Goal: Task Accomplishment & Management: Manage account settings

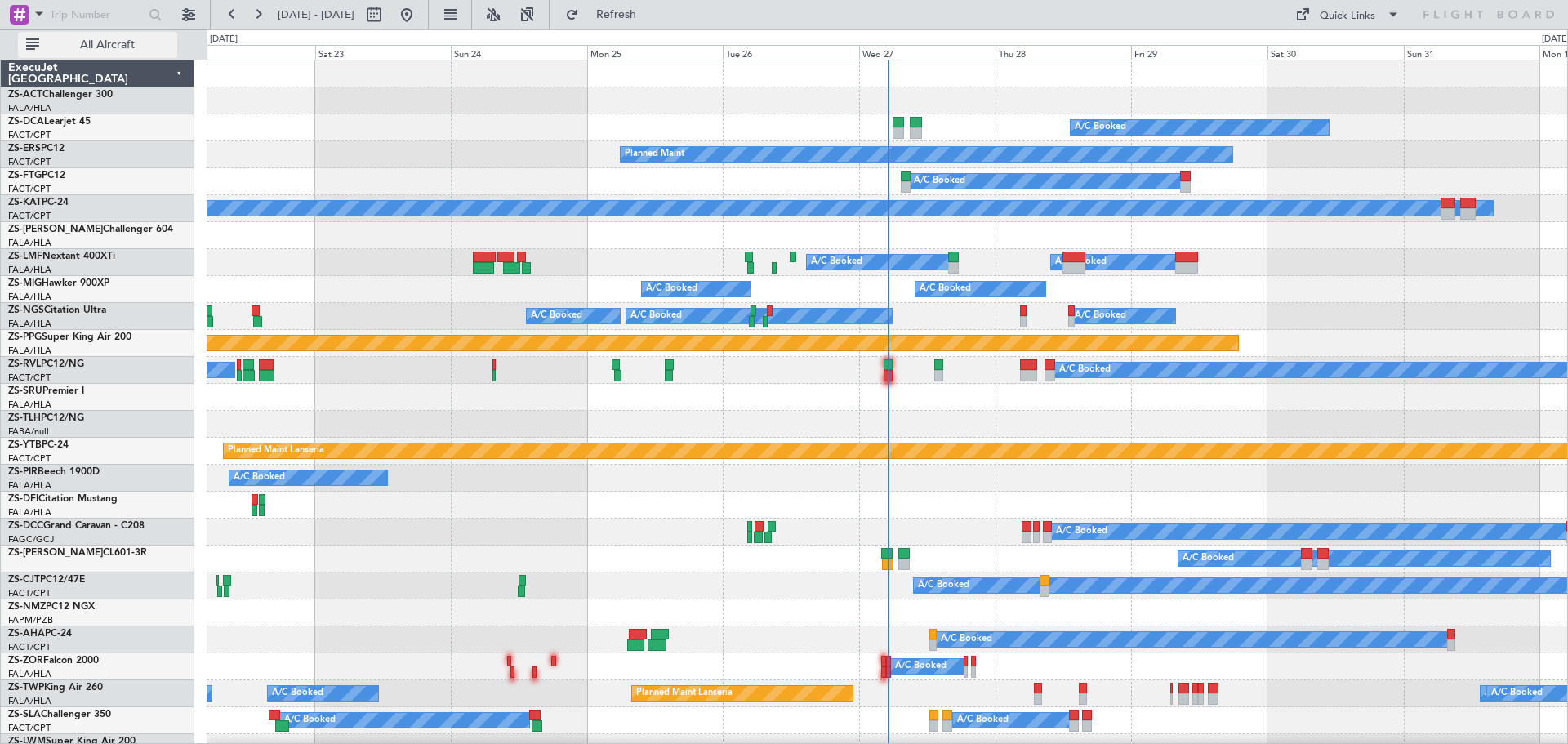
click at [89, 34] on button "All Aircraft" at bounding box center [98, 45] width 159 height 26
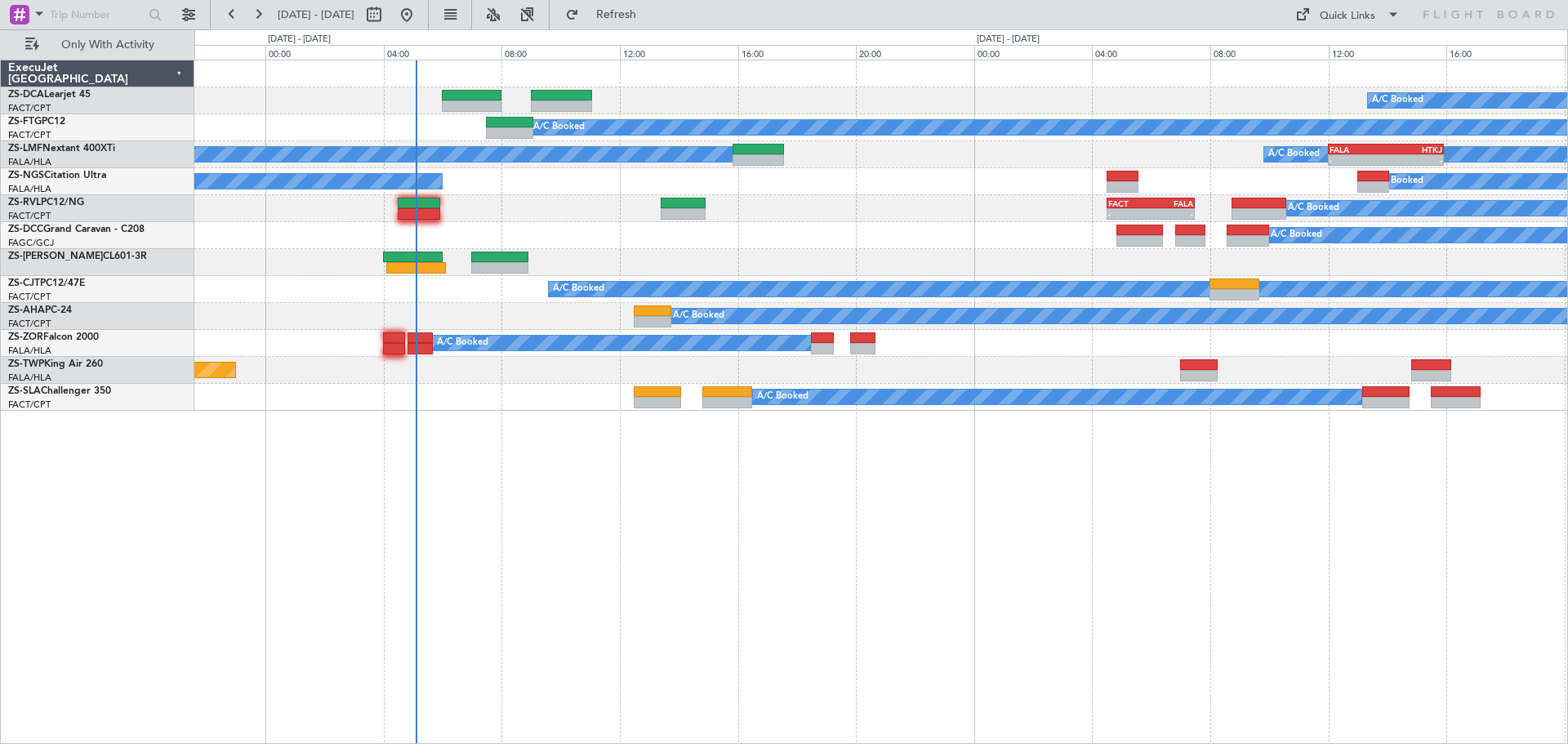
click at [669, 512] on div "A/C Booked A/C Booked A/C Booked A/C Booked - - FALA 12:00 Z HTKJ 15:55 Z A/C B…" at bounding box center [881, 402] width 1373 height 684
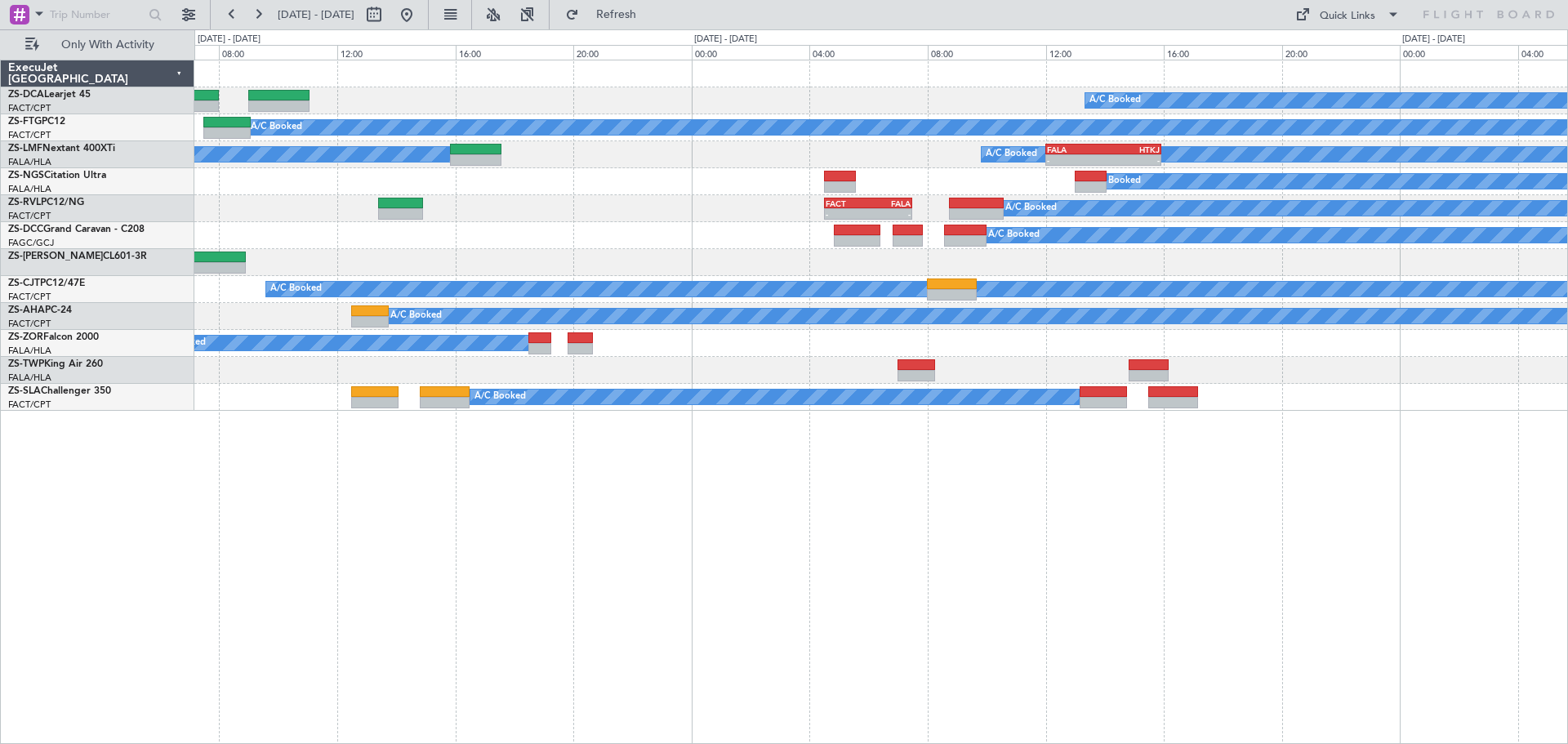
click at [993, 603] on div "A/C Booked A/C Booked A/C Booked A/C Booked - - FALA 12:00 Z HTKJ 15:55 Z A/C B…" at bounding box center [881, 402] width 1373 height 684
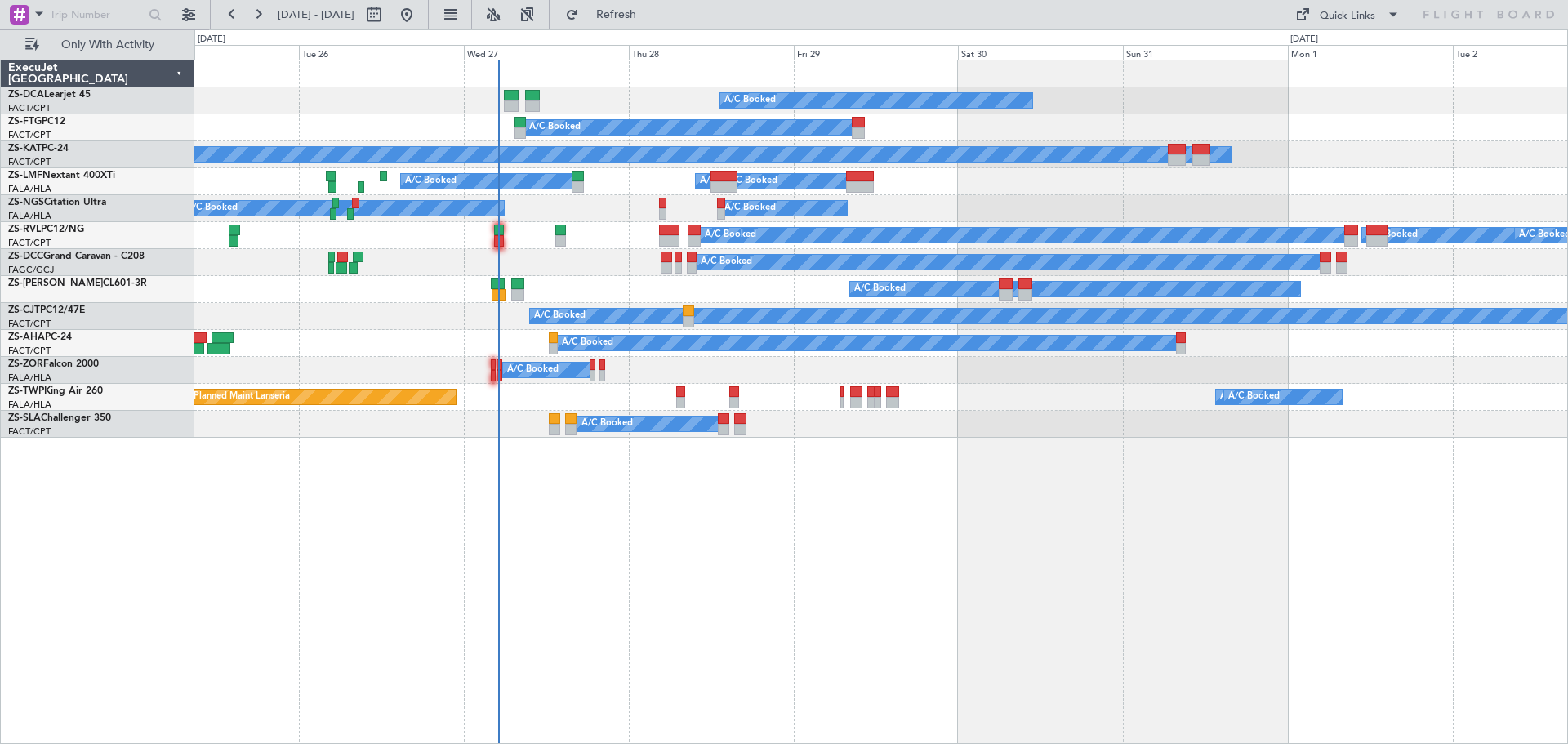
click at [908, 527] on div "A/C Booked A/C Booked A/C Unavailable A/C Booked A/C Booked A/C Booked A/C Book…" at bounding box center [881, 402] width 1373 height 684
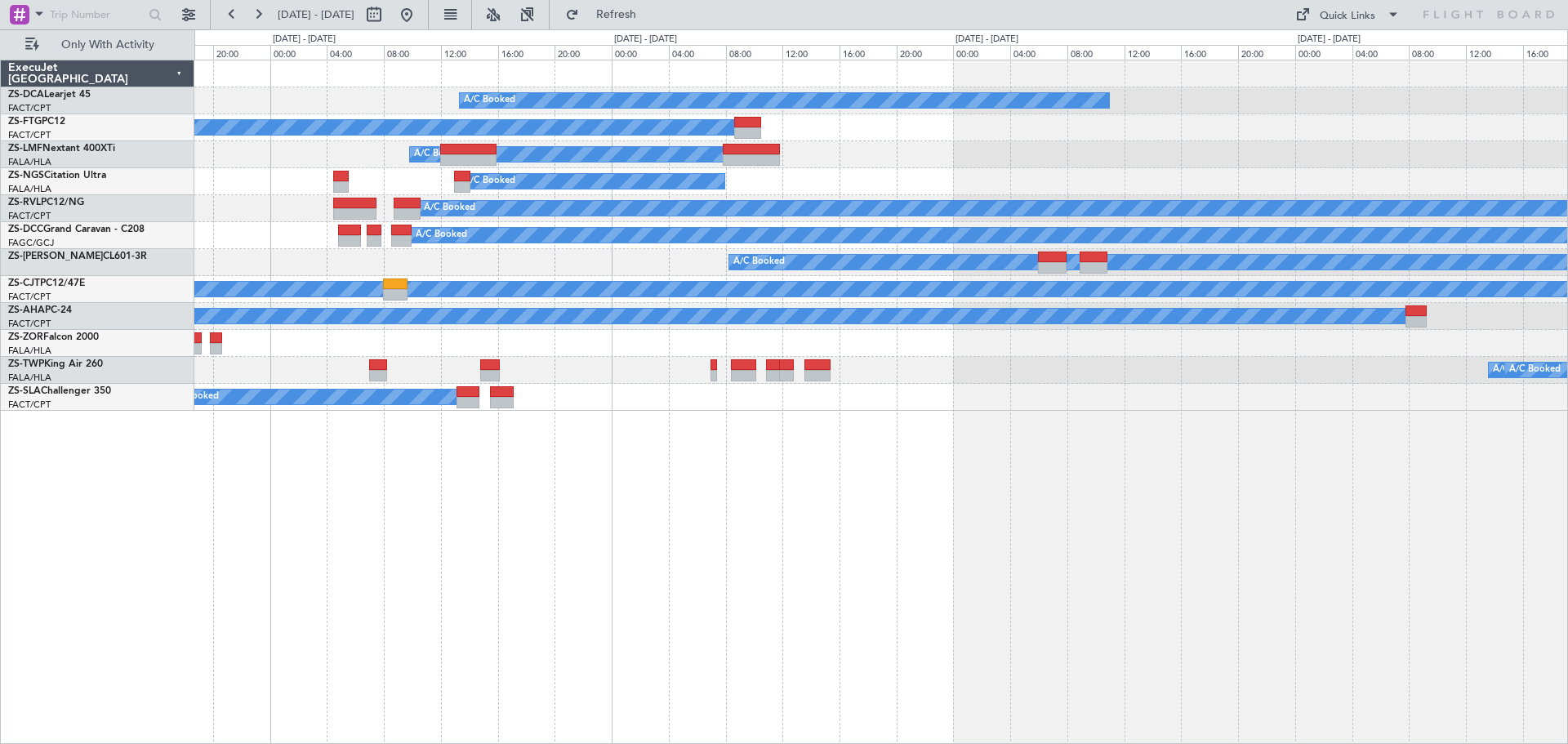
click at [763, 540] on div "A/C Booked A/C Booked A/C Booked A/C Booked A/C Booked A/C Booked A/C Booked A/…" at bounding box center [881, 402] width 1373 height 684
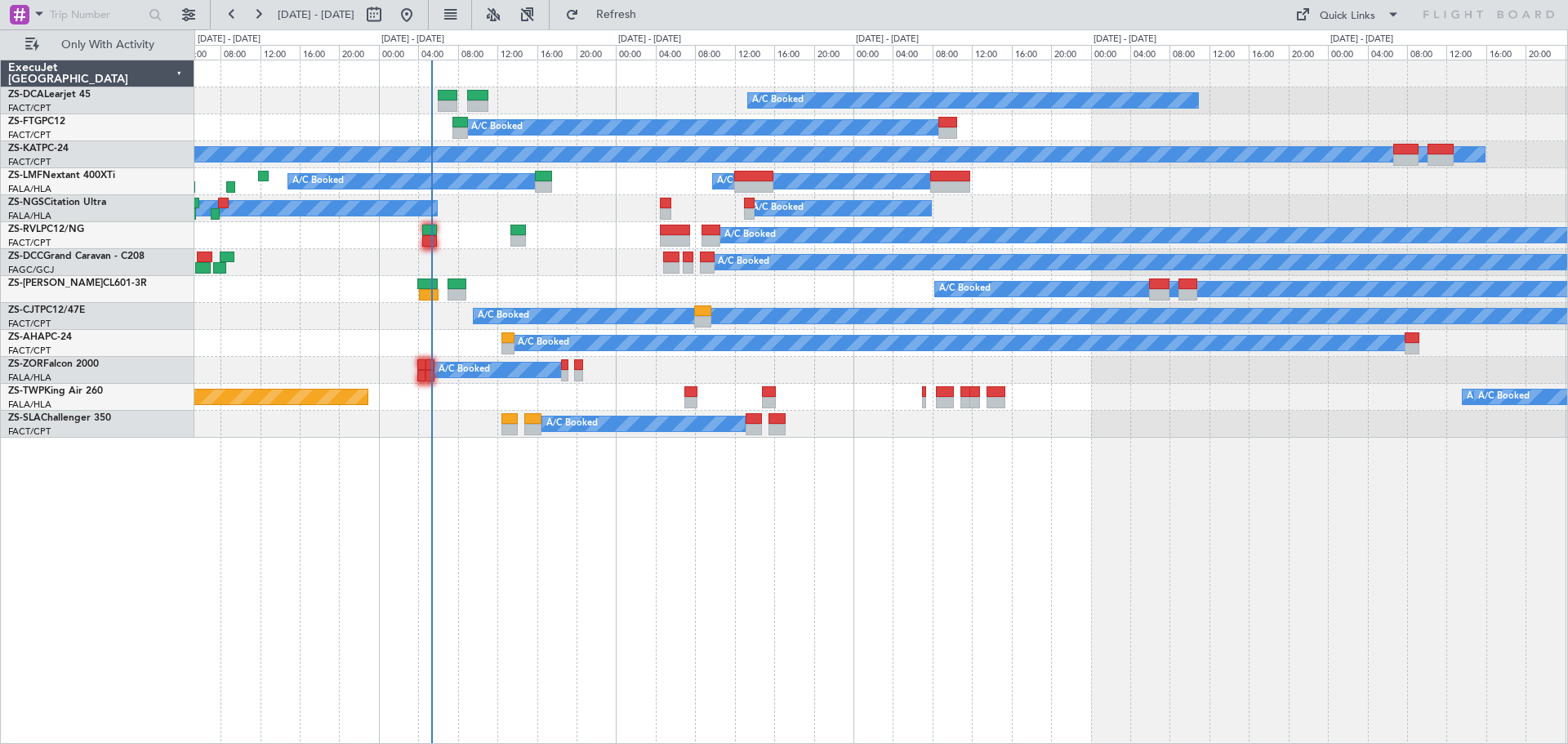
click at [615, 602] on div "A/C Booked A/C Booked A/C Unavailable A/C Booked A/C Booked A/C Booked A/C Book…" at bounding box center [881, 402] width 1373 height 684
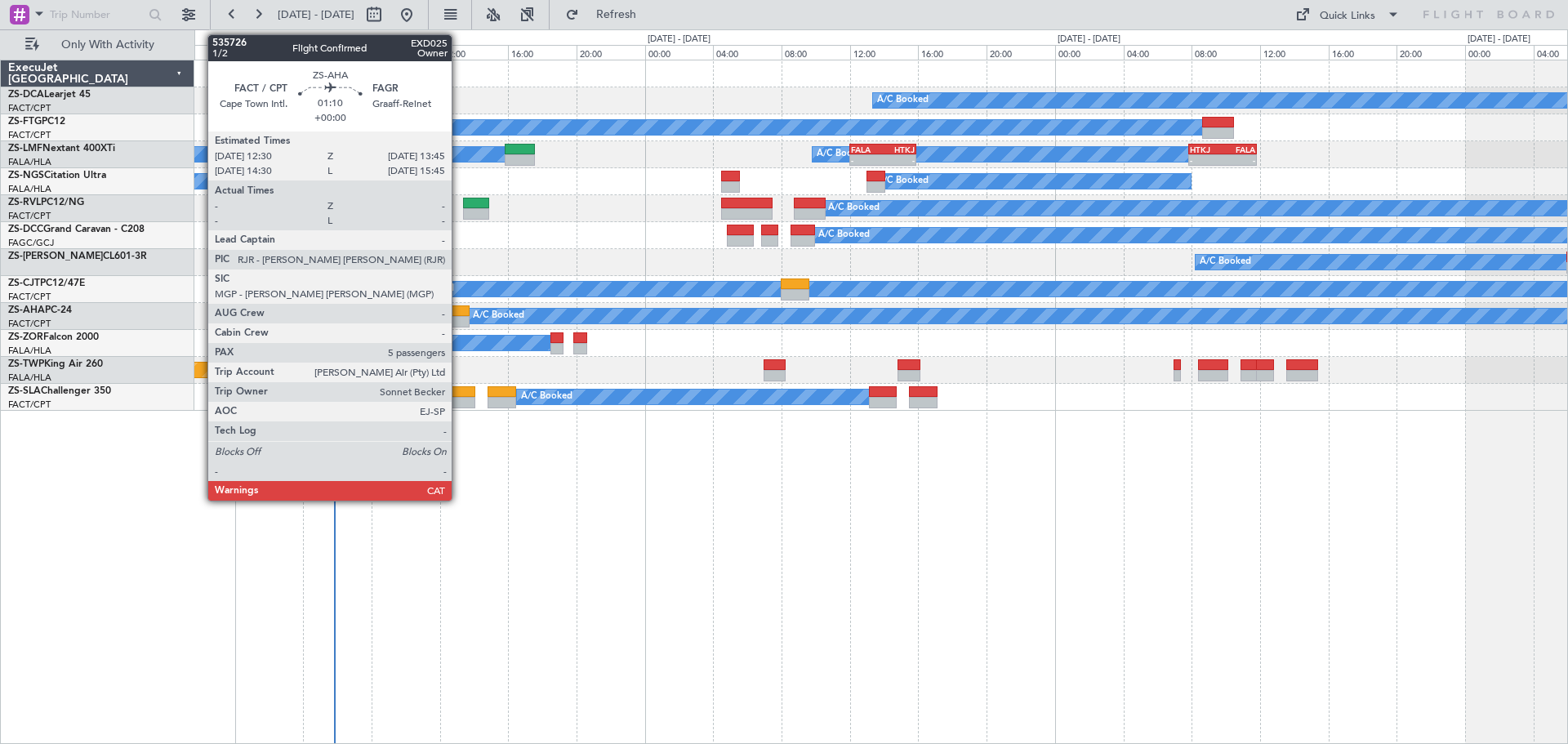
click at [459, 315] on div at bounding box center [458, 311] width 22 height 11
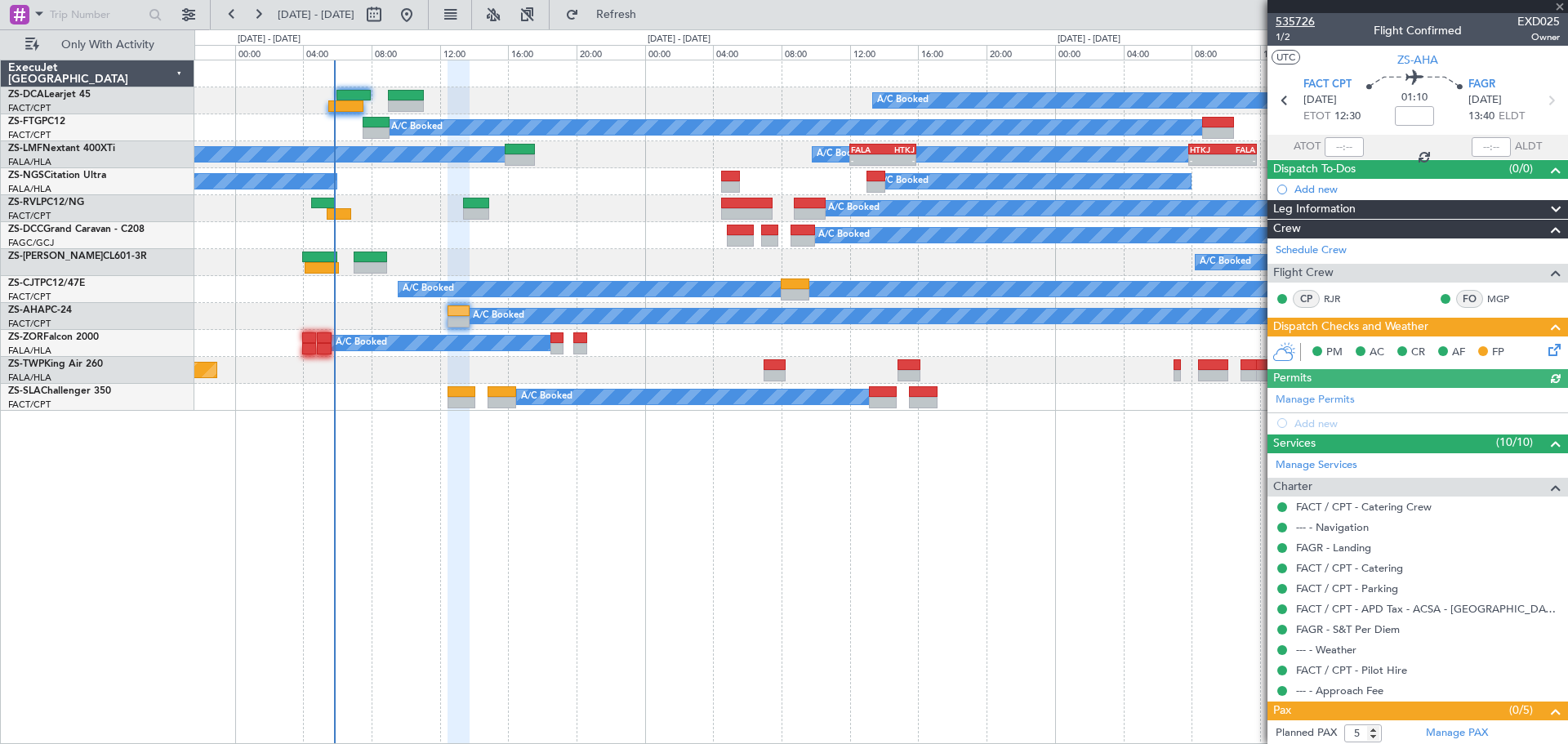
click at [1298, 17] on span "535726" at bounding box center [1295, 21] width 39 height 17
click at [1561, 7] on span at bounding box center [1560, 7] width 16 height 15
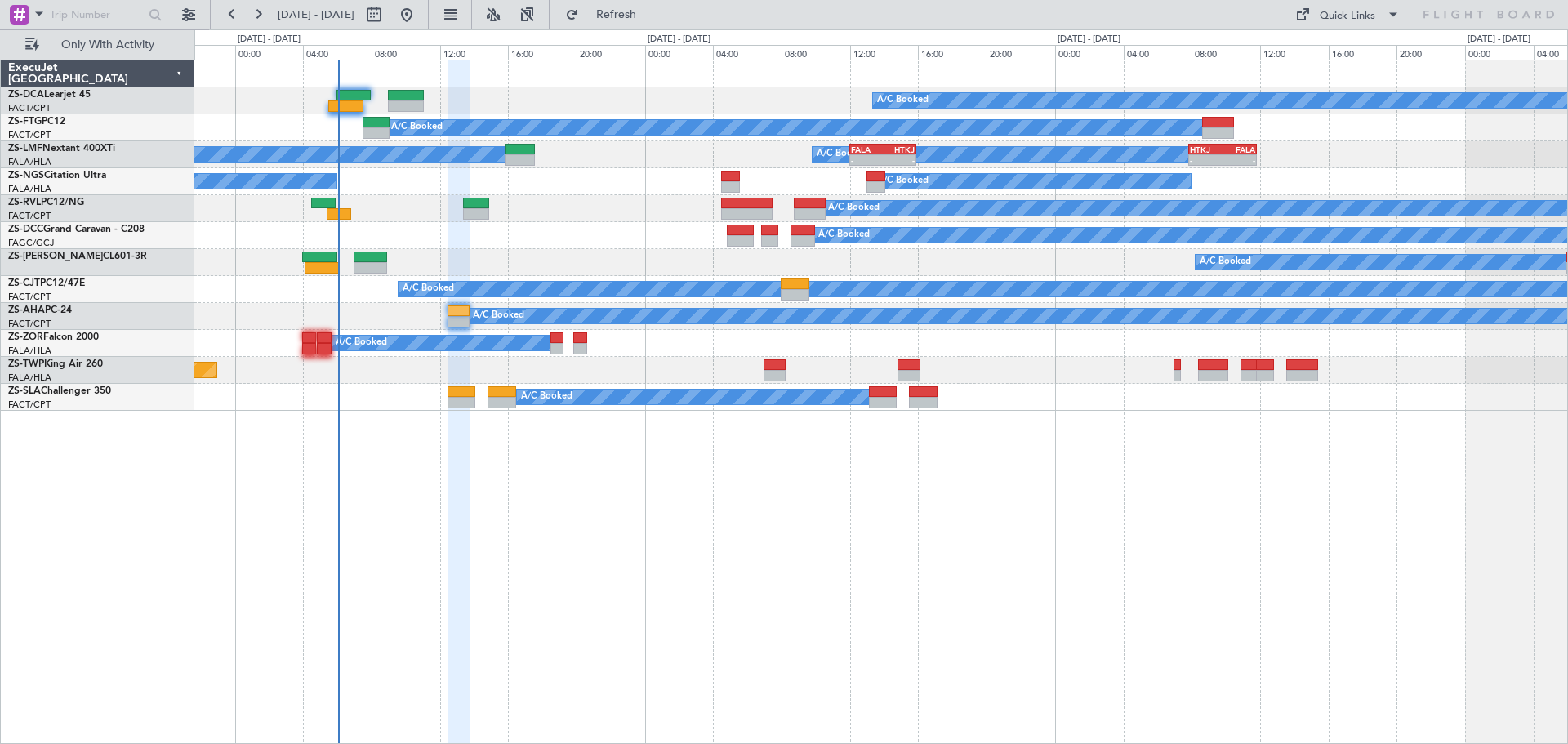
type input "0"
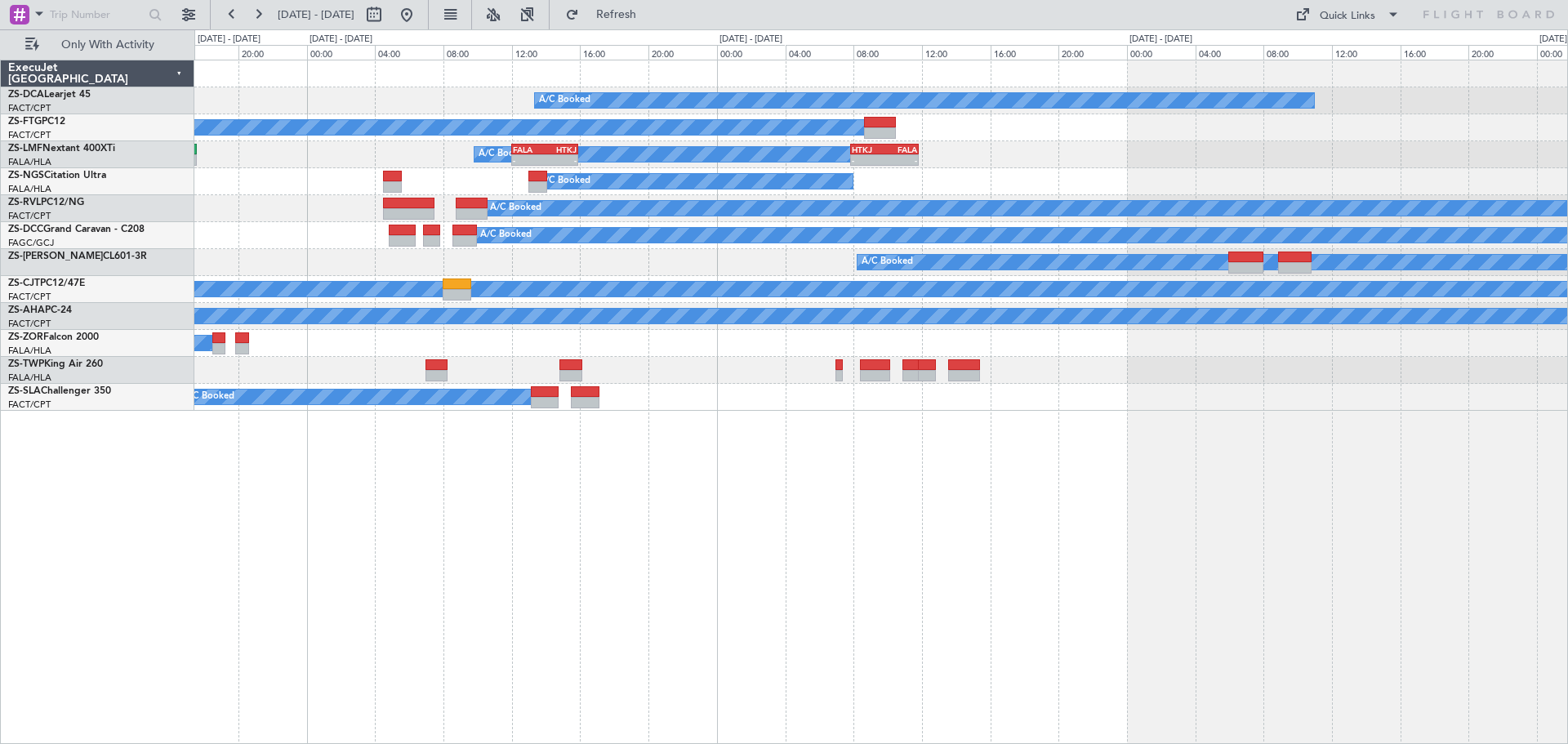
click at [807, 541] on div "A/C Booked A/C Booked A/C Booked A/C Booked - - FALA 12:00 Z HTKJ 15:55 Z - - H…" at bounding box center [881, 402] width 1373 height 684
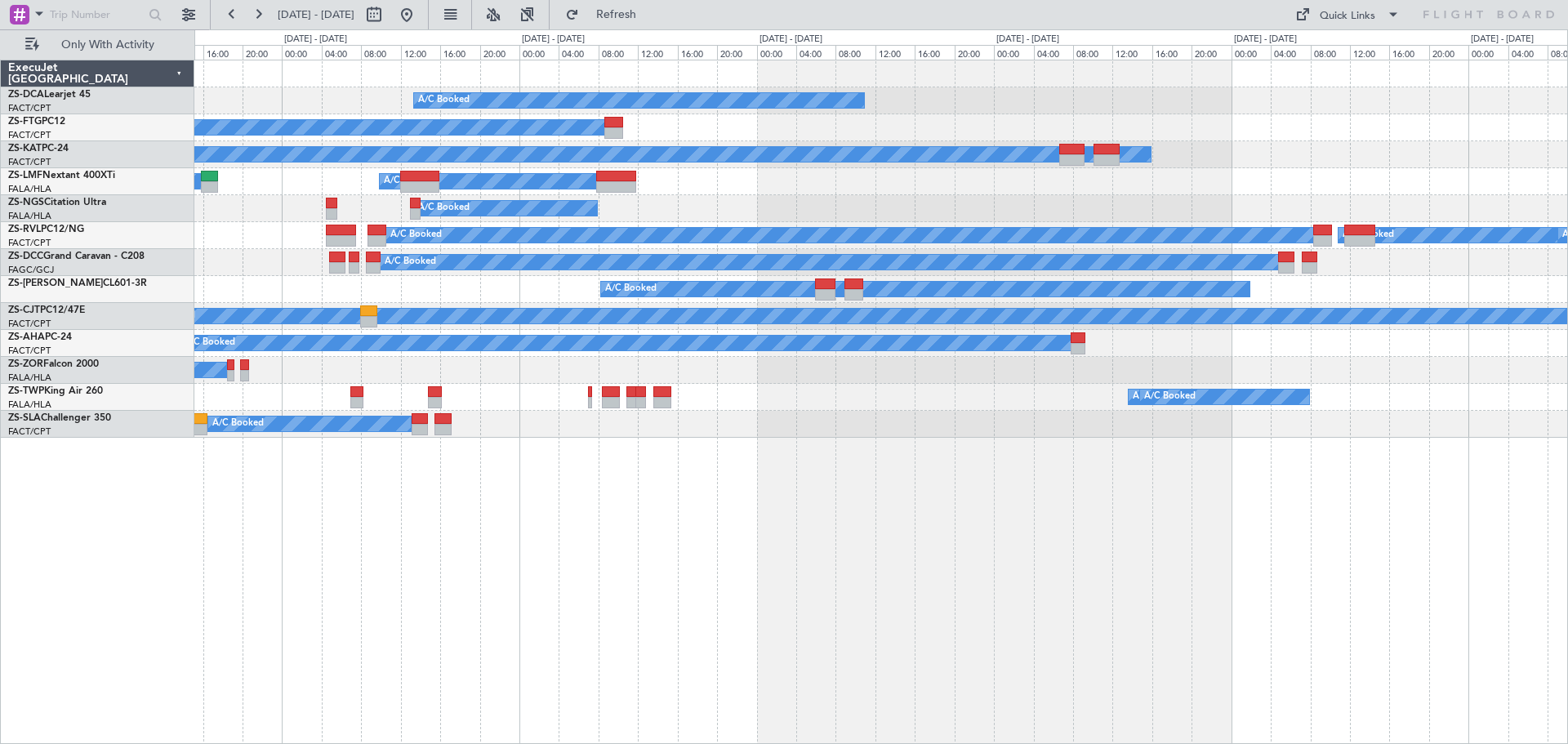
click at [1068, 568] on div "A/C Booked A/C Booked A/C Unavailable A/C Booked A/C Booked A/C Booked A/C Book…" at bounding box center [881, 402] width 1373 height 684
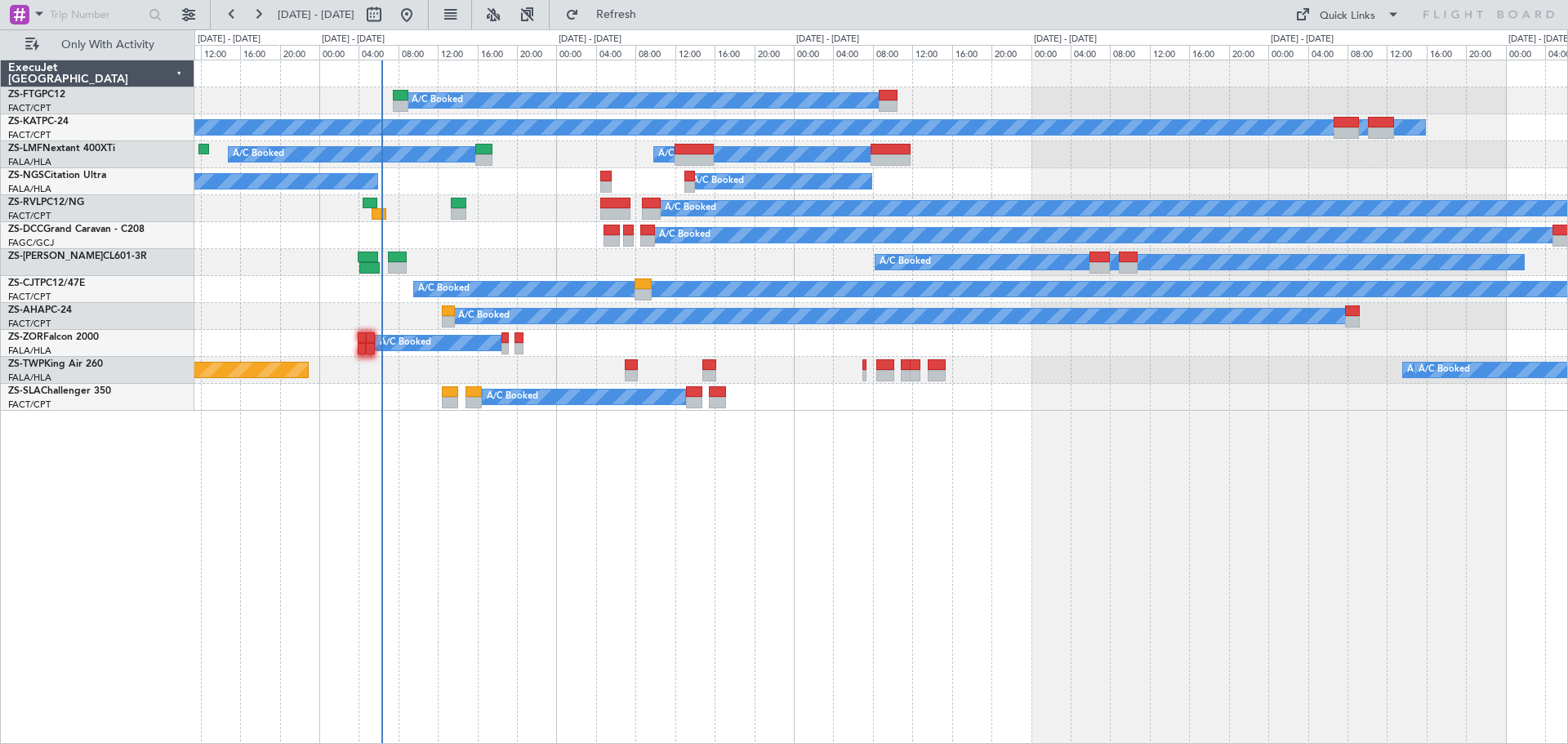
click at [730, 530] on div "A/C Booked A/C Unavailable A/C Booked A/C Booked A/C Booked A/C Booked A/C Book…" at bounding box center [881, 402] width 1373 height 684
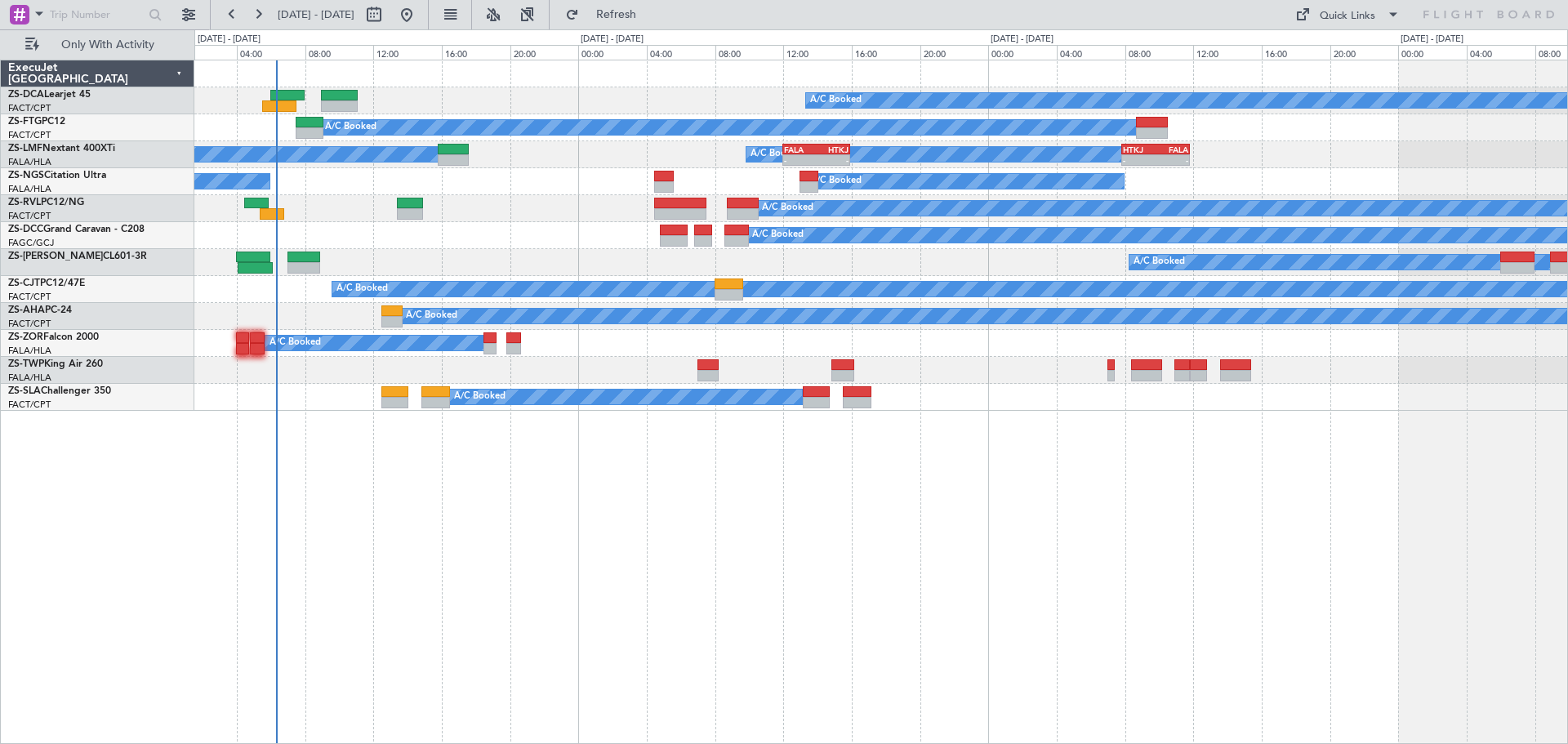
click at [689, 595] on div "A/C Booked A/C Booked A/C Booked A/C Booked A/C Booked - - FALA 12:00 Z HTKJ 15…" at bounding box center [881, 402] width 1373 height 684
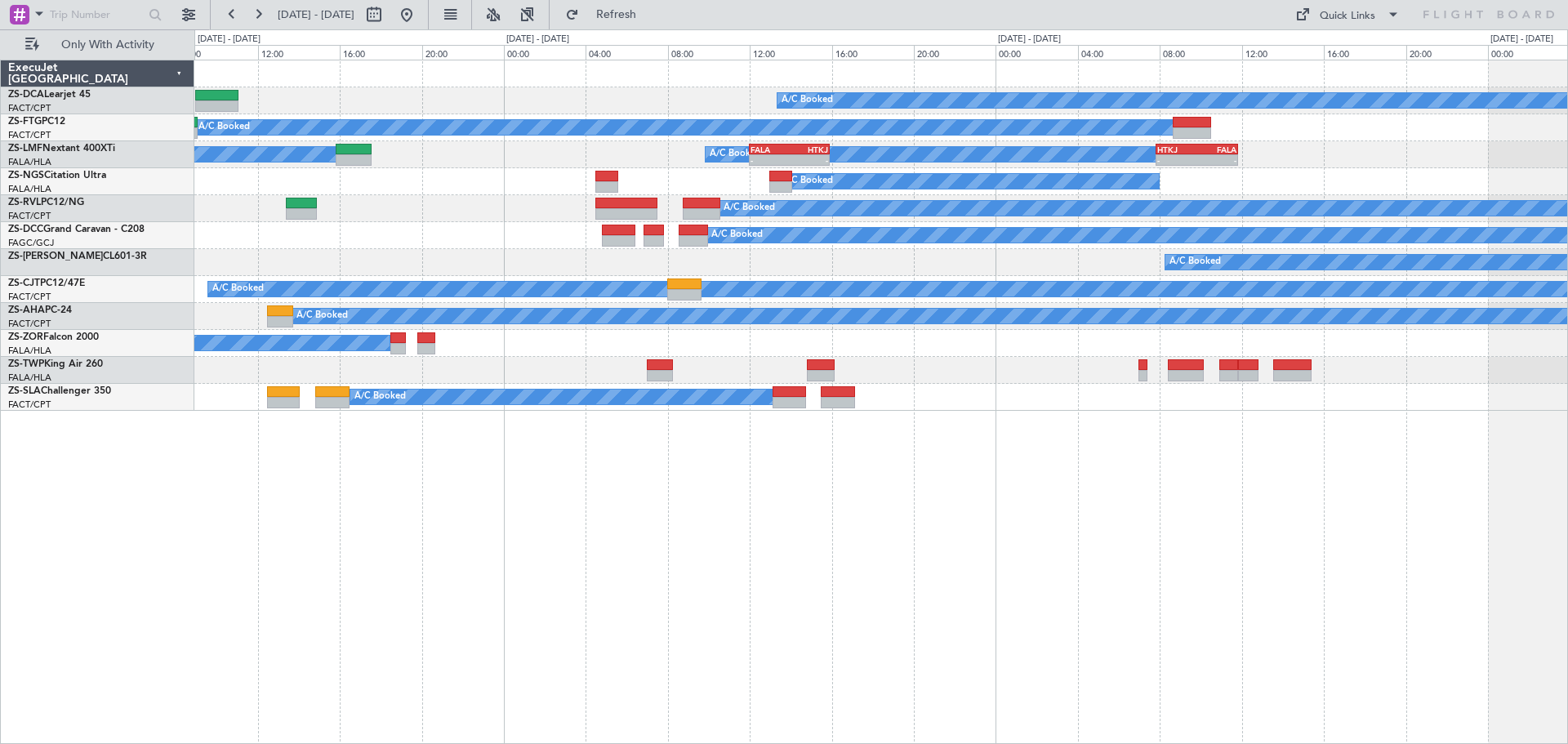
click at [1023, 544] on div "A/C Booked A/C Booked A/C Booked A/C Booked A/C Booked - - FALA 12:00 Z HTKJ 15…" at bounding box center [881, 402] width 1373 height 684
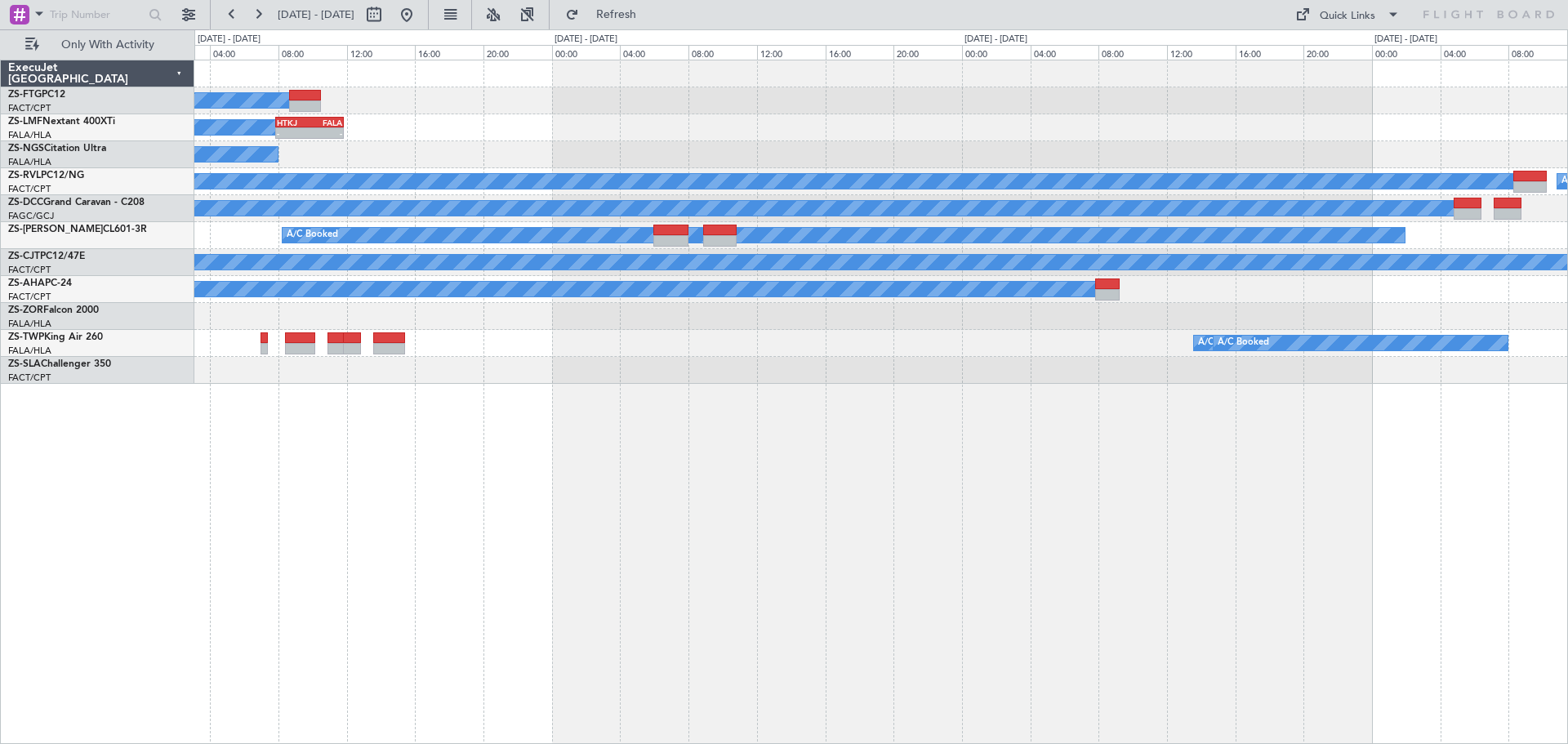
click at [787, 514] on div "A/C Booked A/C Booked A/C Booked - - HTKJ 07:50 Z FALA 11:50 Z - - FALA 12:00 Z…" at bounding box center [881, 402] width 1373 height 684
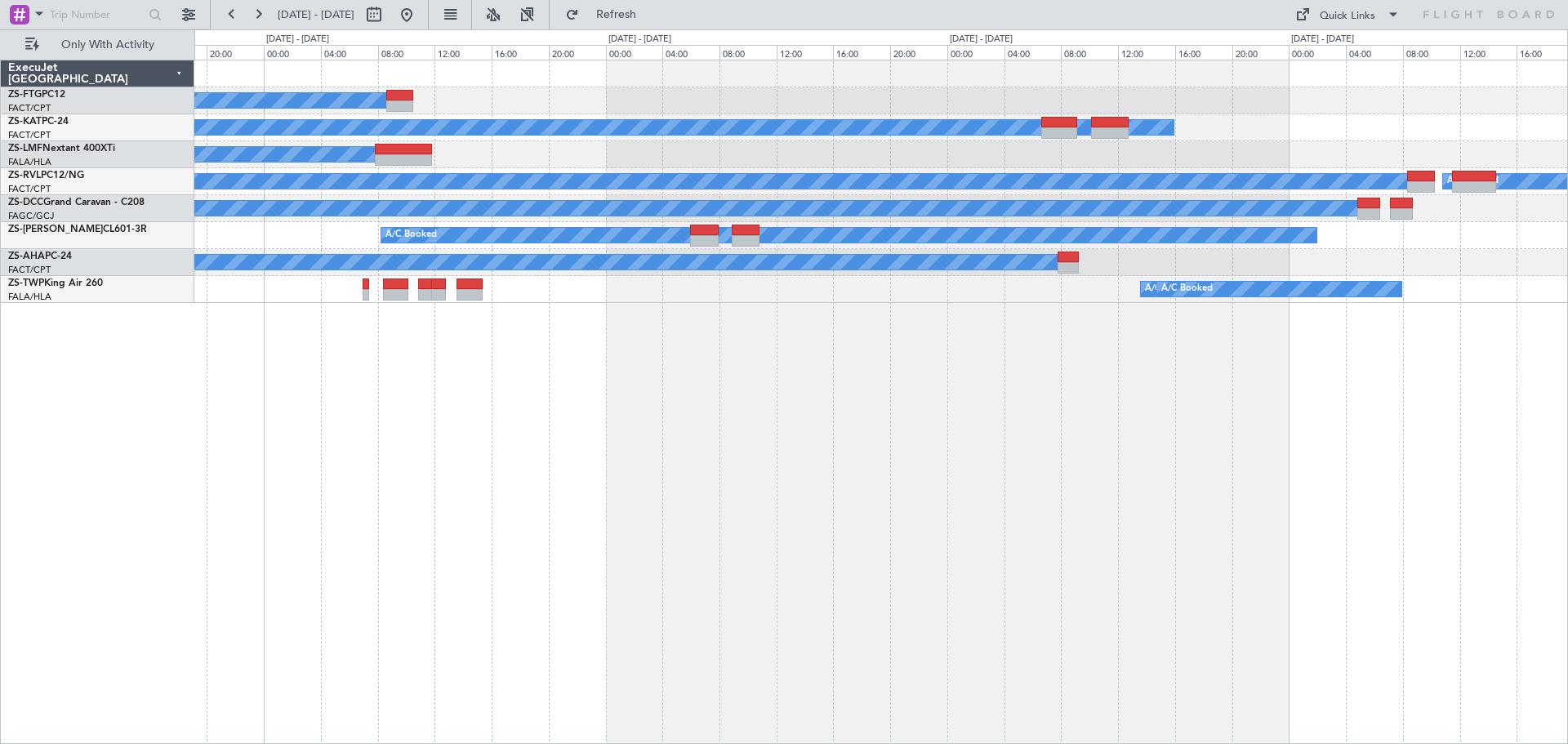
click at [1215, 376] on div "A/C Booked A/C Unavailable A/C Booked A/C Booked A/C Booked A/C Booked A/C Book…" at bounding box center [881, 402] width 1373 height 684
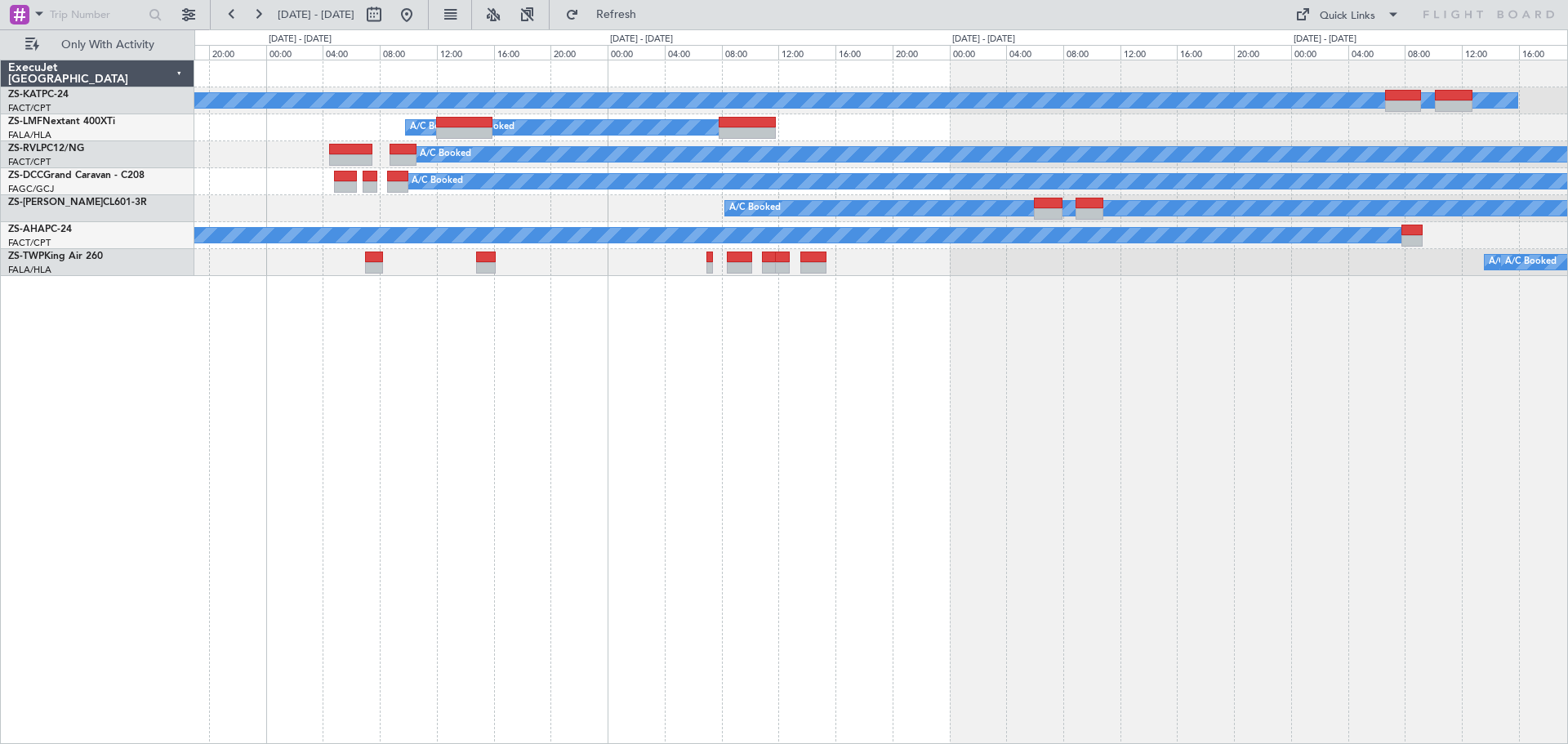
click at [1065, 530] on div "A/C Unavailable A/C Booked A/C Booked A/C Booked A/C Booked A/C Booked A/C Book…" at bounding box center [881, 402] width 1373 height 684
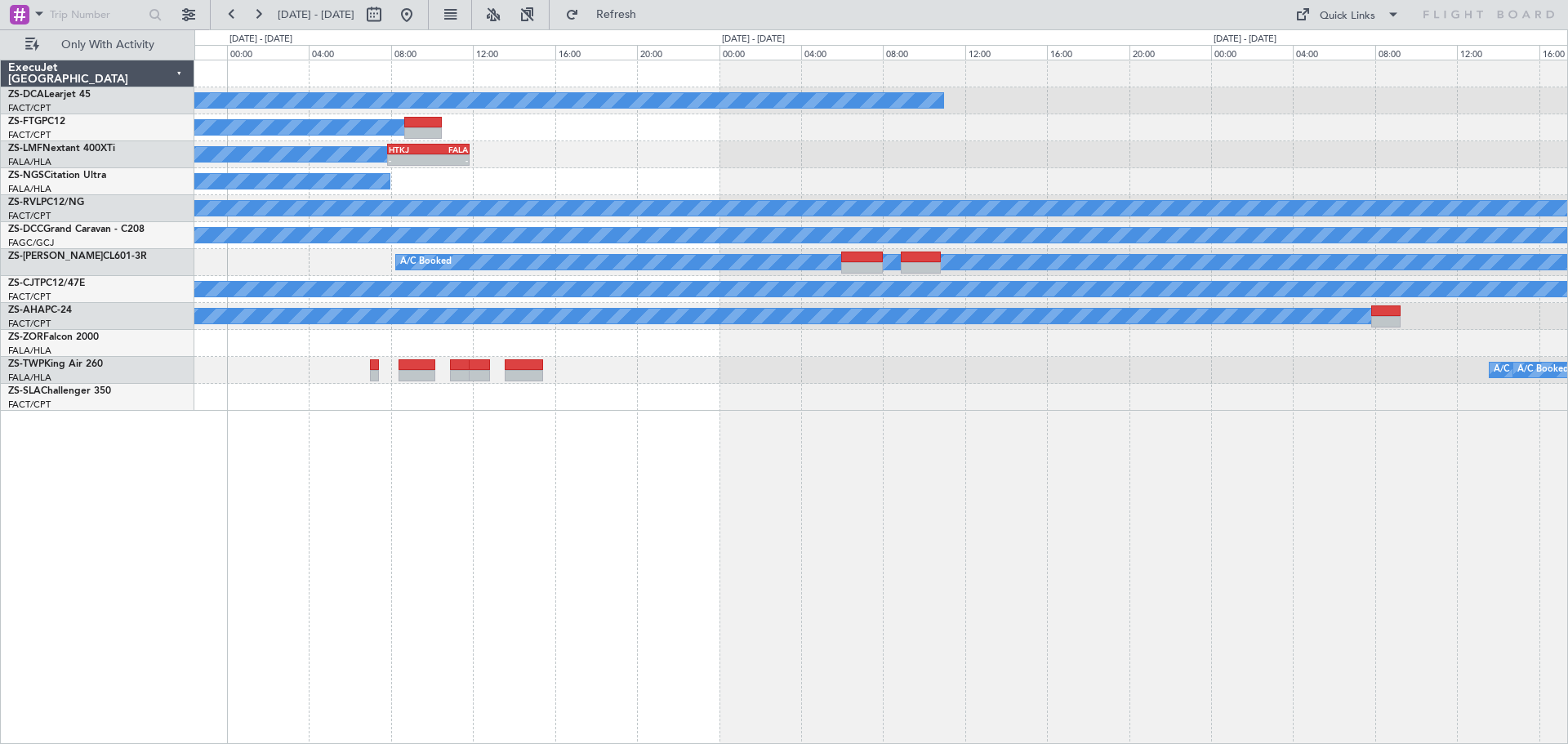
click at [439, 590] on div "A/C Booked A/C Booked A/C Booked A/C Booked - - HTKJ 07:50 Z FALA 11:50 Z - - F…" at bounding box center [881, 402] width 1373 height 684
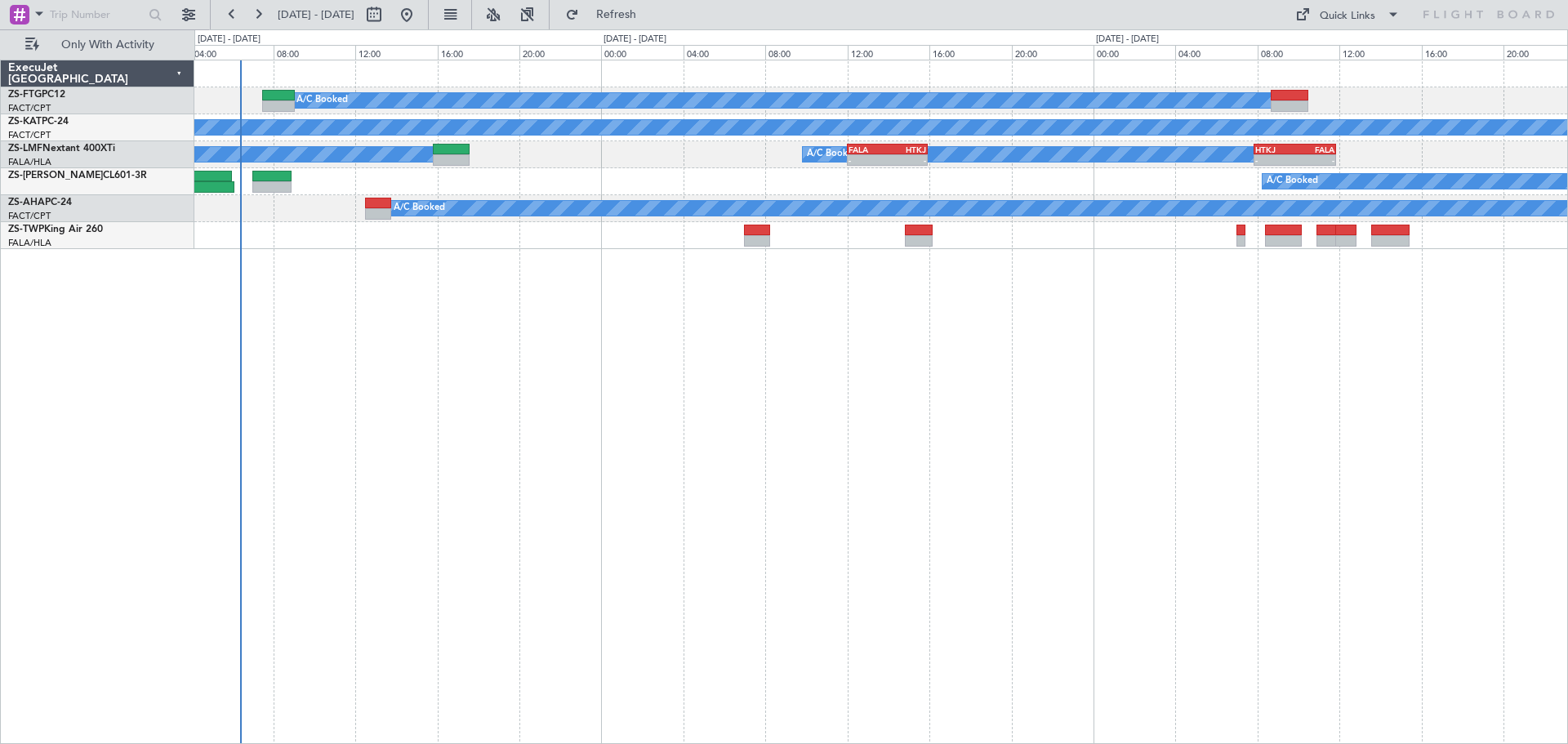
click at [1299, 472] on div "A/C Booked A/C Unavailable A/C Booked A/C Booked - - HTKJ 07:50 Z FALA 11:50 Z …" at bounding box center [881, 402] width 1373 height 684
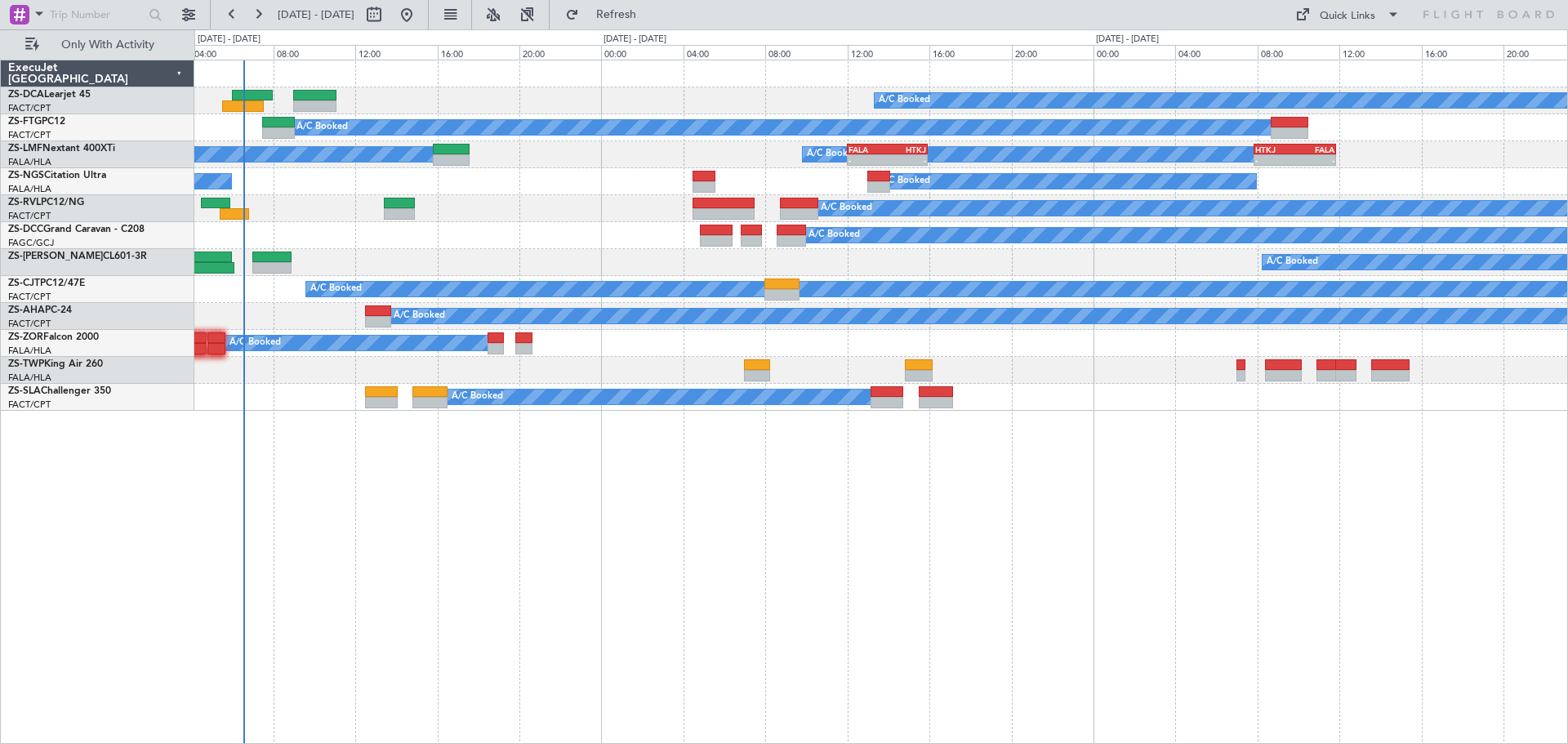
click at [680, 567] on div "A/C Booked A/C Booked A/C Booked A/C Booked A/C Booked - - FALA 12:00 Z HTKJ 15…" at bounding box center [881, 402] width 1373 height 684
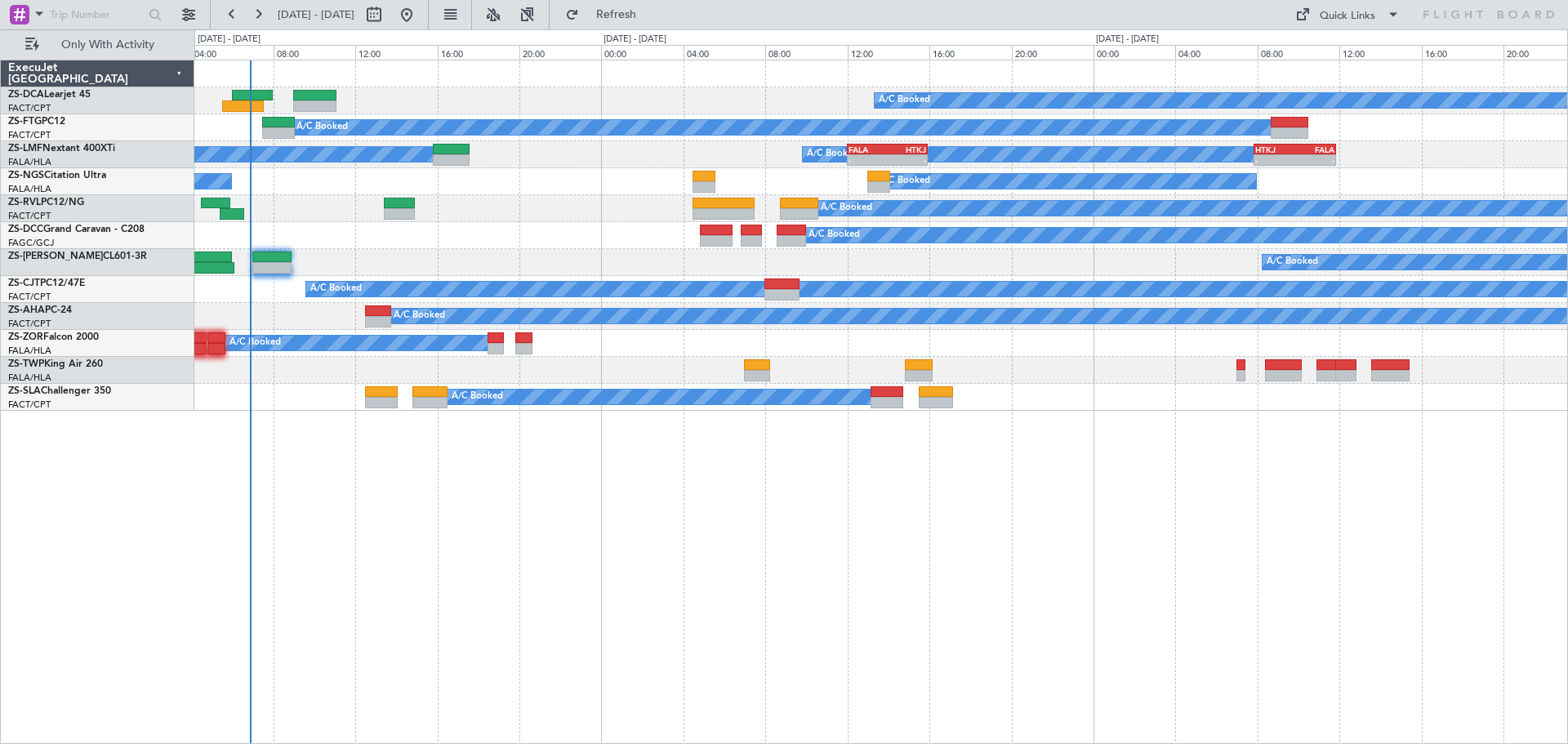
click at [837, 532] on div "A/C Booked A/C Booked A/C Booked A/C Booked A/C Booked - - FALA 12:00 Z HTKJ 15…" at bounding box center [881, 402] width 1373 height 684
click at [672, 632] on div "A/C Booked A/C Booked A/C Booked A/C Booked A/C Booked - - FALA 12:00 Z HTKJ 15…" at bounding box center [881, 402] width 1373 height 684
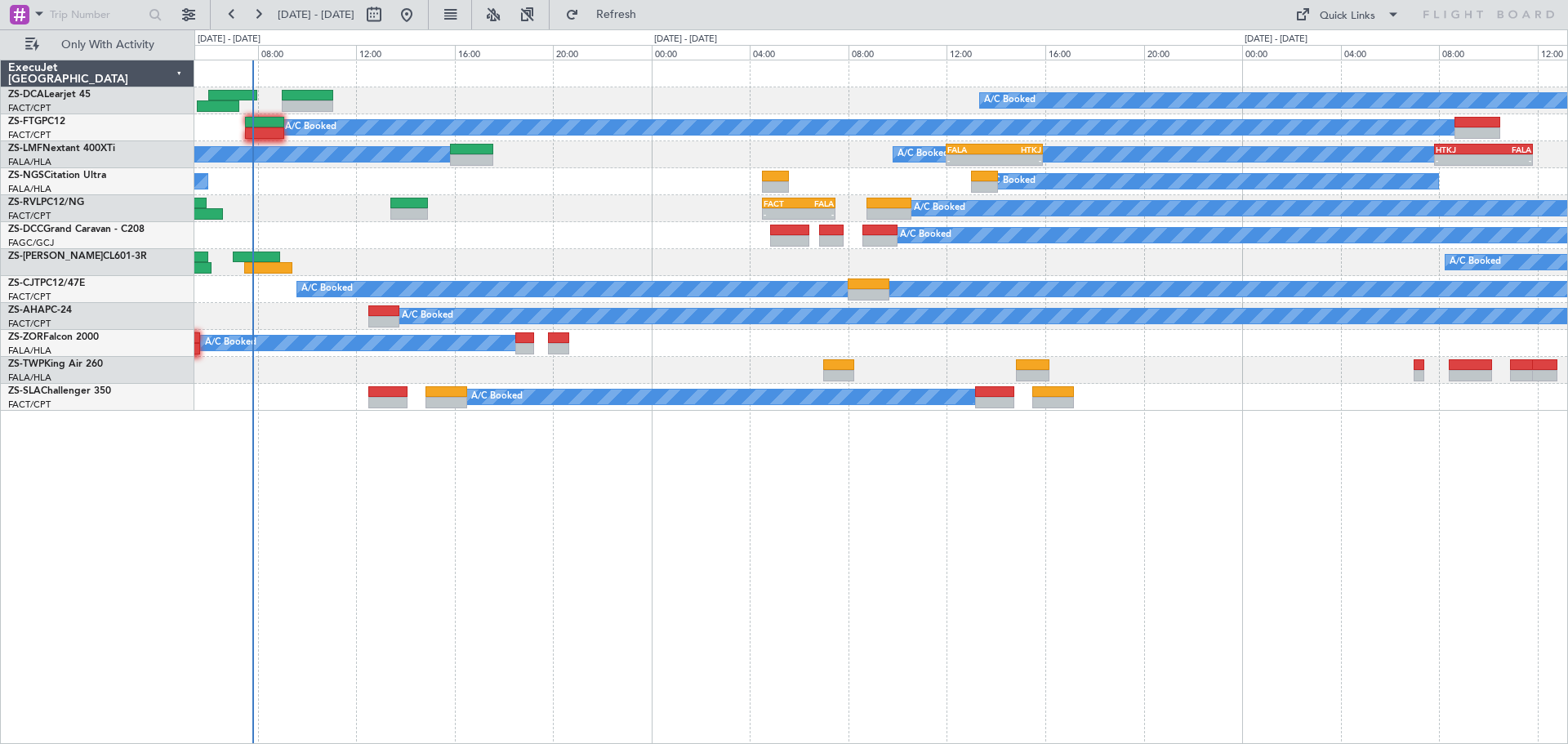
click at [798, 588] on div "A/C Booked A/C Booked A/C Booked A/C Booked A/C Booked - - FALA 12:00 Z HTKJ 15…" at bounding box center [881, 402] width 1373 height 684
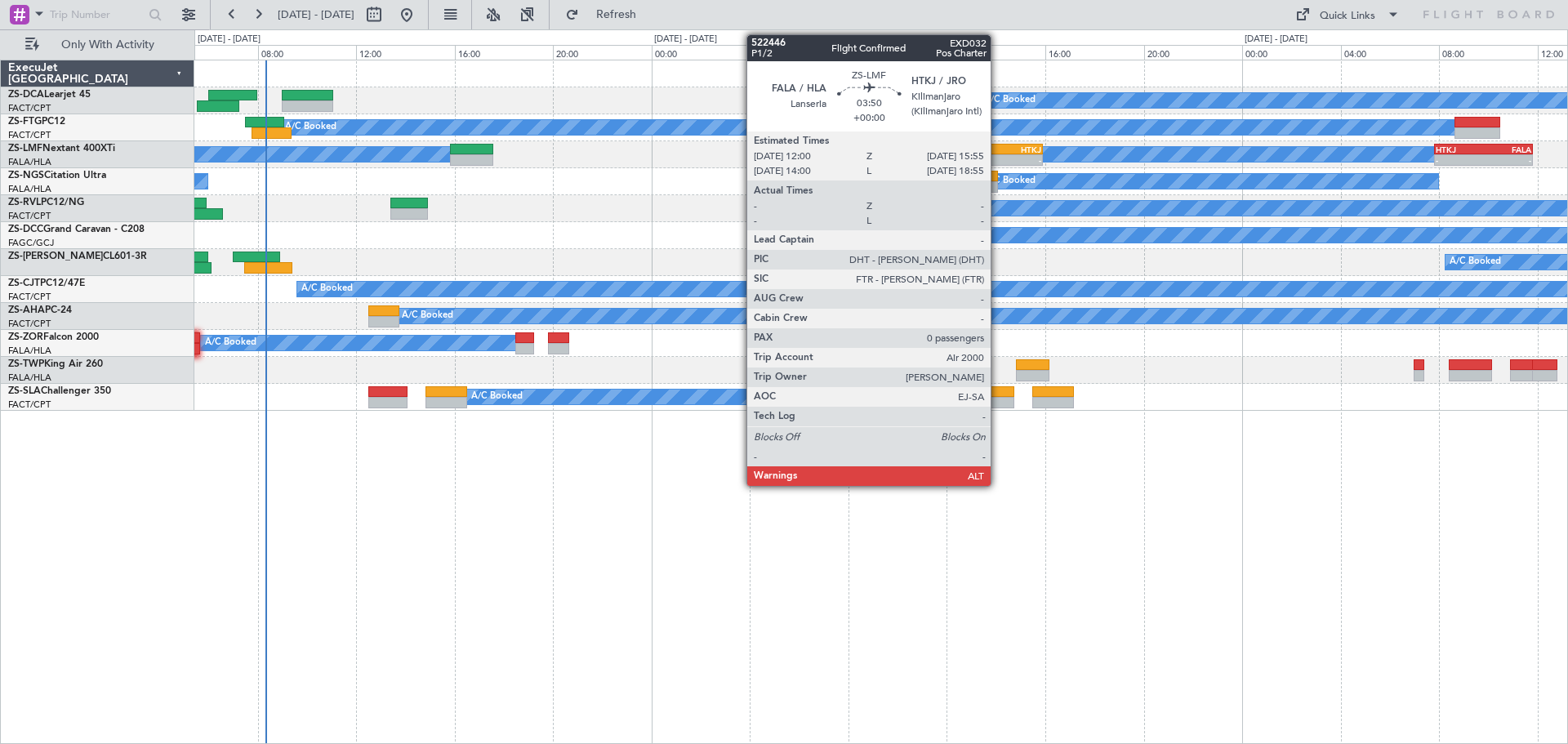
click at [998, 153] on div "HTKJ" at bounding box center [1018, 149] width 47 height 10
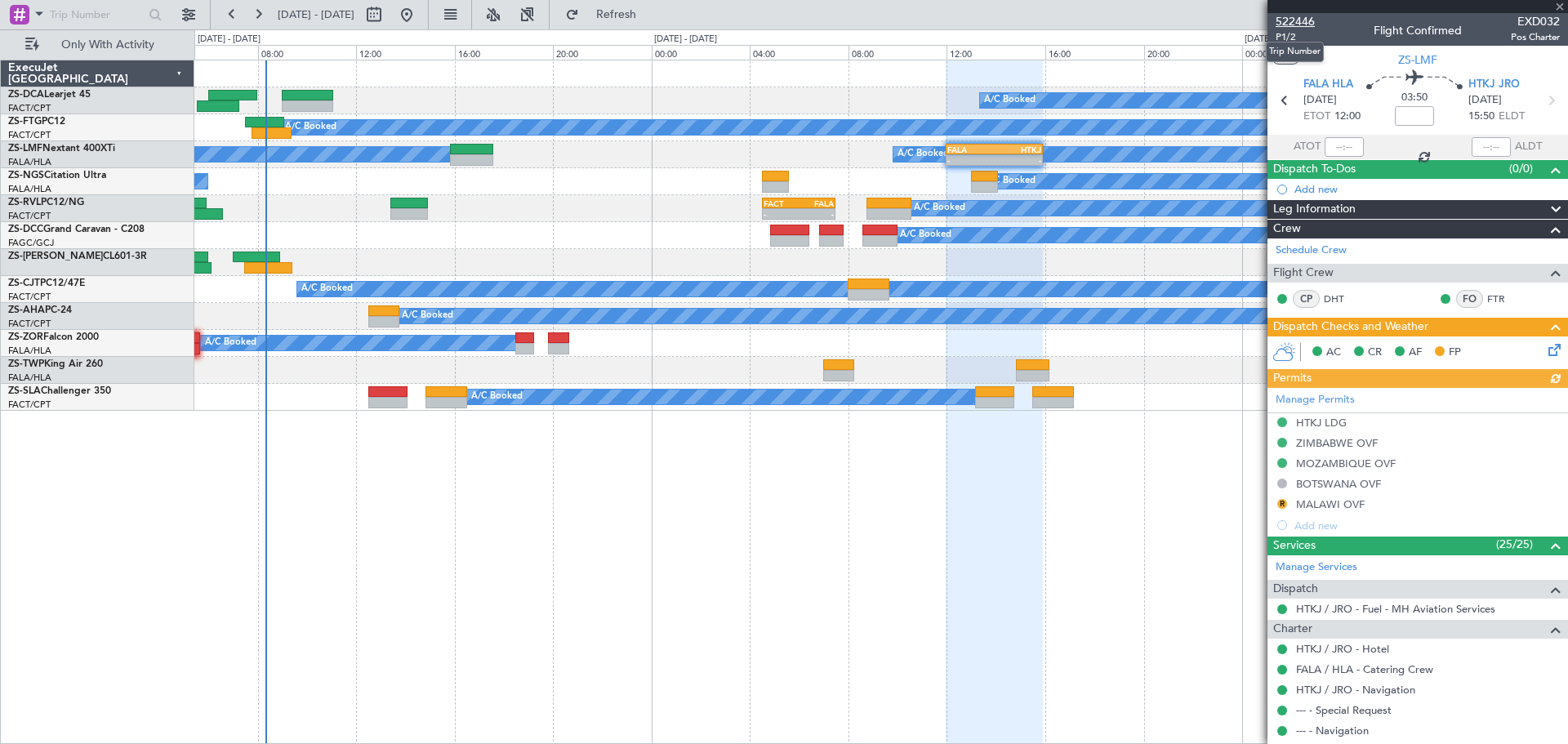
click at [1296, 21] on span "522446" at bounding box center [1295, 21] width 39 height 17
click at [1557, 3] on span at bounding box center [1560, 7] width 16 height 15
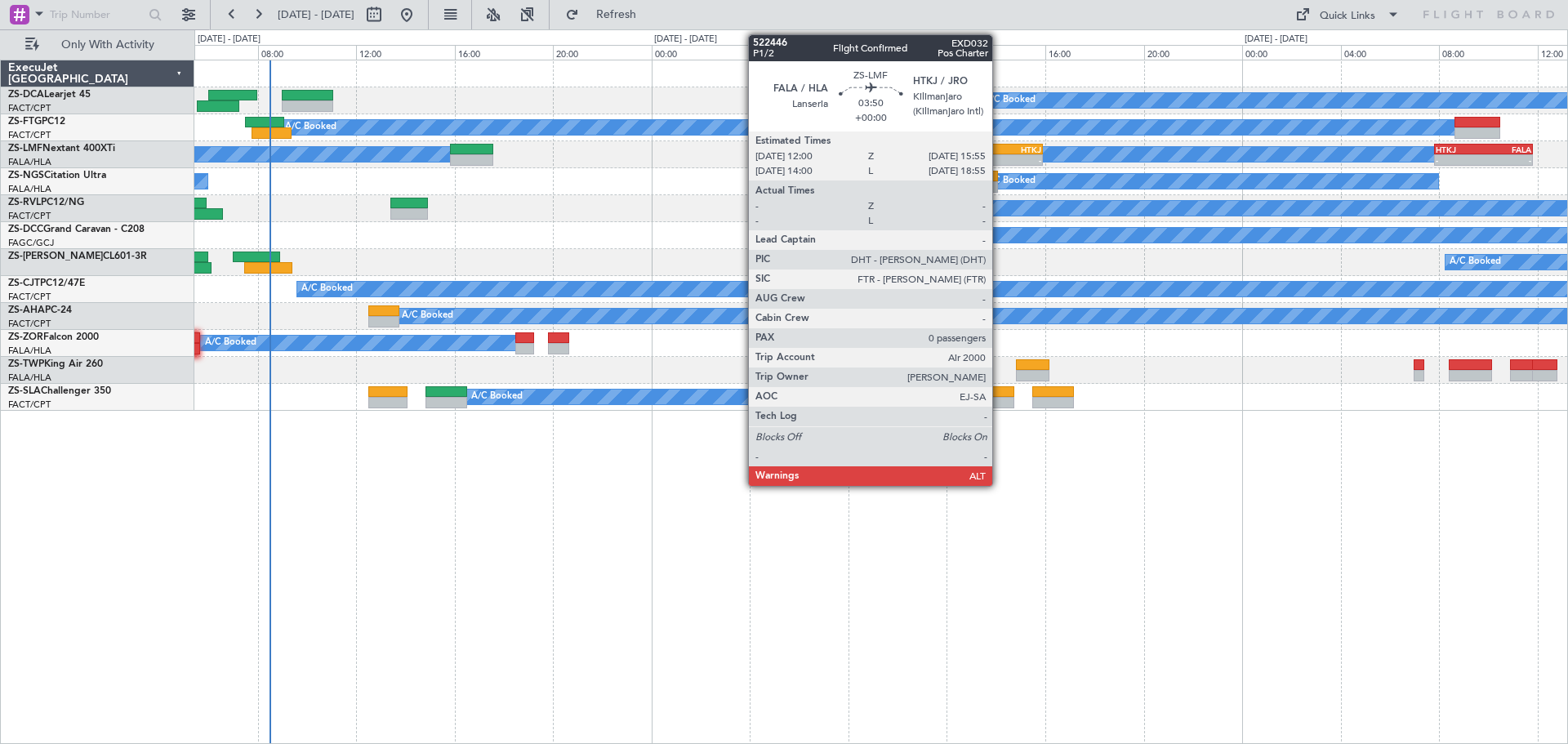
click at [1000, 152] on div "HTKJ" at bounding box center [1018, 149] width 47 height 10
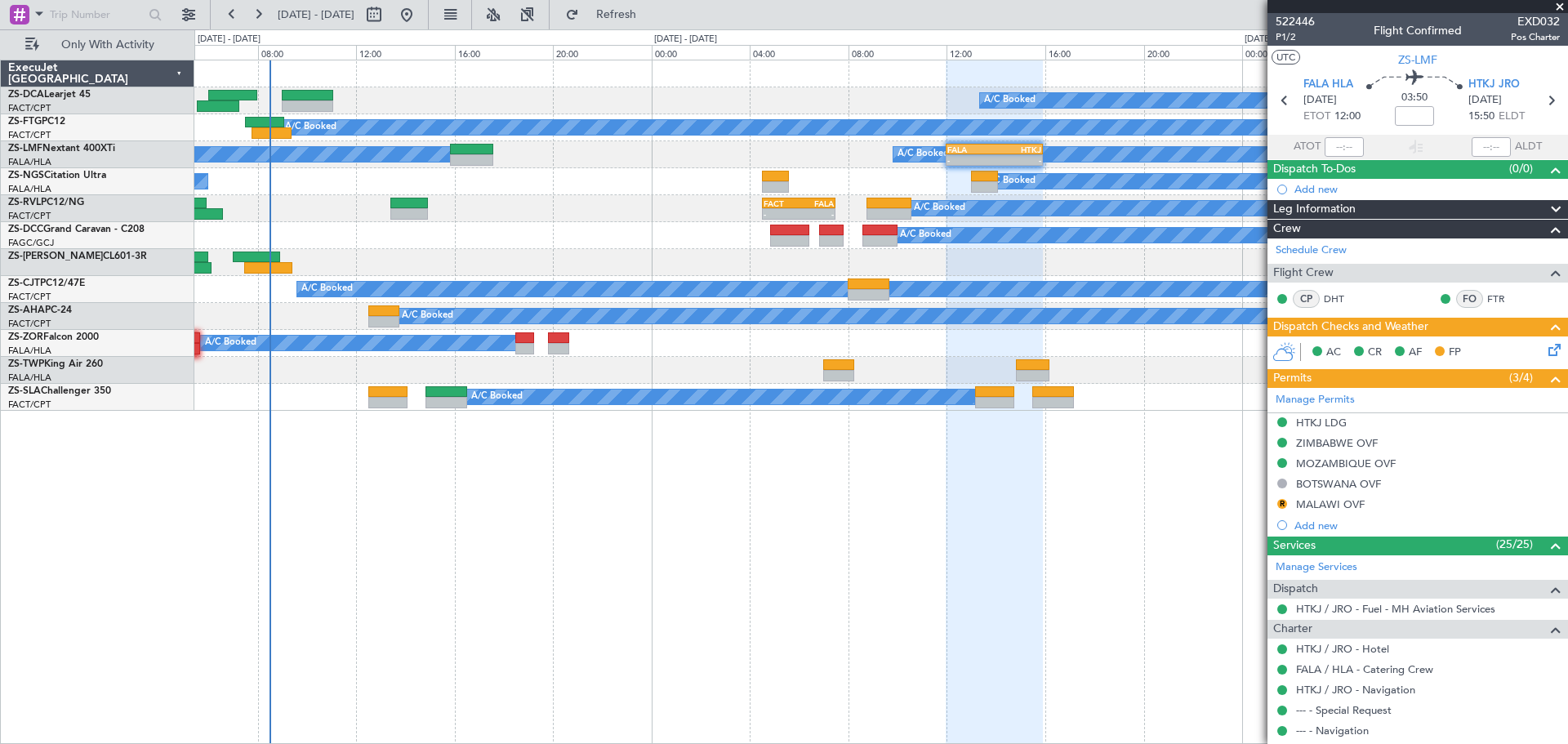
click at [1565, 2] on span at bounding box center [1560, 7] width 16 height 15
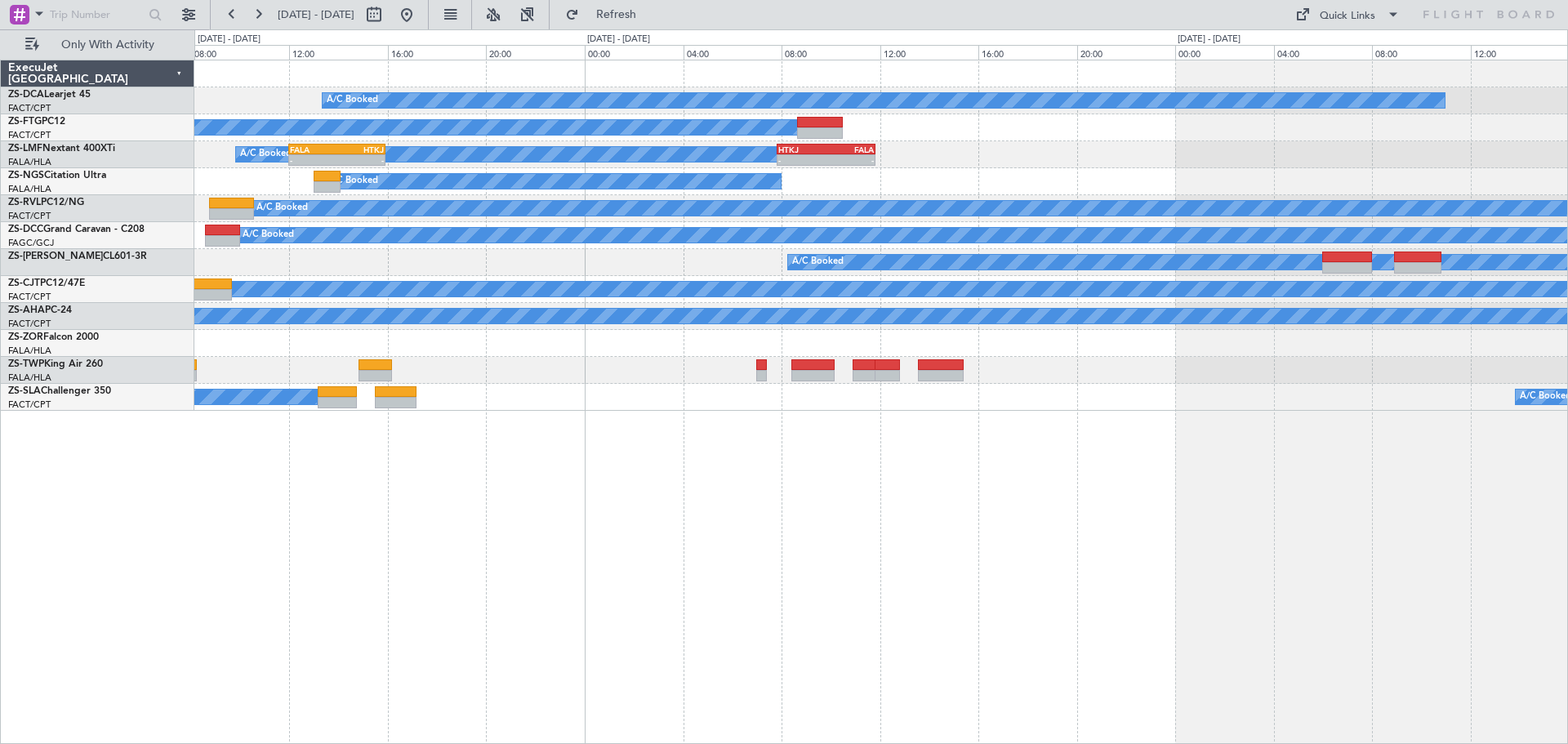
click at [759, 595] on div "A/C Booked A/C Booked A/C Booked A/C Booked - - FALA 12:00 Z HTKJ 15:55 Z - - H…" at bounding box center [881, 402] width 1373 height 684
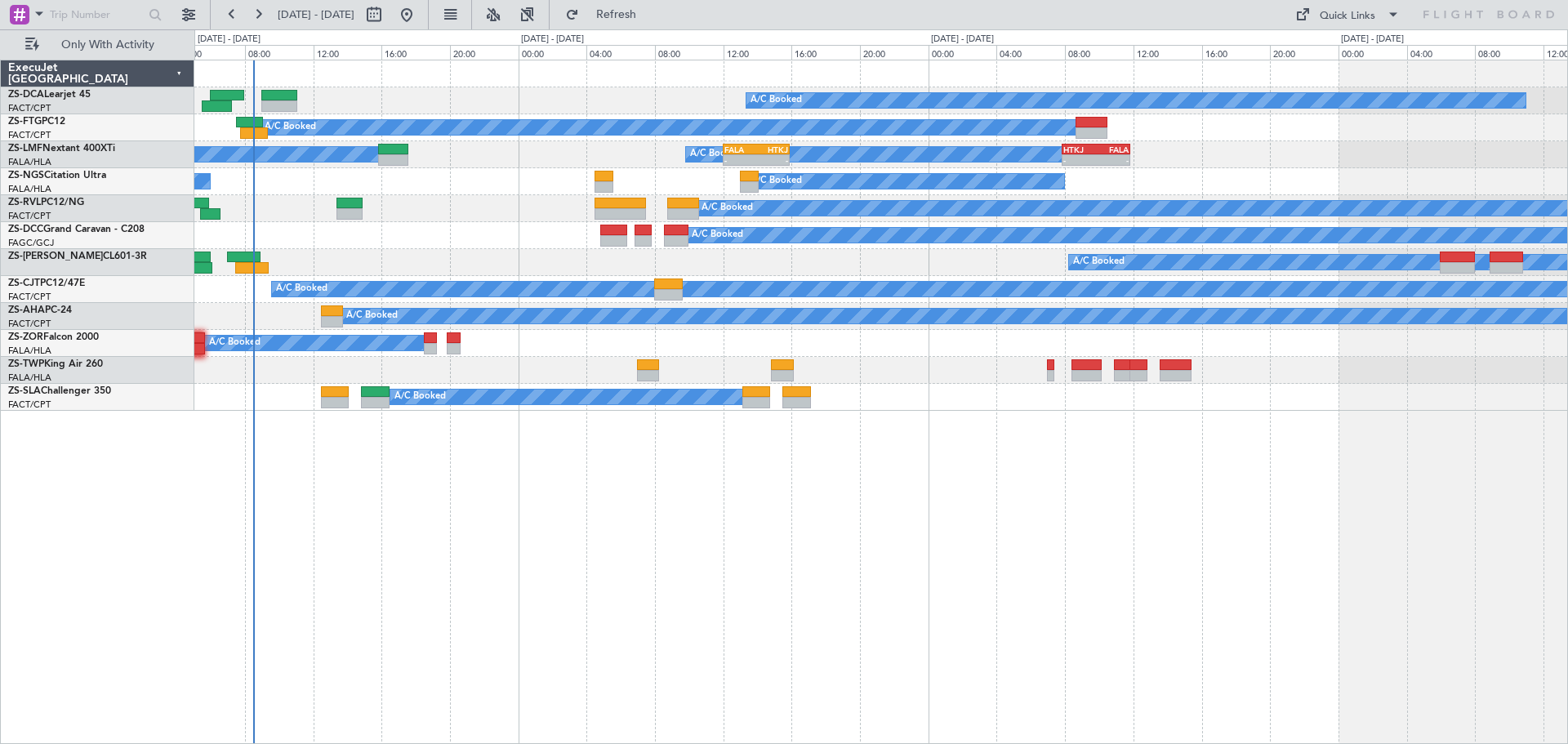
click at [421, 632] on div "A/C Booked A/C Booked A/C Booked A/C Booked A/C Booked - - FALA 12:00 Z HTKJ 15…" at bounding box center [881, 402] width 1373 height 684
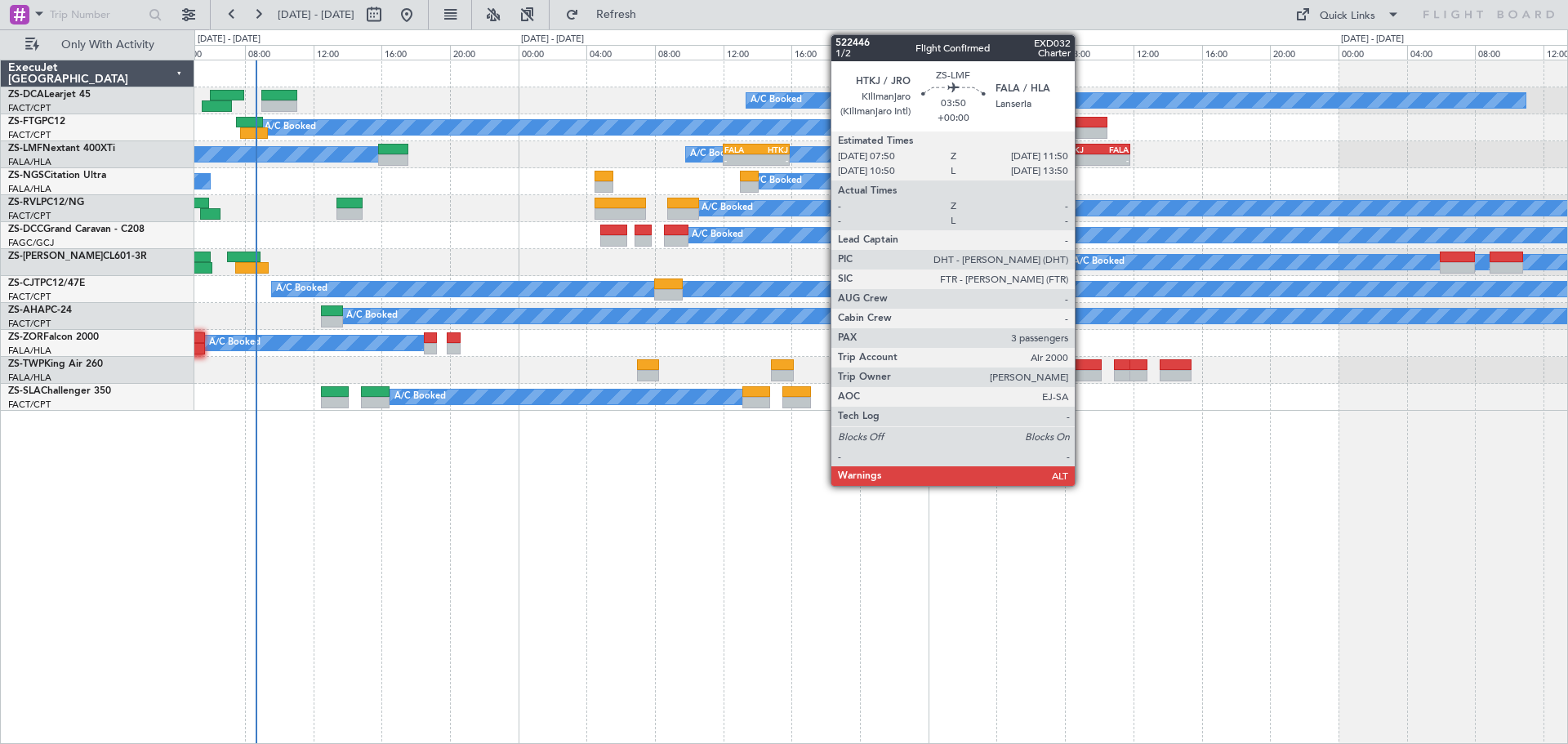
click at [1082, 160] on div "-" at bounding box center [1079, 160] width 33 height 10
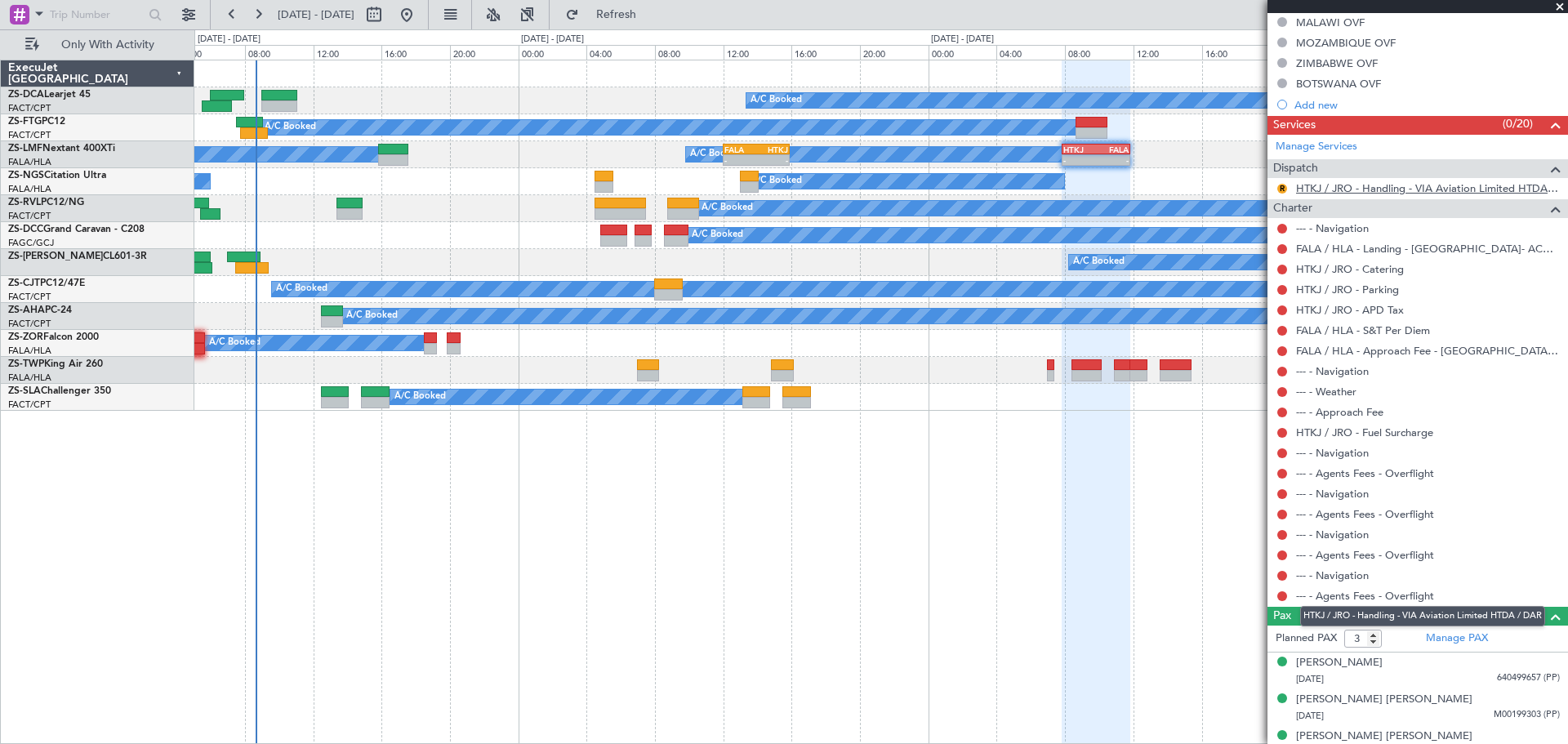
scroll to position [408, 0]
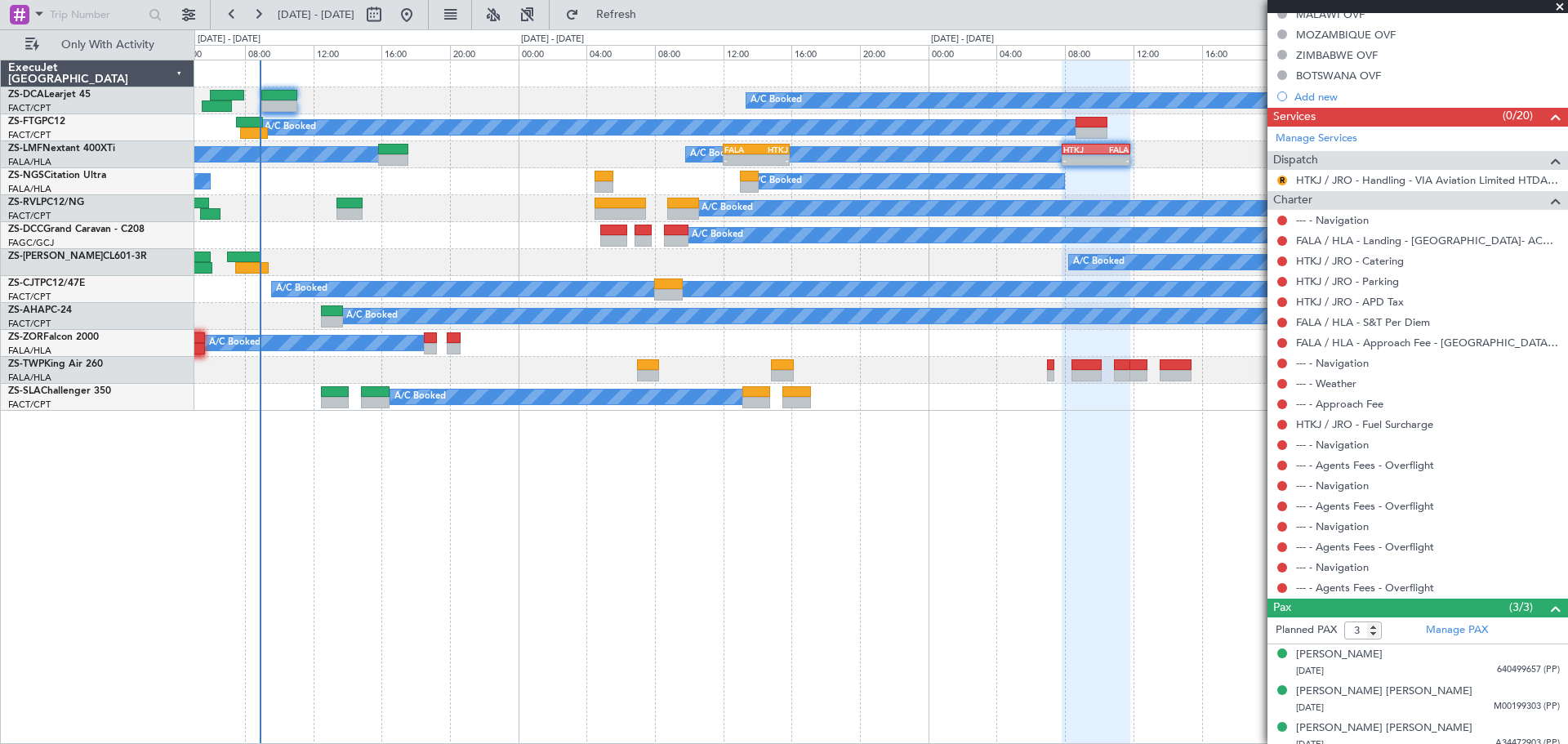
click at [1561, 9] on span at bounding box center [1560, 7] width 16 height 15
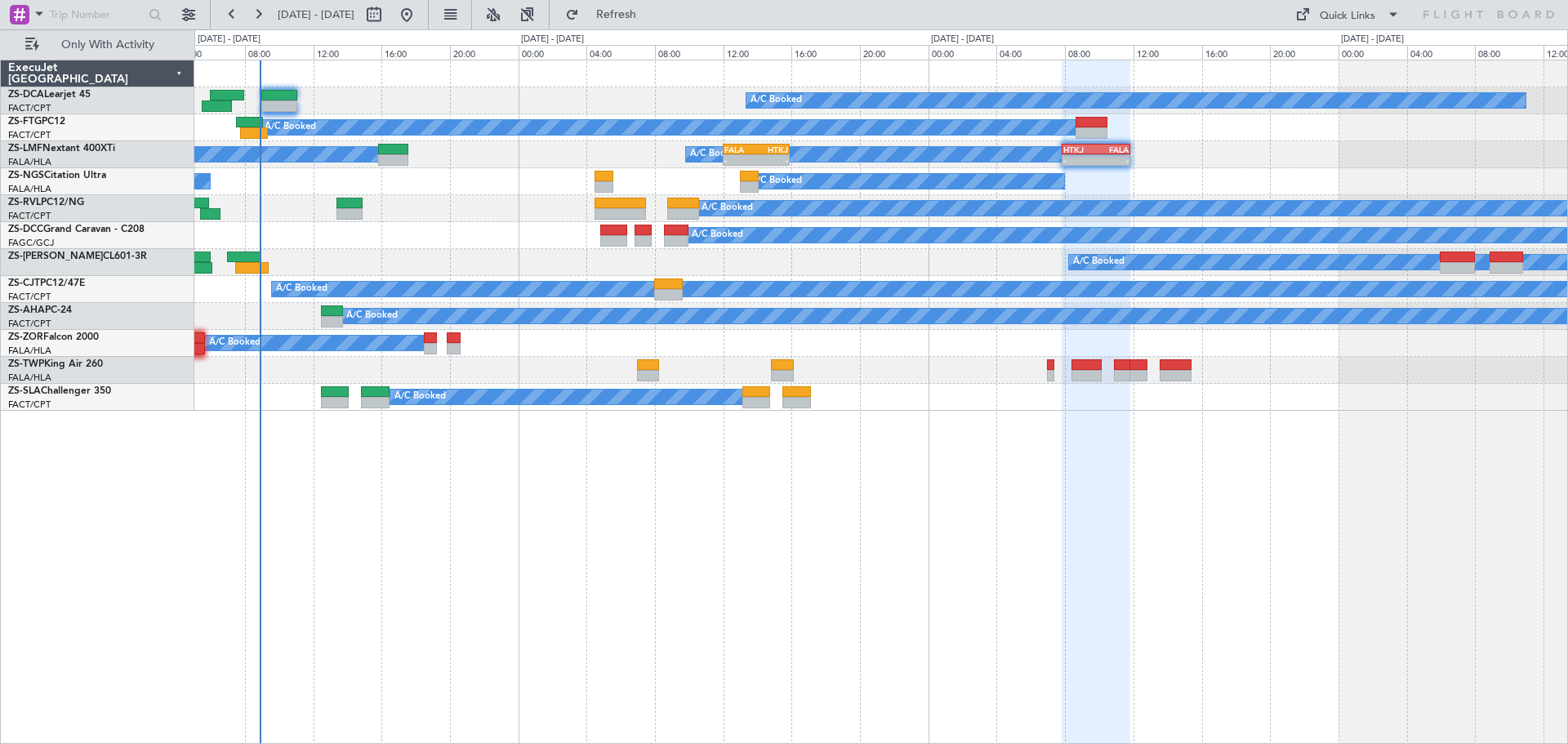
type input "0"
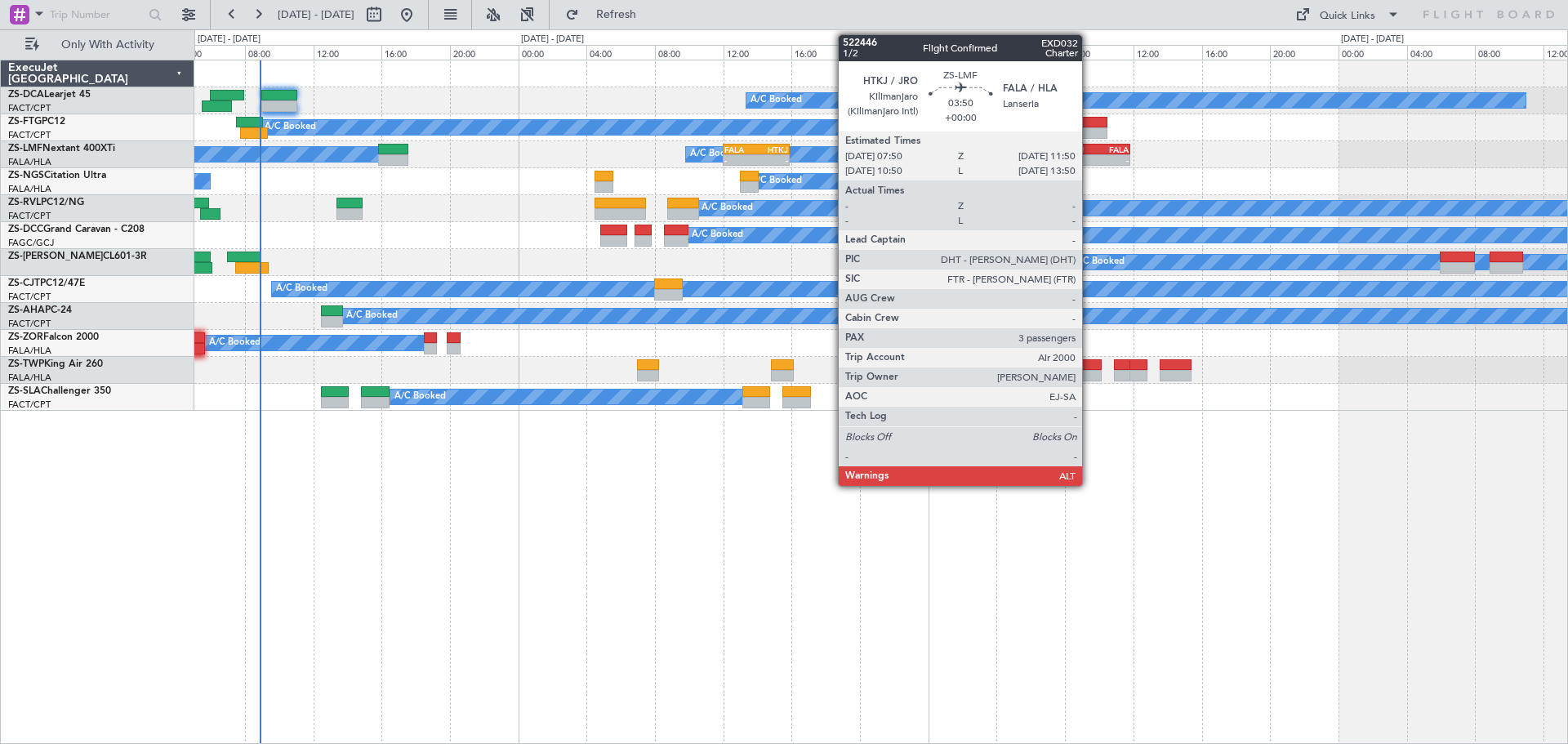
click at [1089, 152] on div "HTKJ" at bounding box center [1079, 149] width 33 height 10
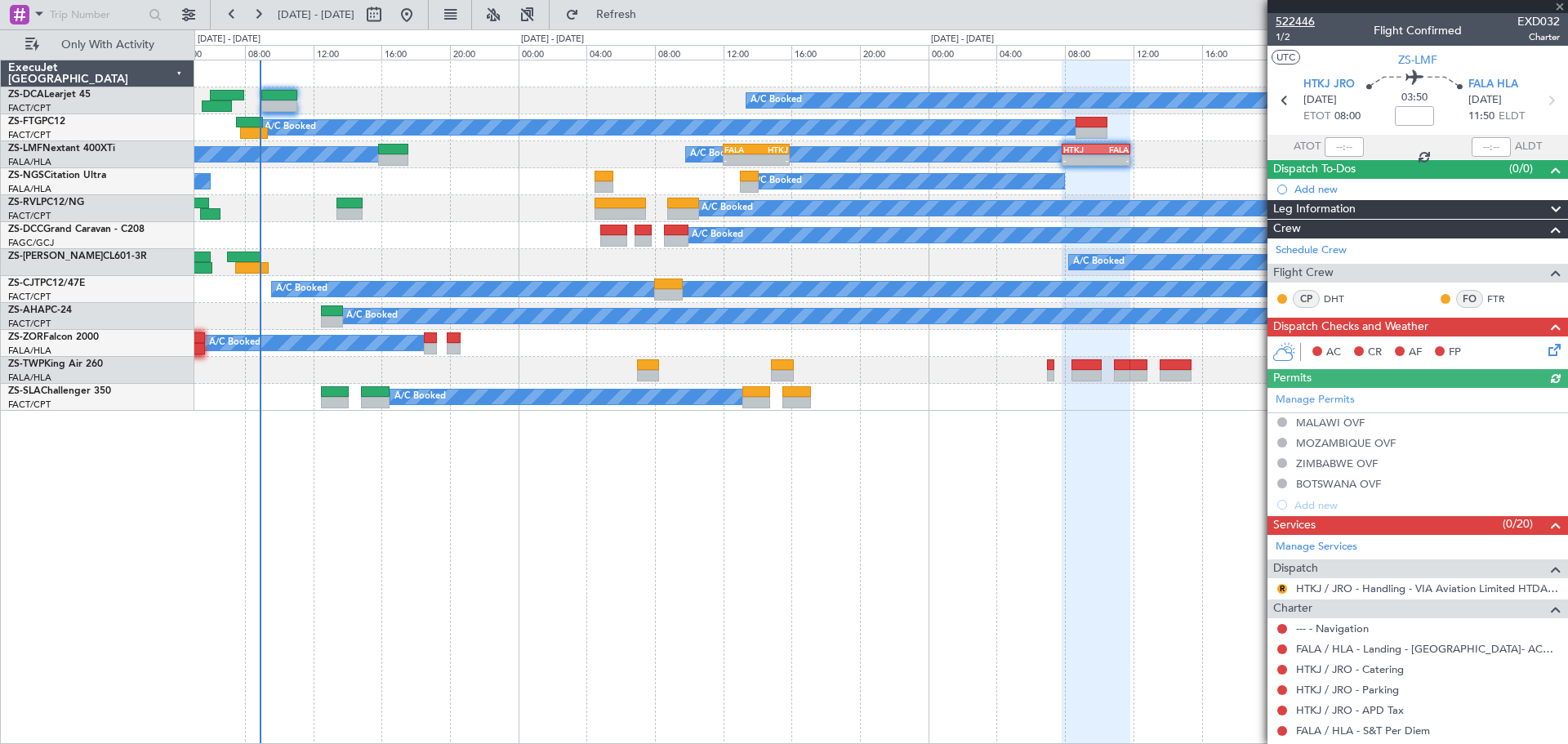
click at [1301, 16] on span "522446" at bounding box center [1295, 21] width 39 height 17
click at [1564, 8] on span at bounding box center [1560, 7] width 16 height 15
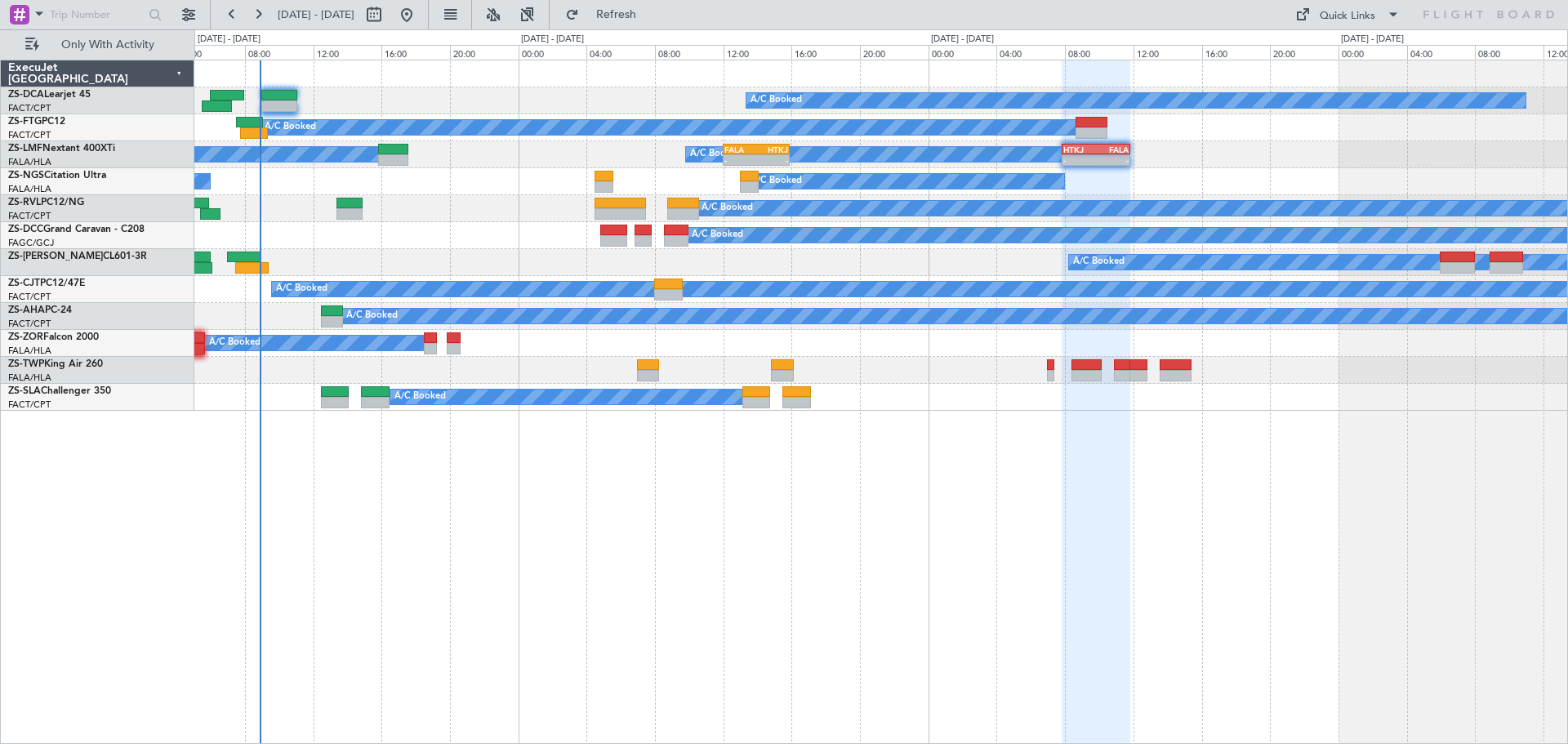
type input "0"
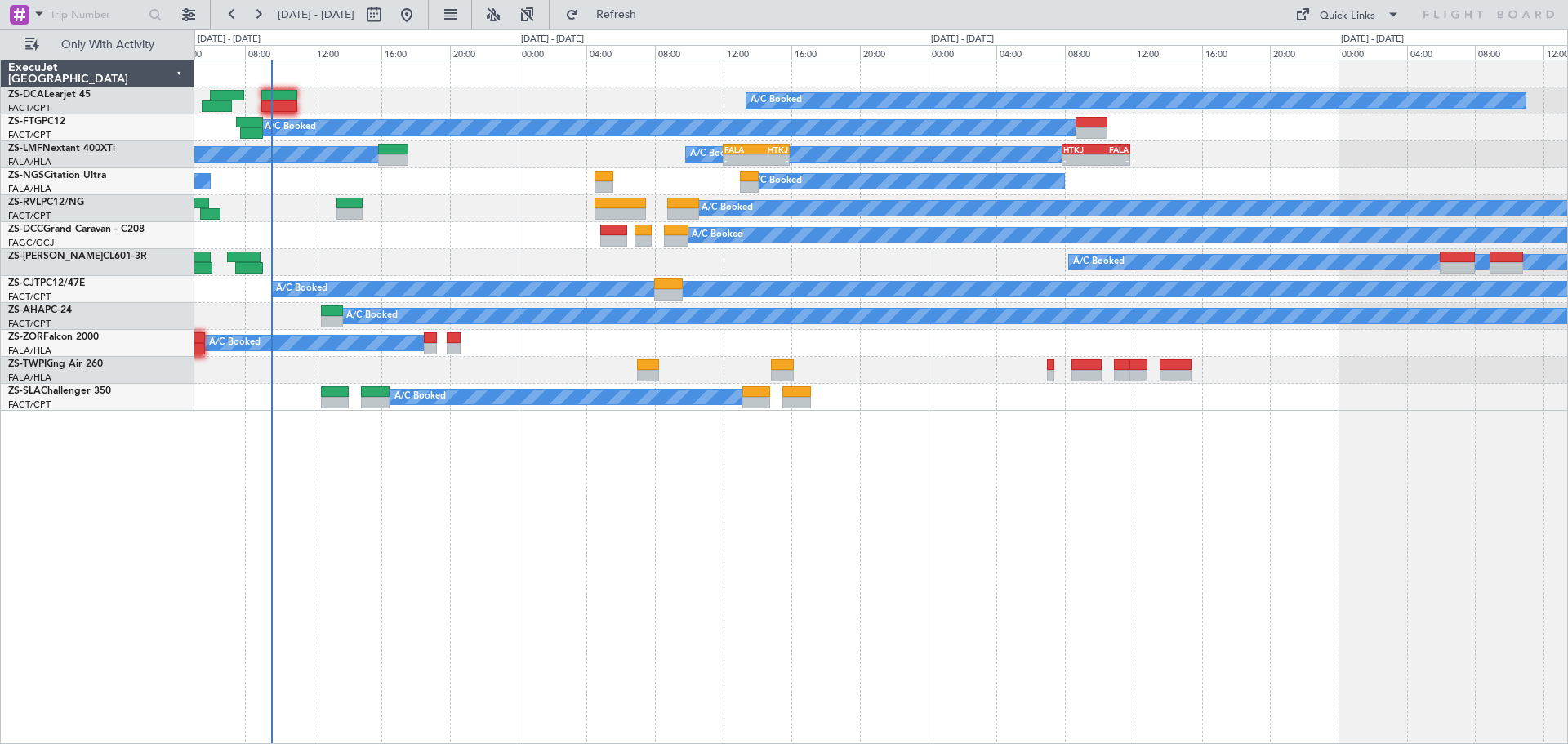
click at [830, 604] on div "A/C Booked A/C Booked A/C Booked A/C Booked A/C Booked - - FALA 12:00 Z HTKJ 15…" at bounding box center [881, 402] width 1373 height 684
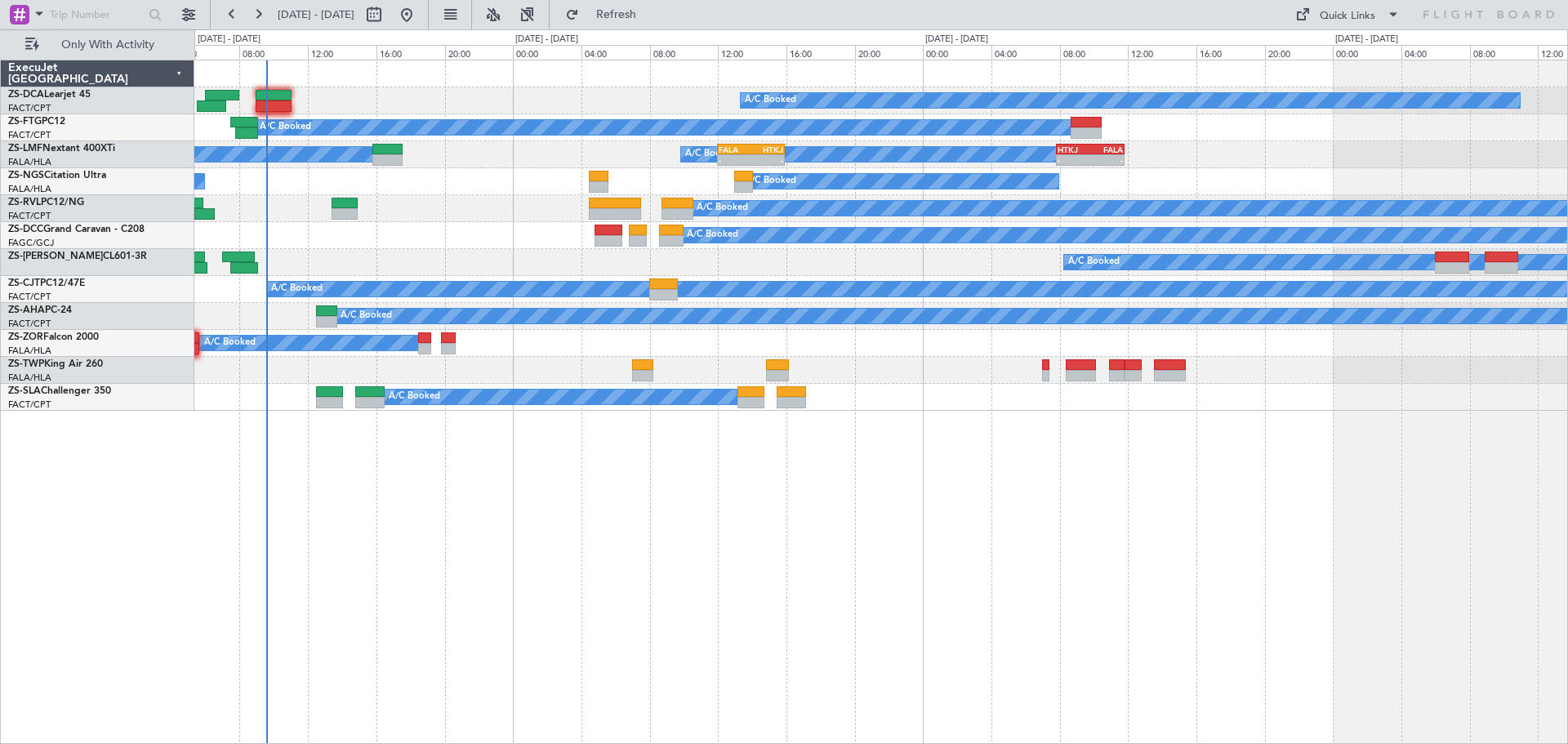
click at [703, 525] on div "A/C Booked A/C Booked A/C Booked A/C Booked A/C Booked - - FALA 12:00 Z HTKJ 15…" at bounding box center [881, 402] width 1373 height 684
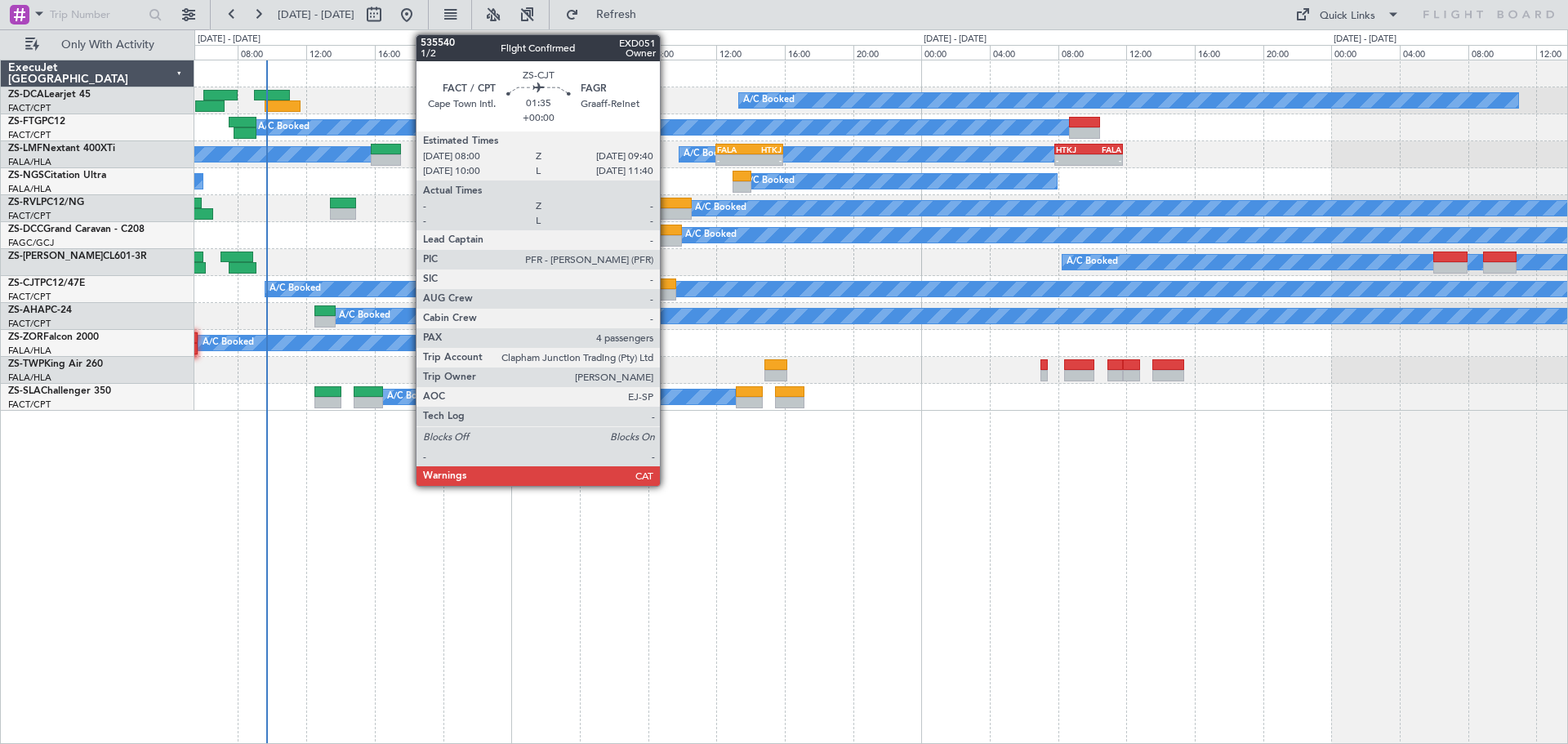
click at [667, 289] on div at bounding box center [661, 295] width 29 height 11
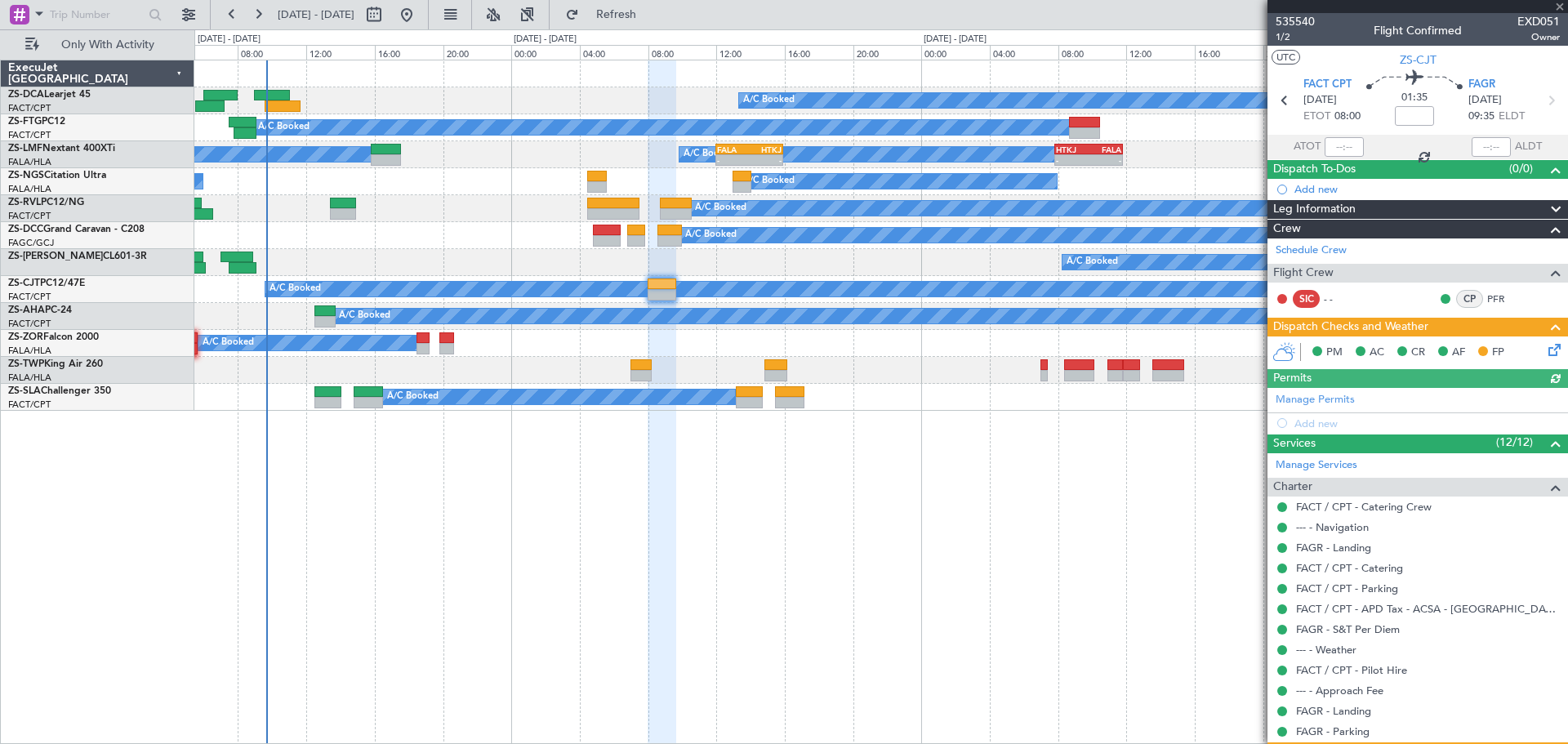
scroll to position [181, 0]
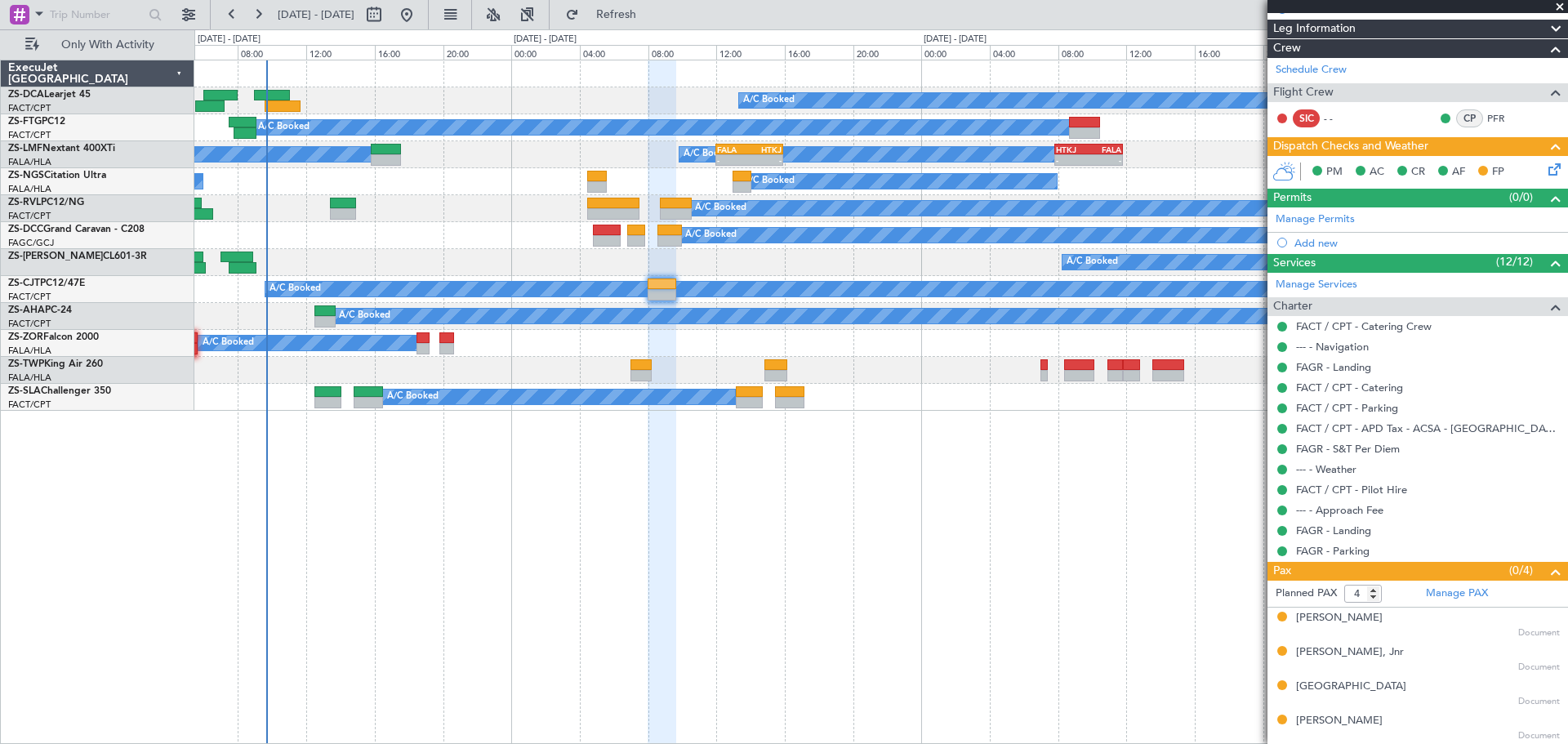
click at [1567, 6] on span at bounding box center [1560, 7] width 16 height 15
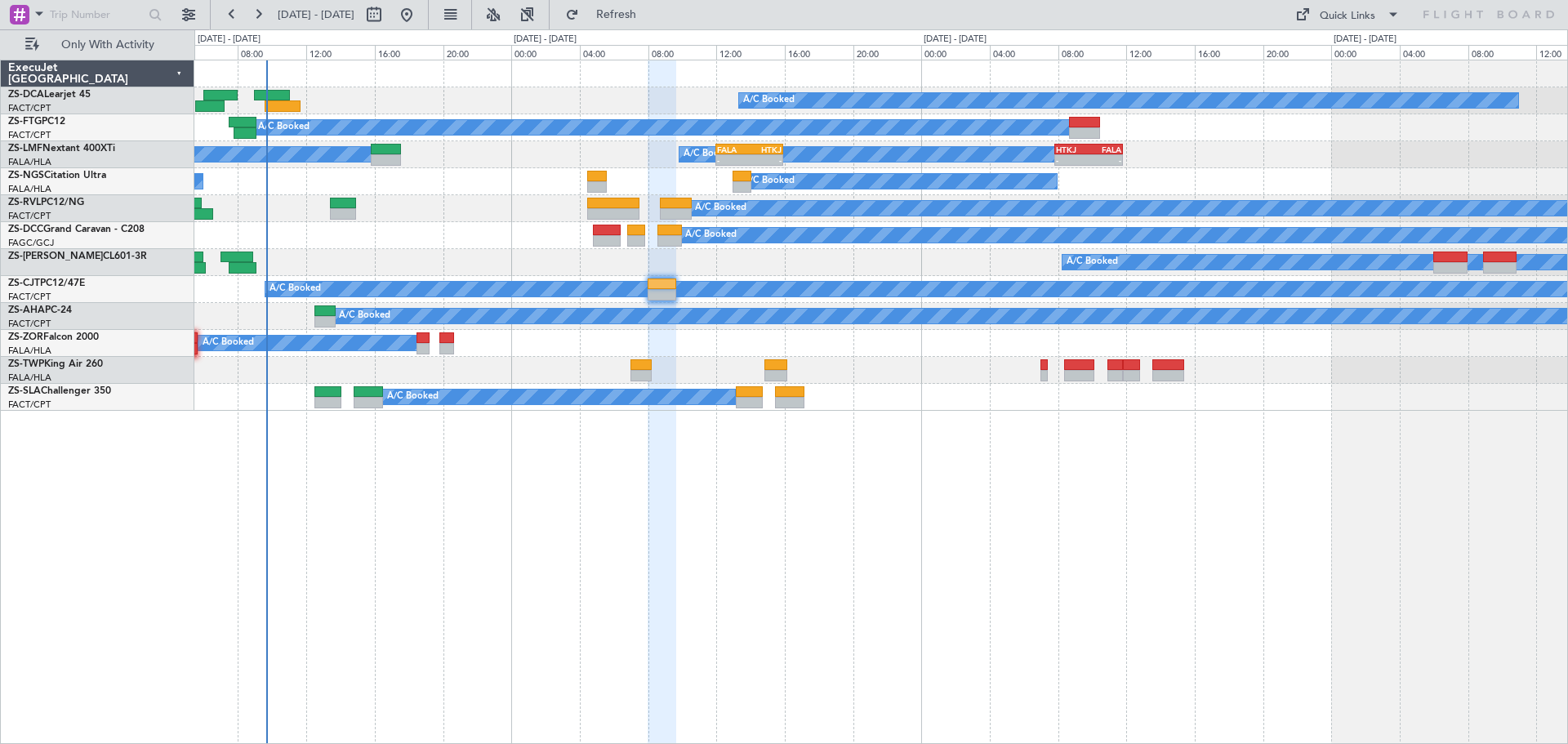
type input "0"
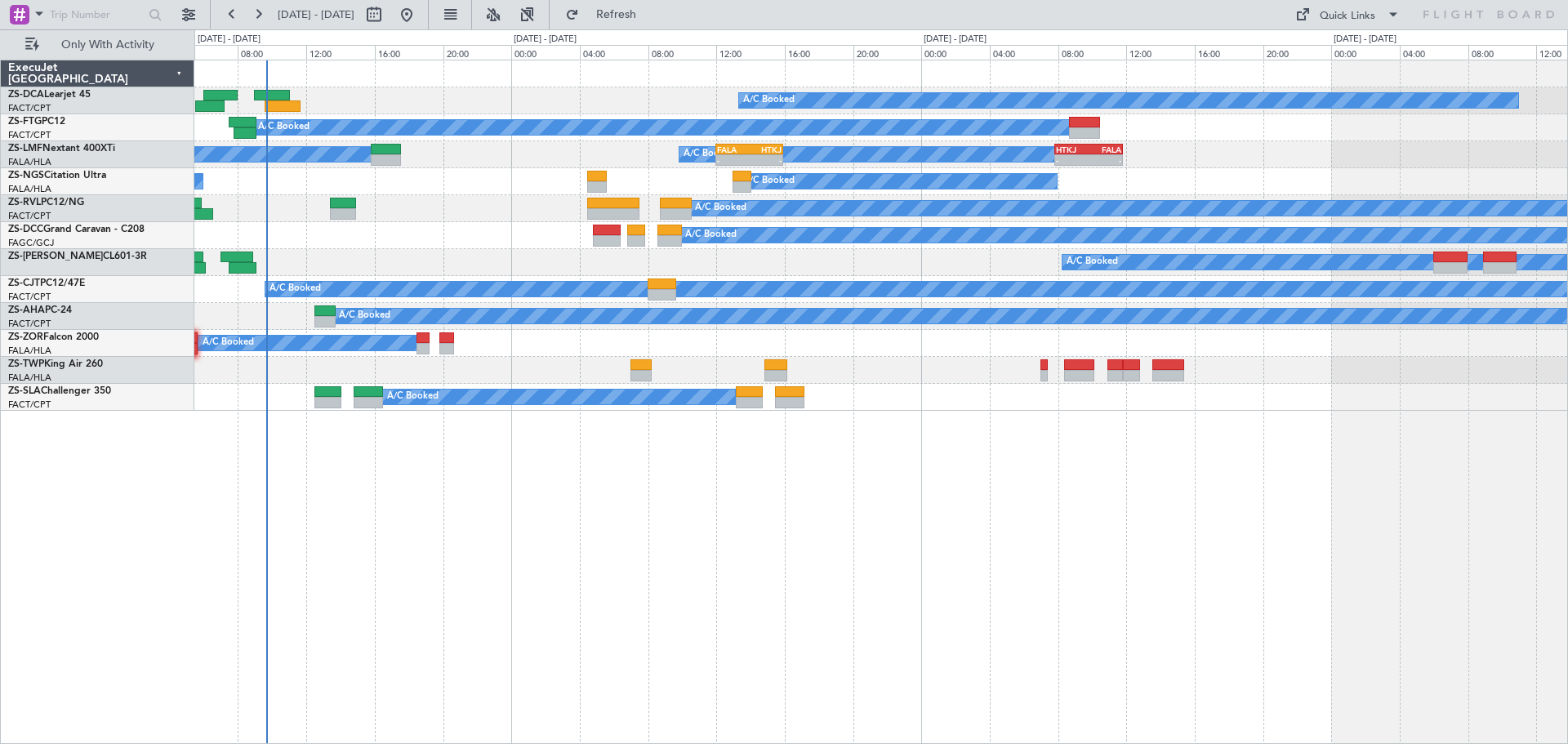
scroll to position [0, 0]
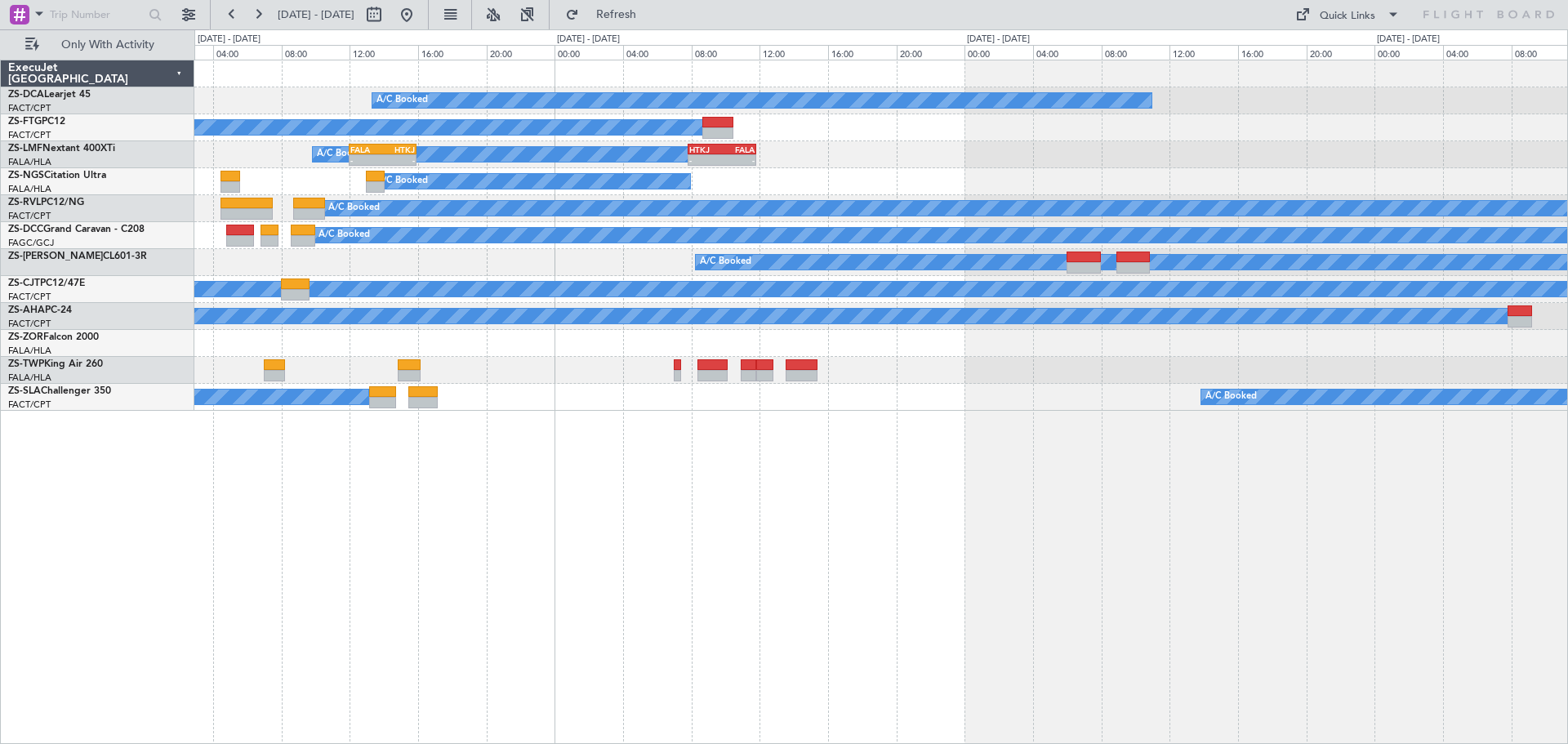
click at [980, 591] on div "A/C Booked A/C Booked A/C Booked A/C Booked - - FALA 12:00 Z HTKJ 15:55 Z - - H…" at bounding box center [881, 402] width 1373 height 684
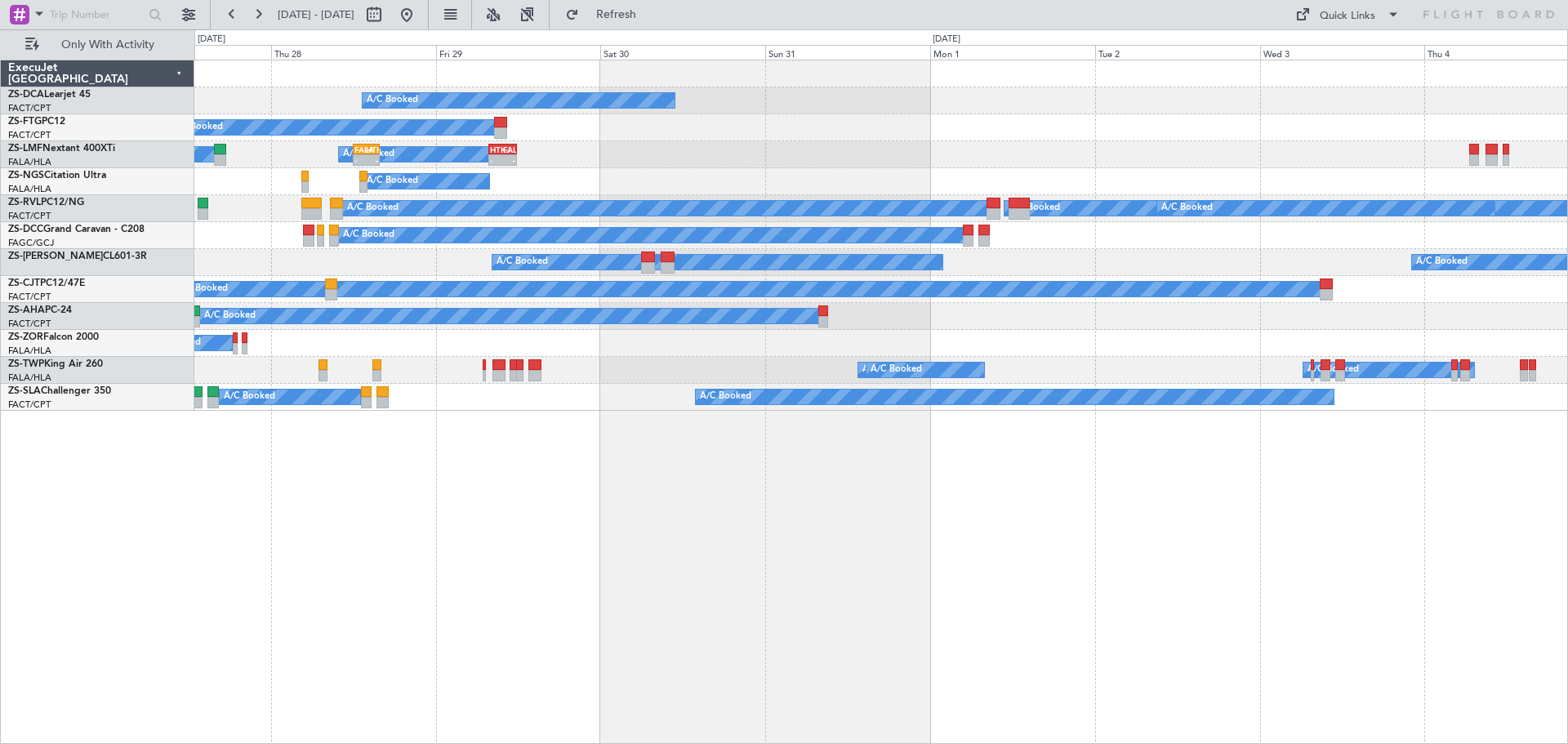
click at [783, 590] on div "A/C Booked A/C Booked A/C Booked A/C Booked A/C Booked A/C Booked - - FALA 12:0…" at bounding box center [881, 402] width 1373 height 684
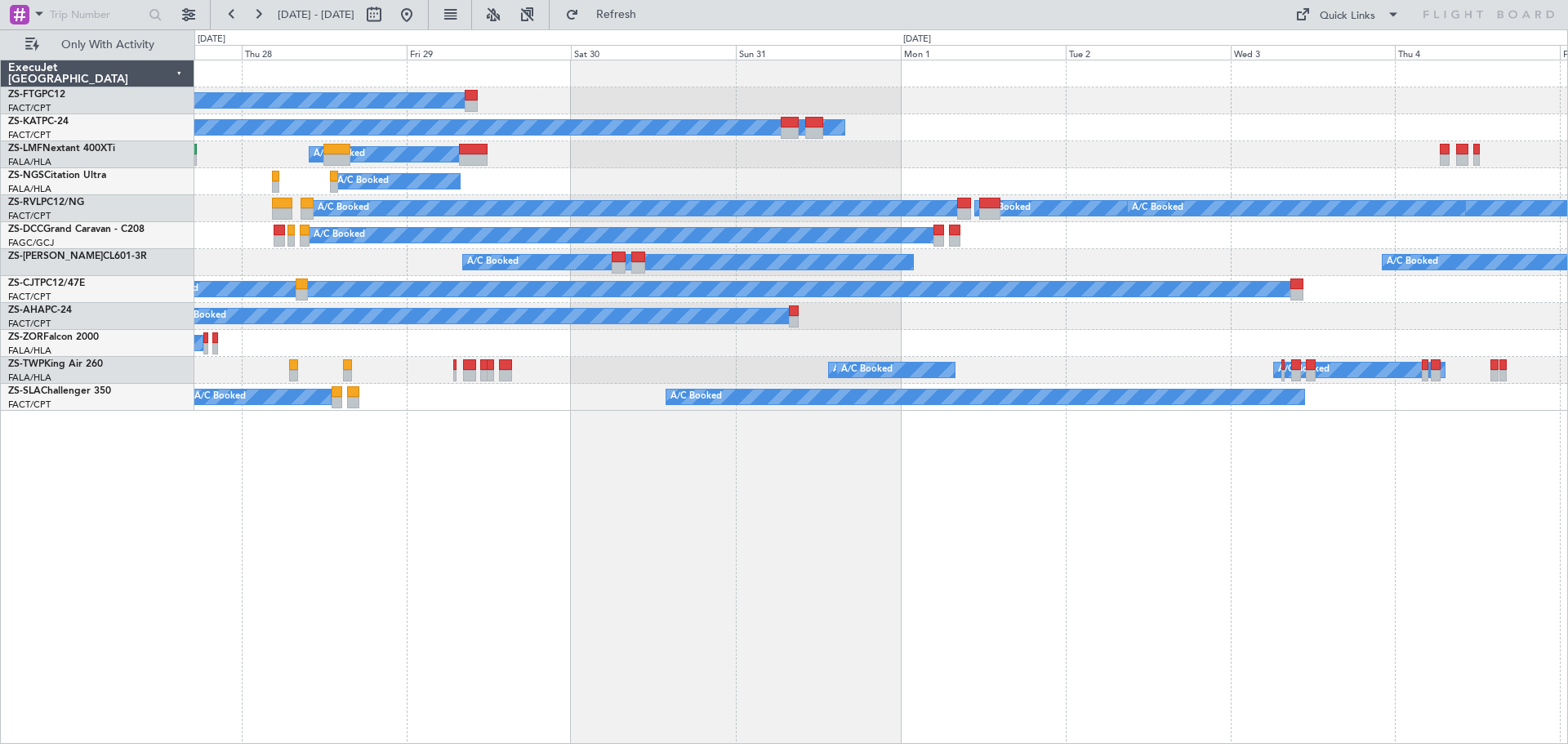
click at [687, 590] on div "A/C Booked A/C Booked A/C Booked A/C Unavailable A/C Booked A/C Booked A/C Book…" at bounding box center [881, 402] width 1373 height 684
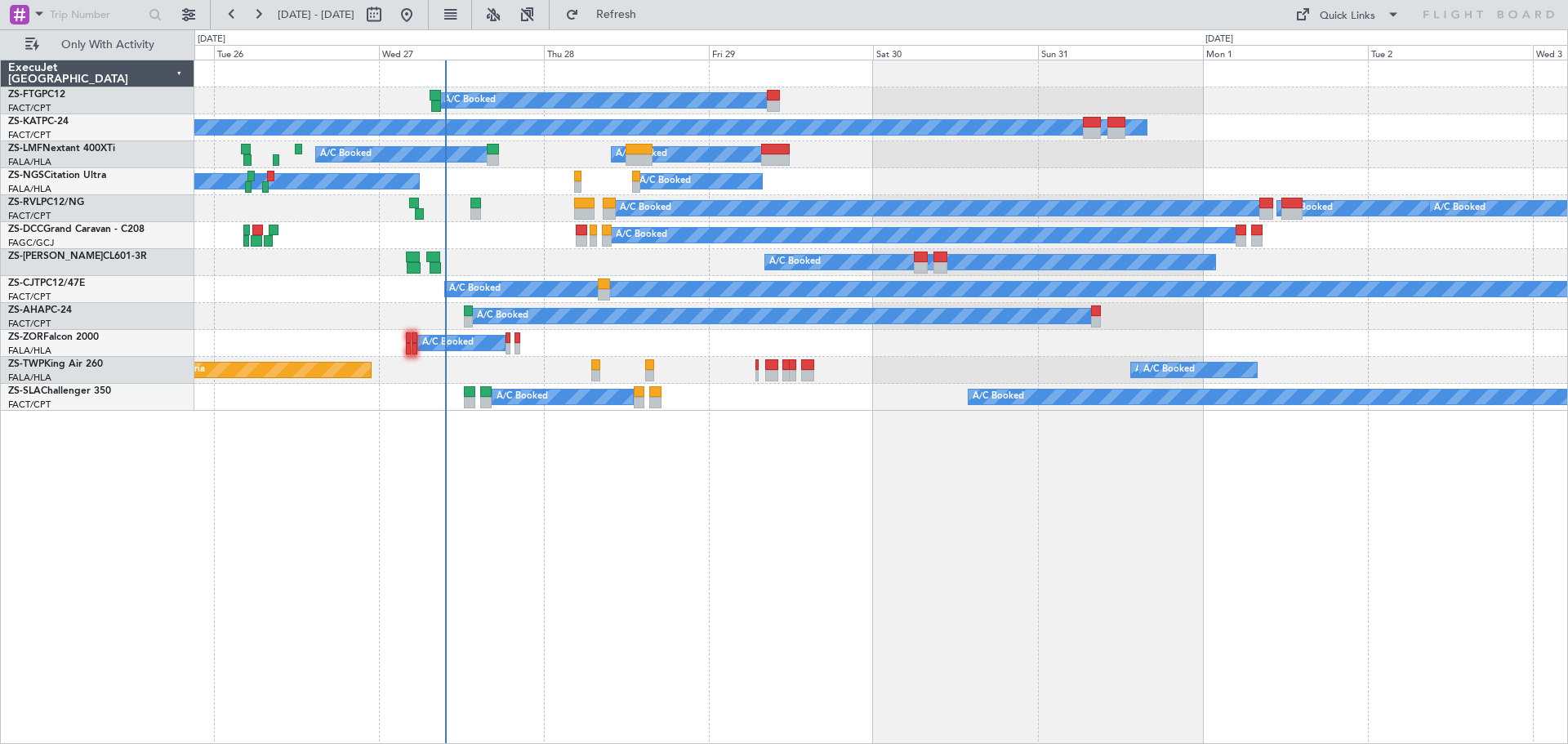
click at [779, 582] on div "A/C Booked A/C Unavailable A/C Booked A/C Booked A/C Booked A/C Booked A/C Book…" at bounding box center [881, 402] width 1373 height 684
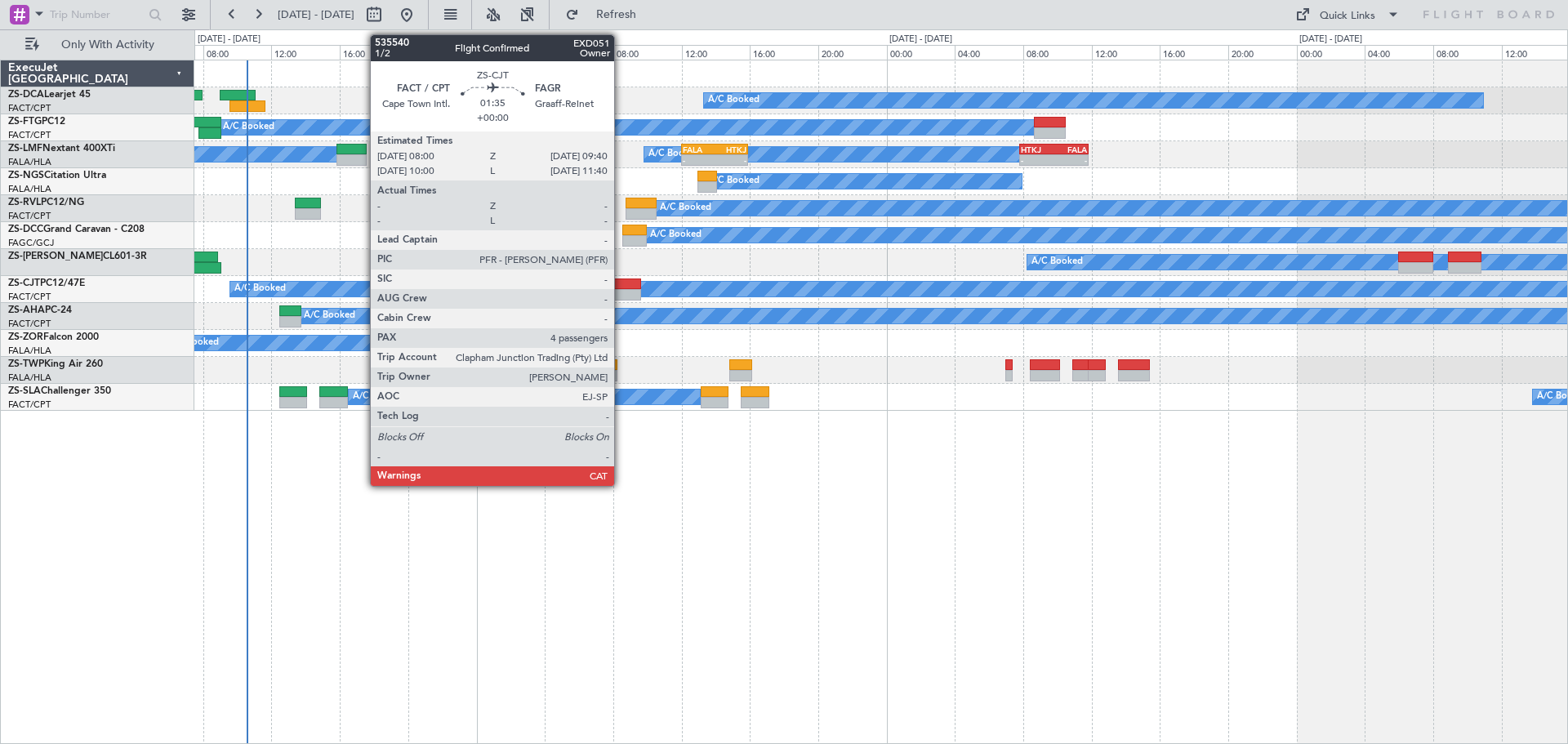
click at [621, 293] on div at bounding box center [627, 295] width 29 height 11
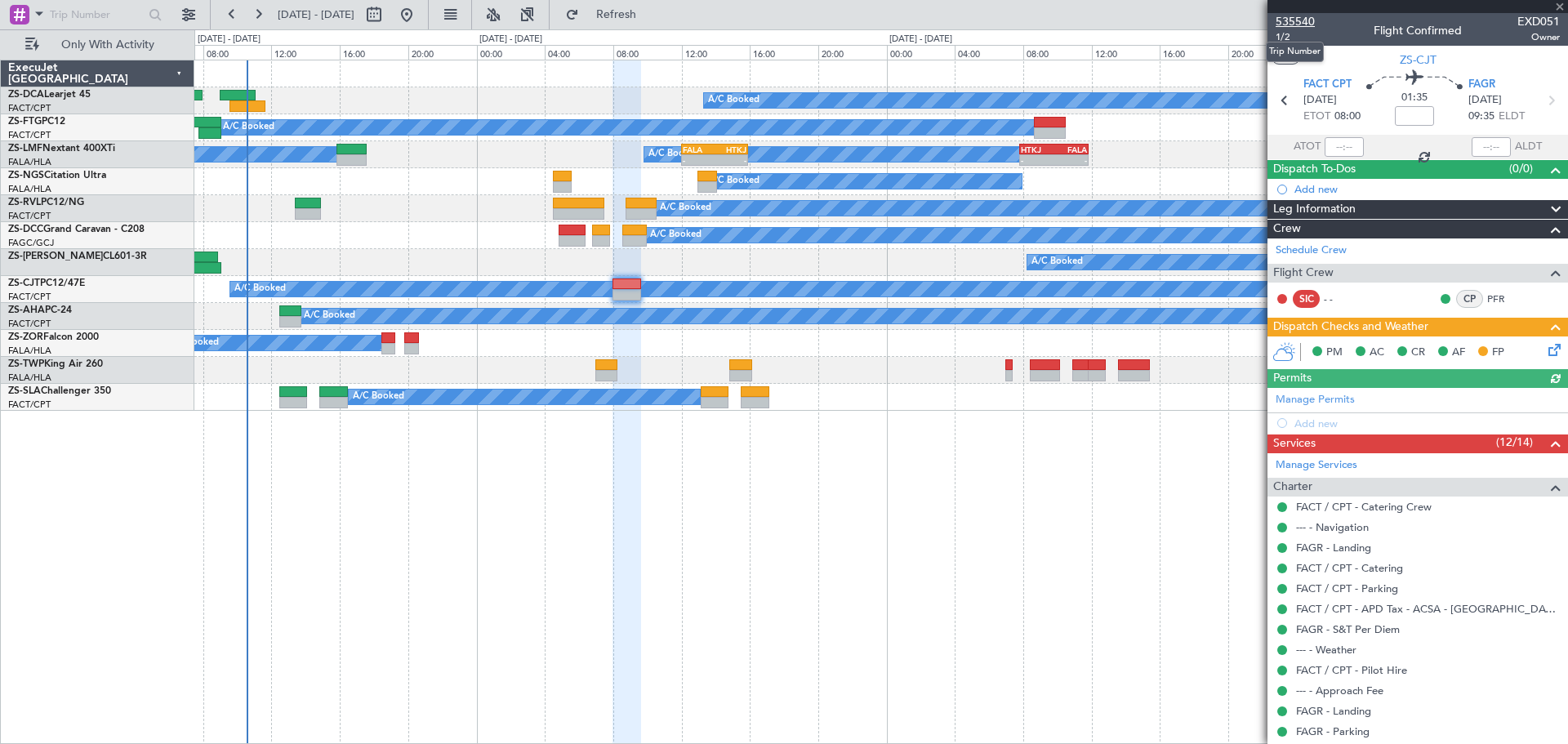
click at [1291, 24] on span "535540" at bounding box center [1295, 21] width 39 height 17
click at [1559, 6] on span at bounding box center [1560, 7] width 16 height 15
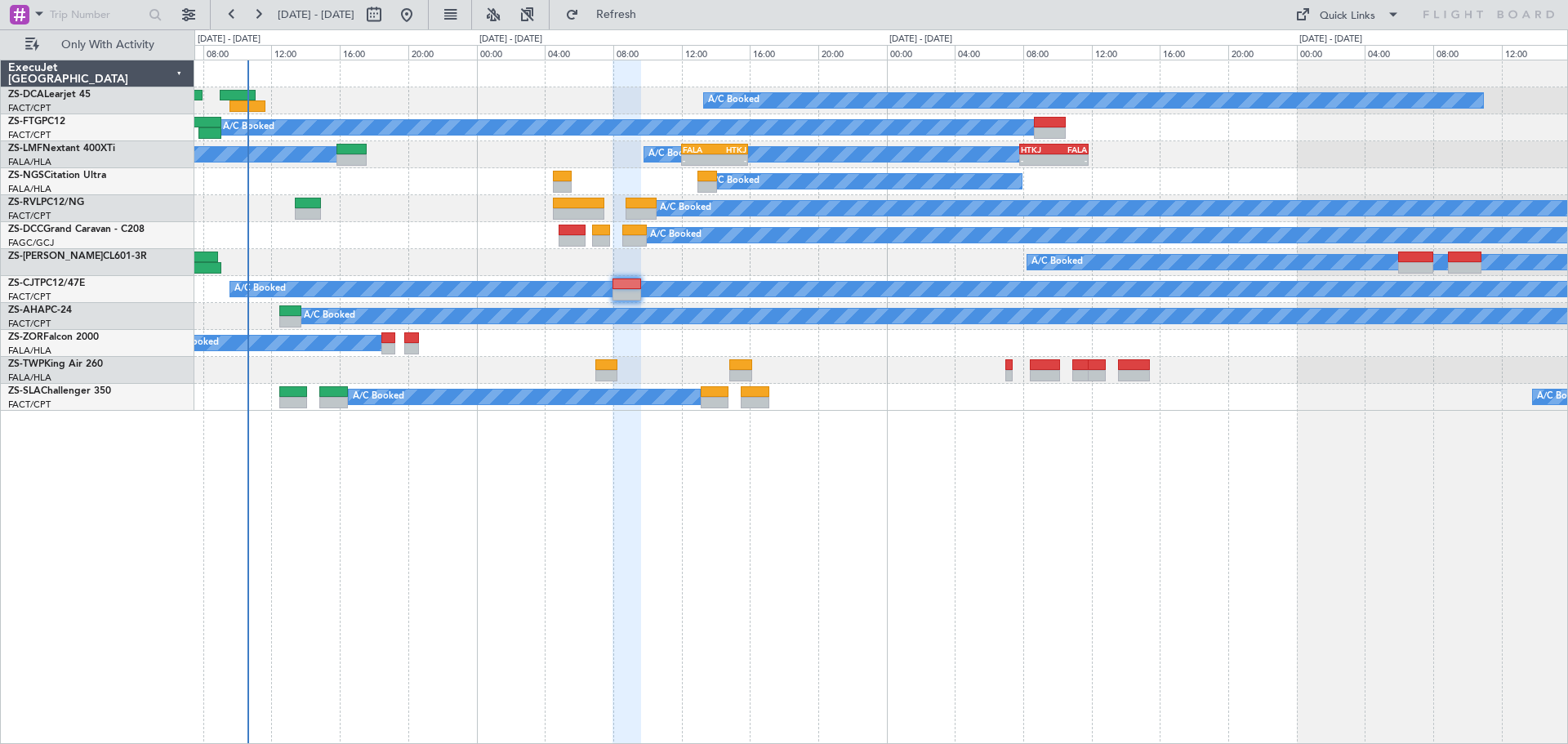
type input "0"
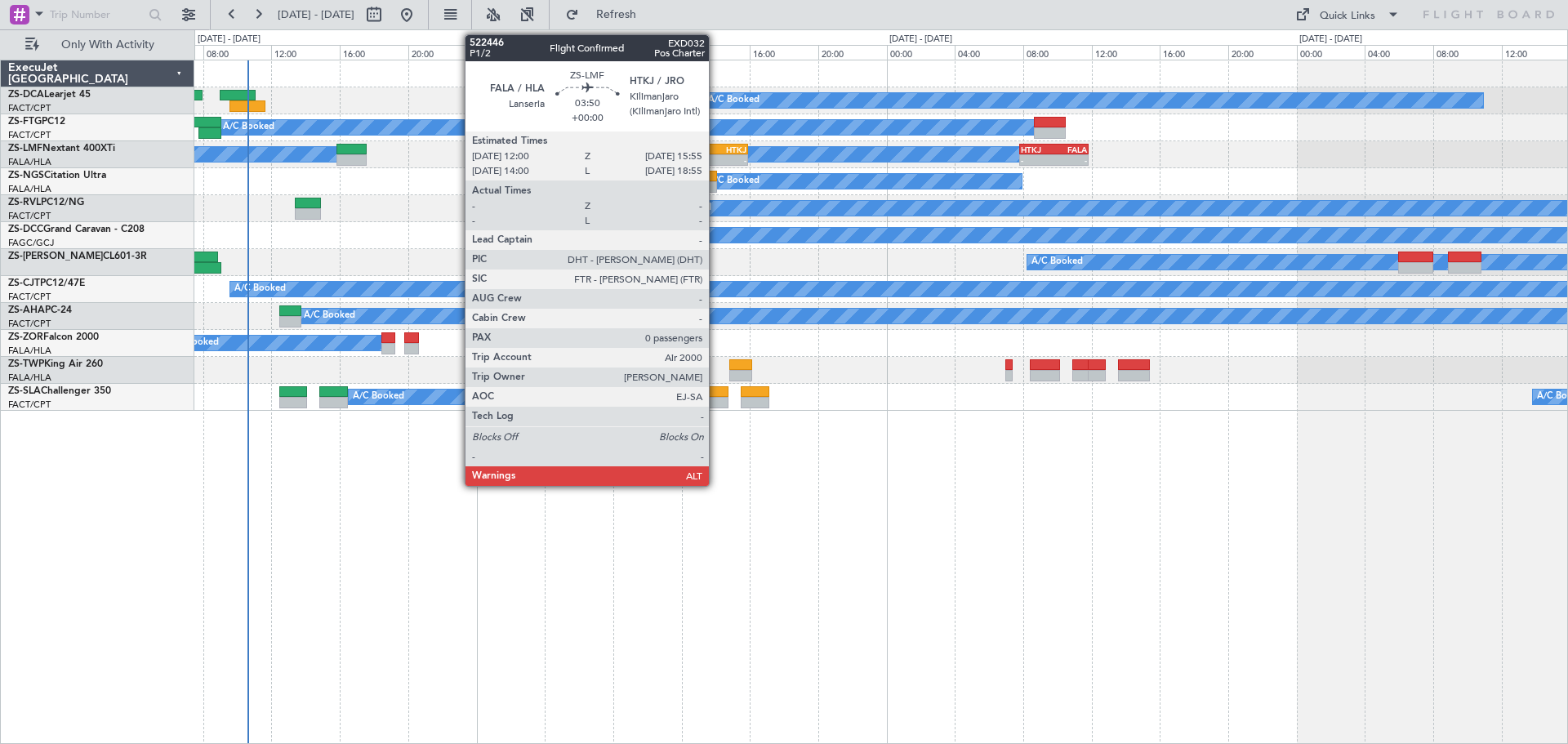
click at [716, 154] on div "- -" at bounding box center [715, 160] width 67 height 11
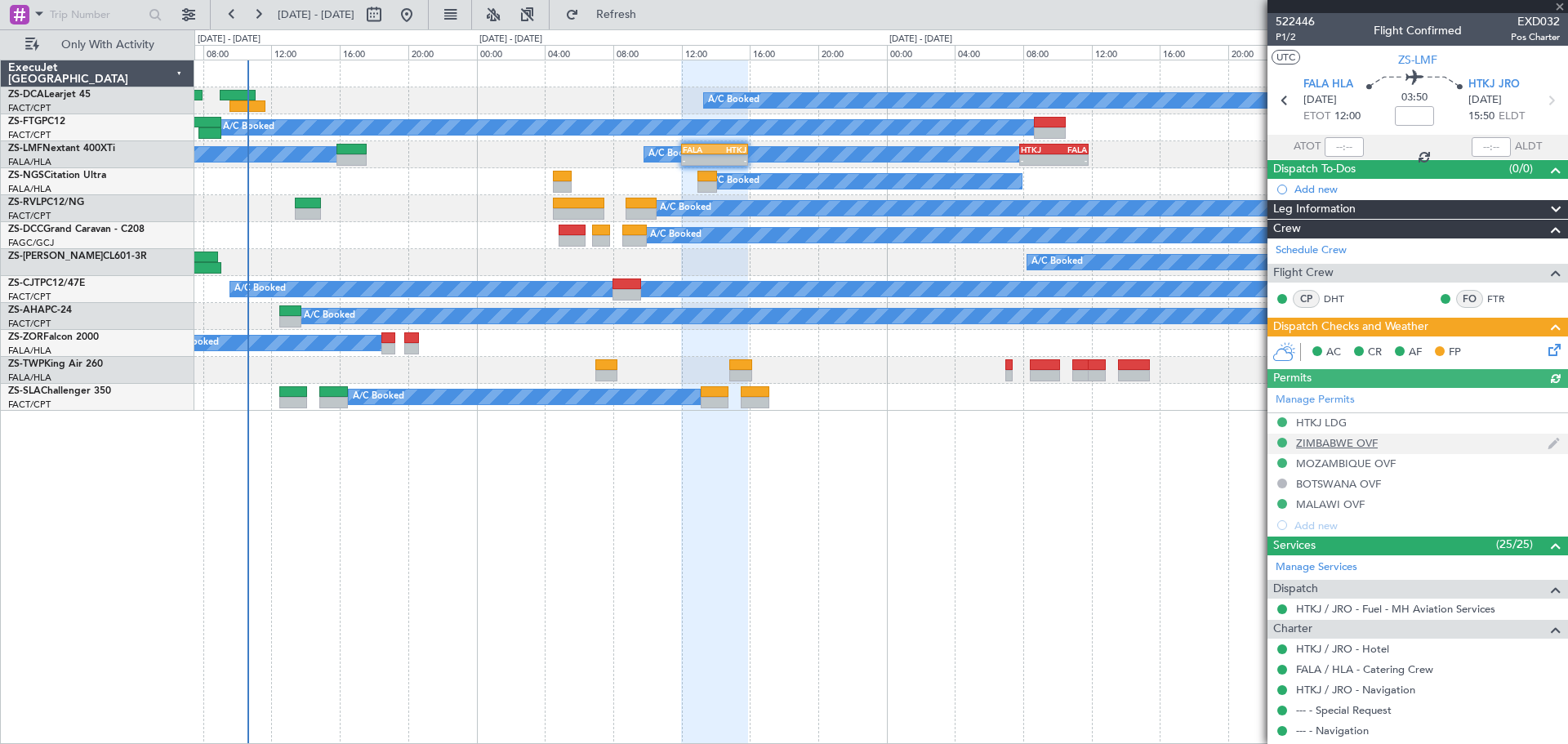
click at [1324, 440] on div "Manage Permits HTKJ LDG ZIMBABWE OVF [GEOGRAPHIC_DATA] OVF [GEOGRAPHIC_DATA] OV…" at bounding box center [1418, 462] width 301 height 148
click at [1320, 443] on div "ZIMBABWE OVF" at bounding box center [1336, 443] width 81 height 14
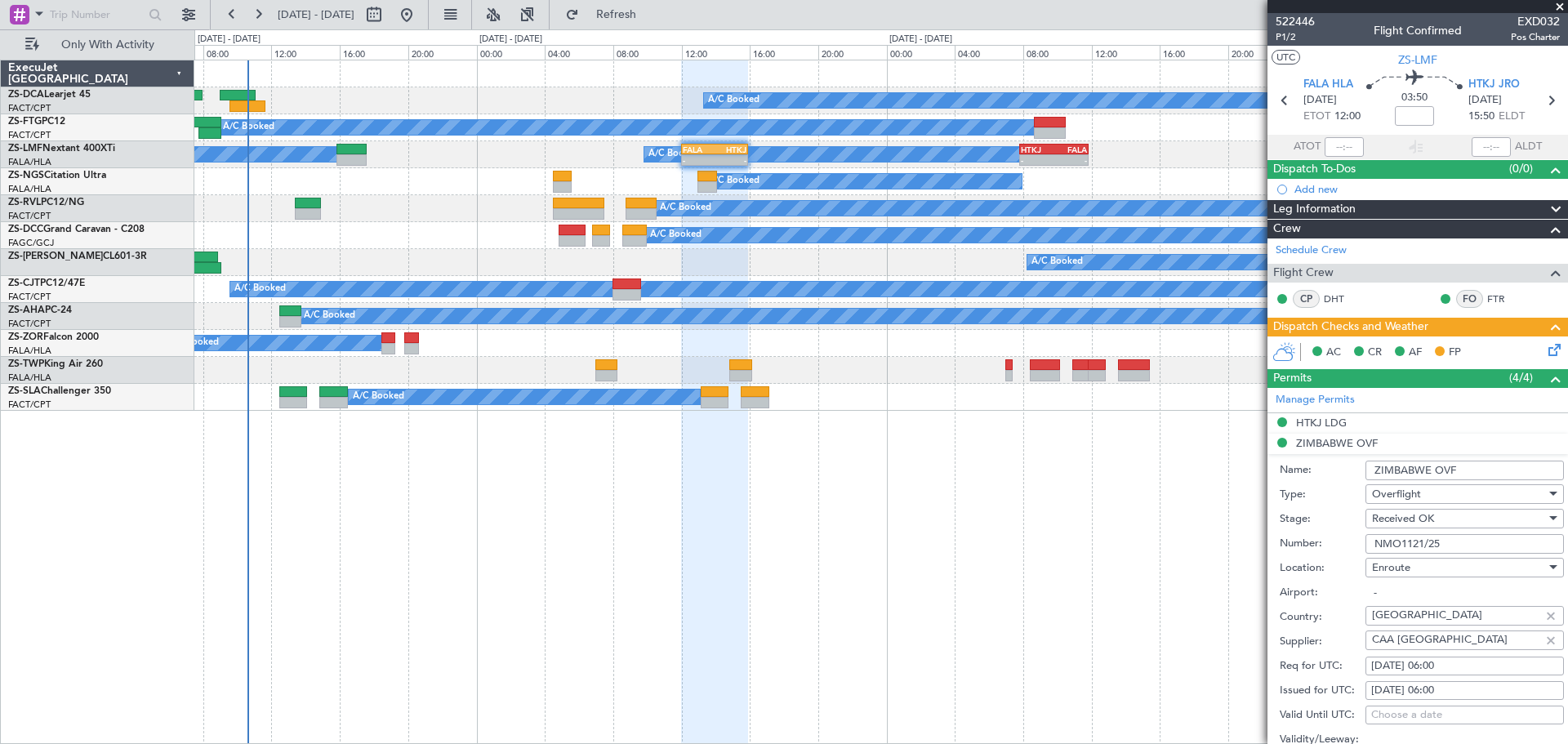
drag, startPoint x: 1443, startPoint y: 544, endPoint x: 1373, endPoint y: 545, distance: 70.0
click at [1373, 545] on input "NMO1121/25" at bounding box center [1465, 544] width 199 height 20
click at [1563, 3] on span at bounding box center [1560, 7] width 16 height 15
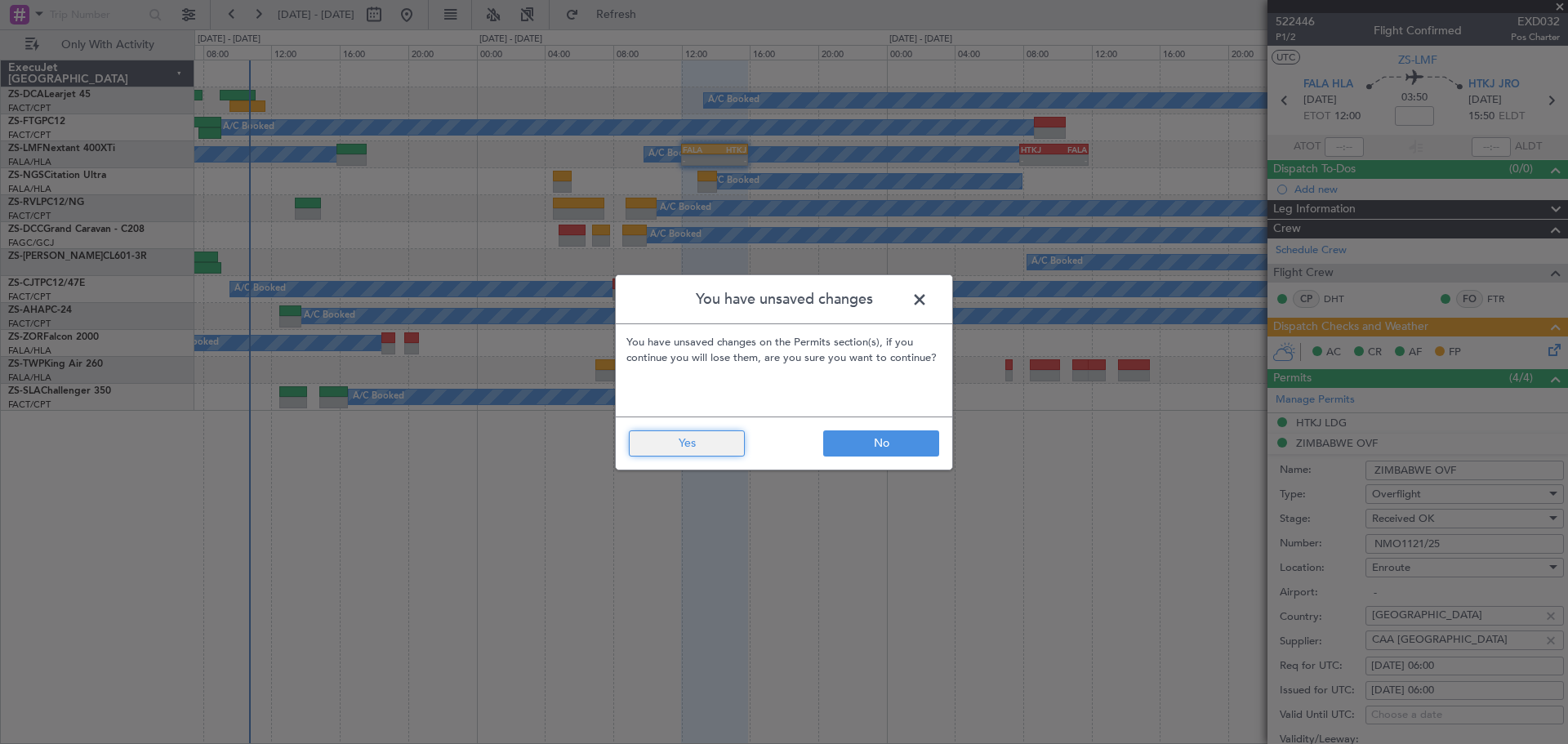
click at [734, 446] on button "Yes" at bounding box center [686, 443] width 116 height 26
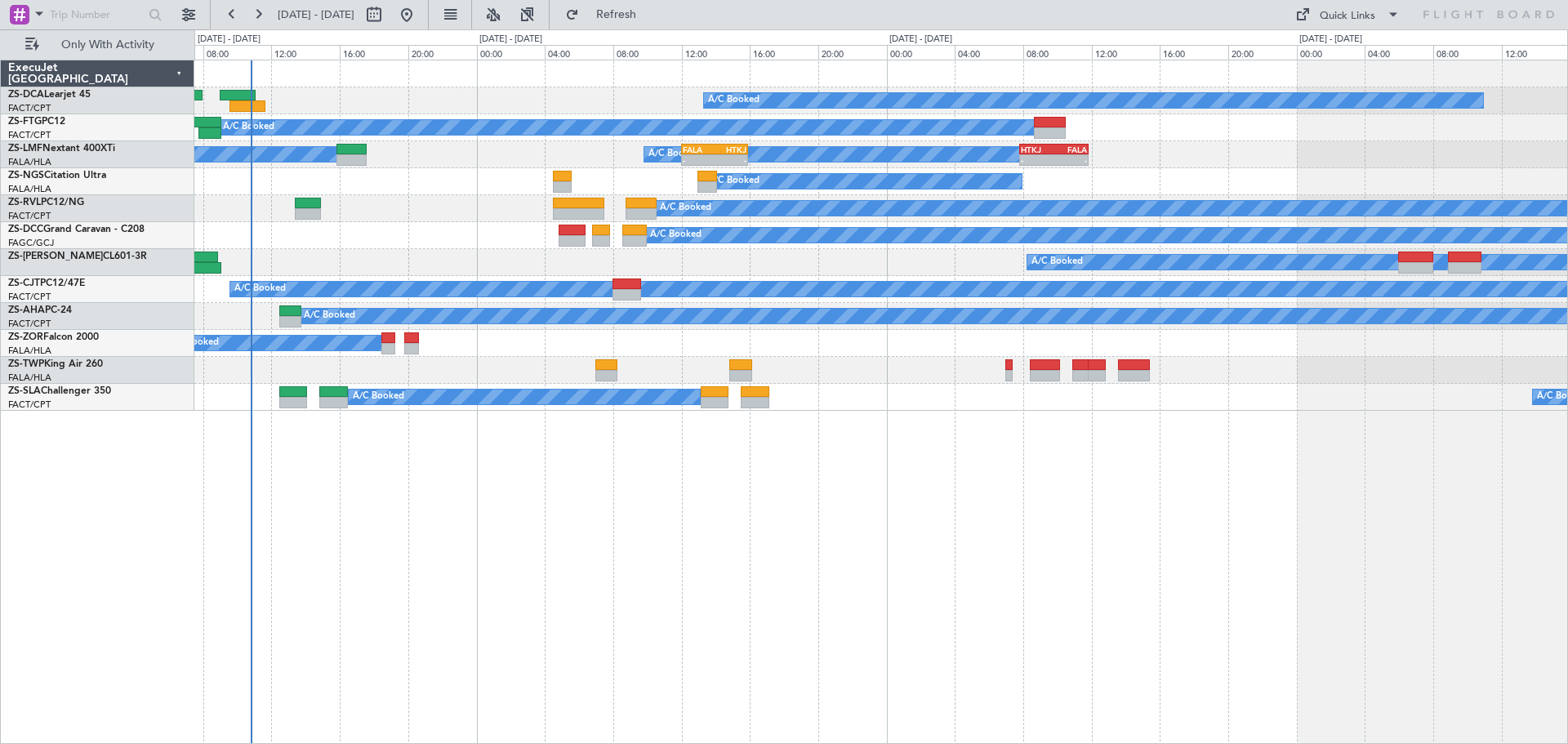
click at [758, 526] on div "A/C Booked A/C Booked A/C Booked A/C Booked A/C Booked - - FALA 12:00 Z HTKJ 15…" at bounding box center [881, 402] width 1373 height 684
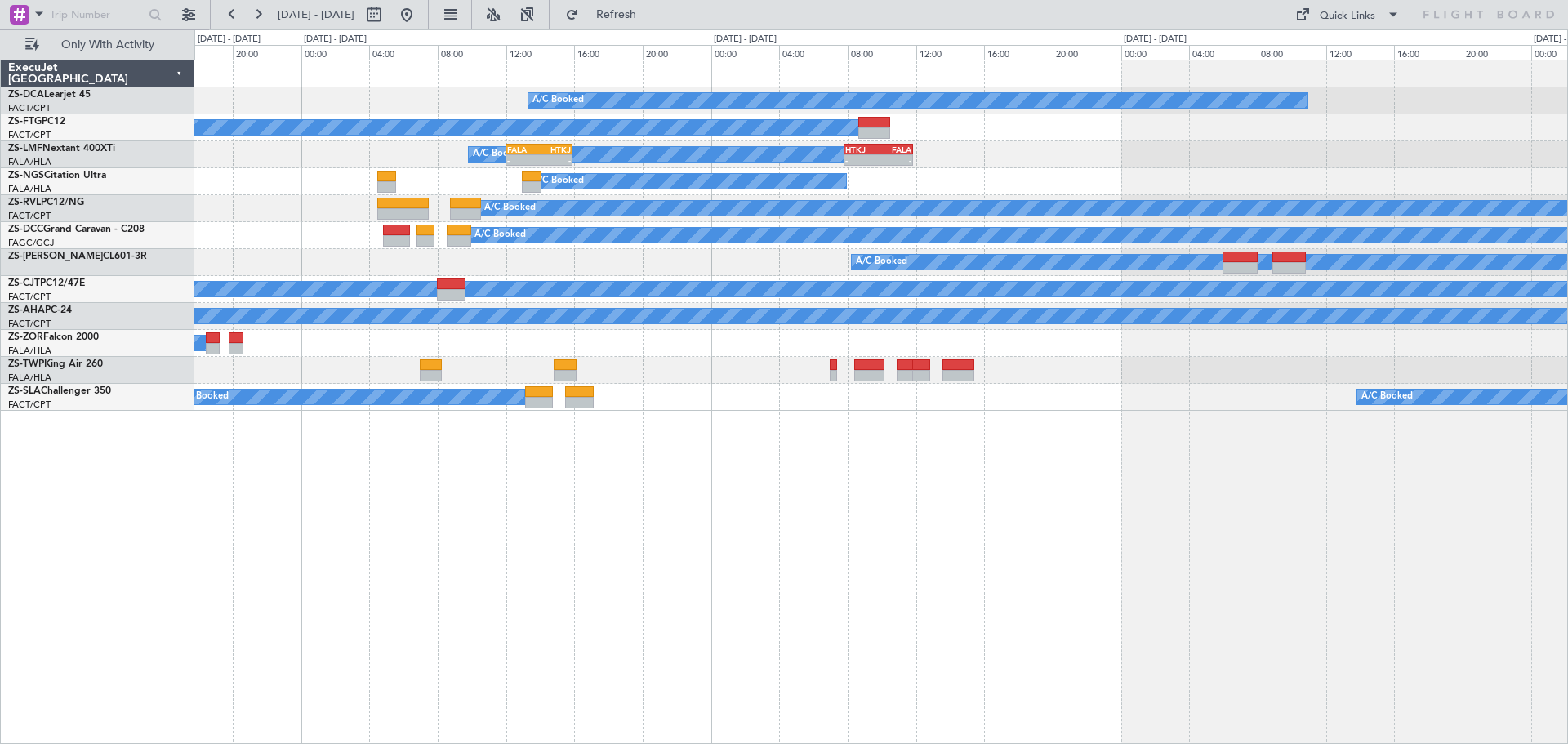
click at [963, 556] on div "A/C Booked A/C Booked A/C Booked A/C Booked - - FALA 12:00 Z HTKJ 15:55 Z - - H…" at bounding box center [881, 402] width 1373 height 684
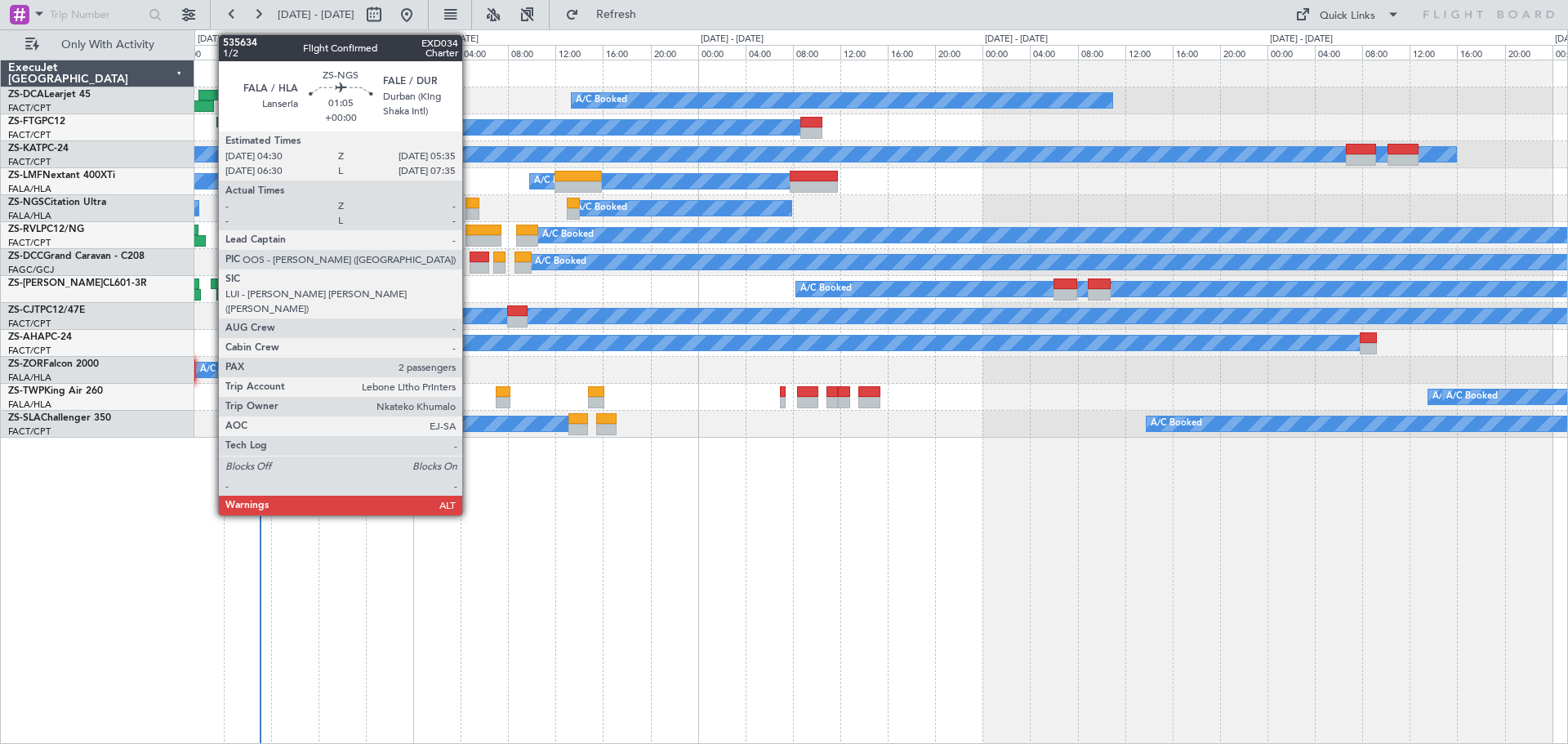
click at [470, 207] on div at bounding box center [472, 204] width 13 height 11
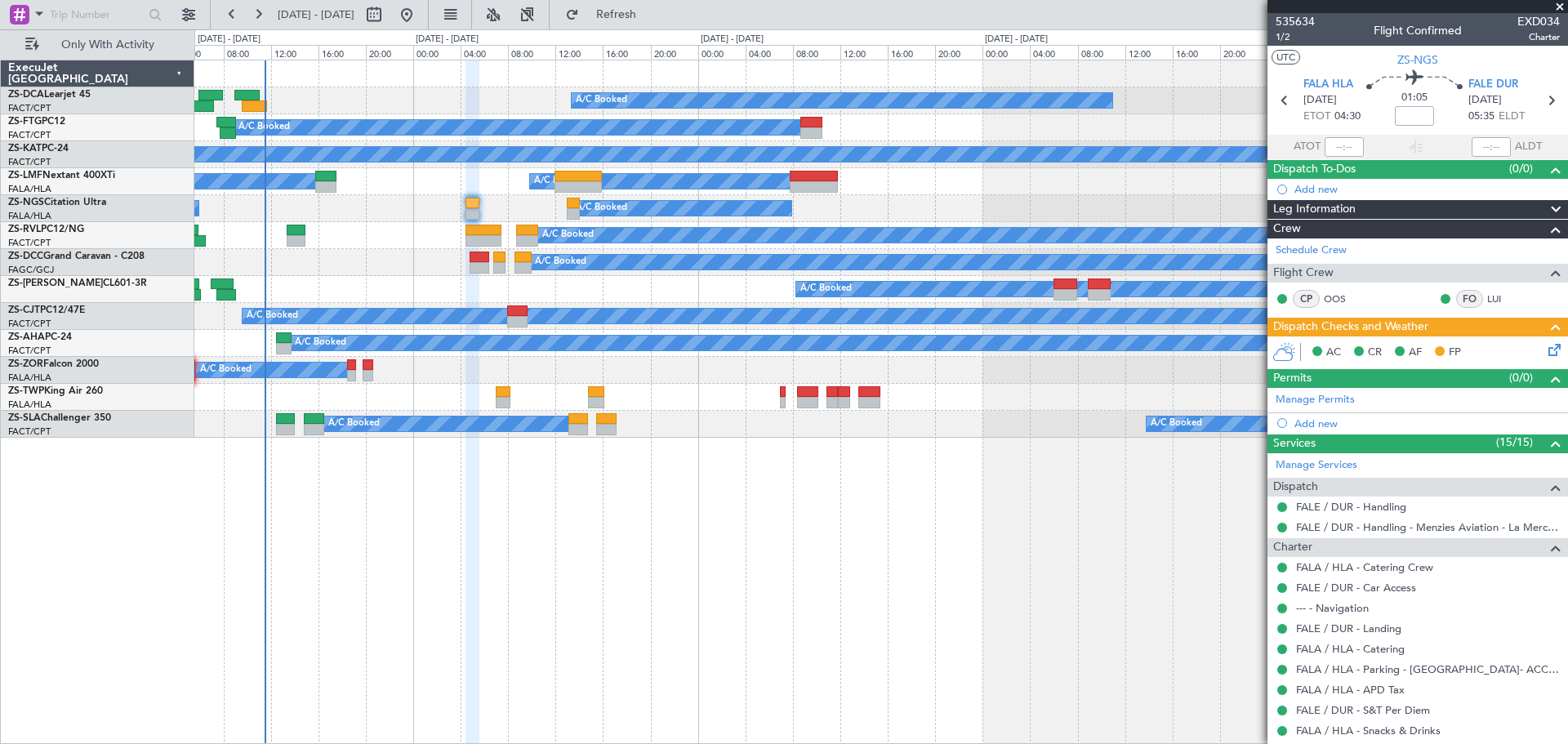
click at [1560, 6] on span at bounding box center [1560, 7] width 16 height 15
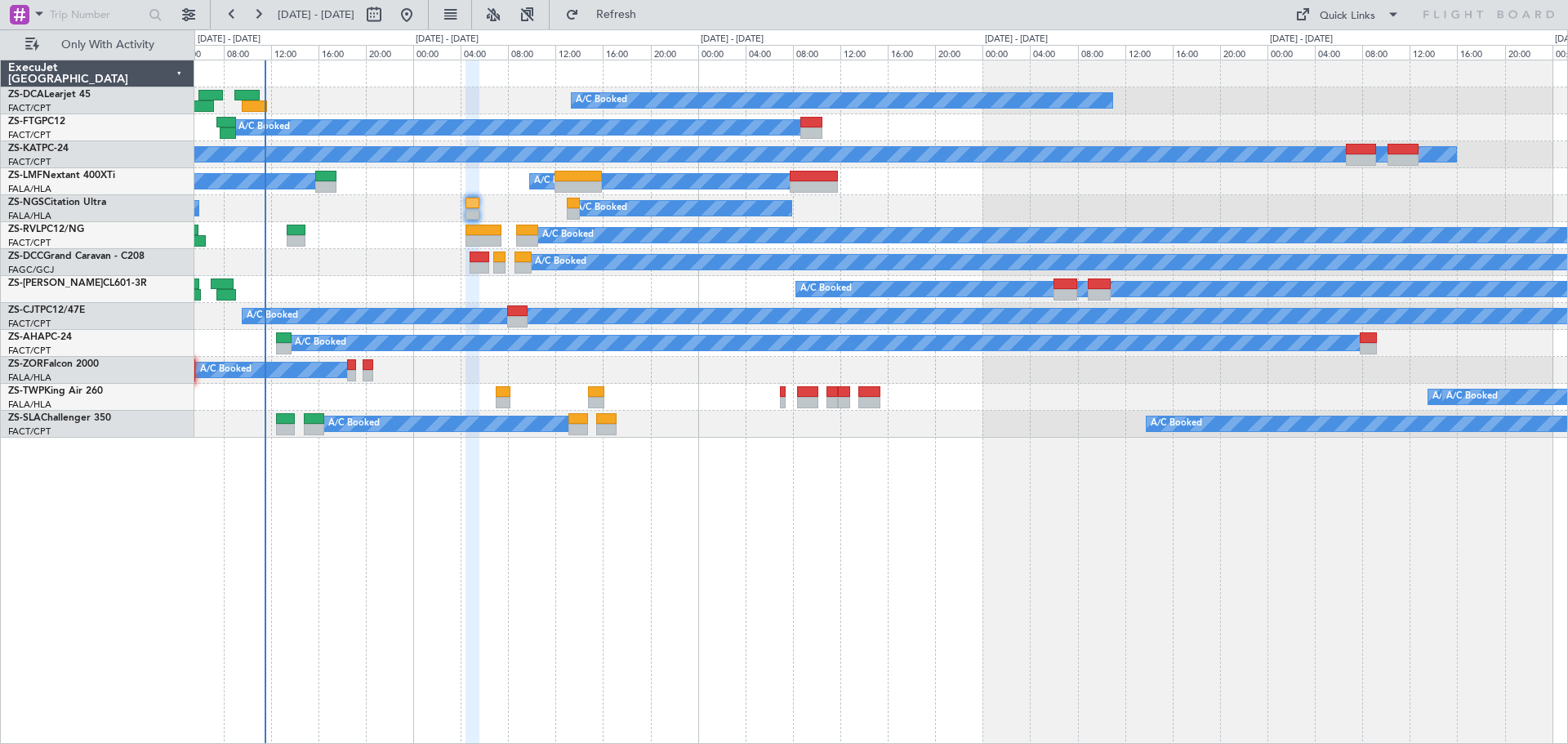
type input "0"
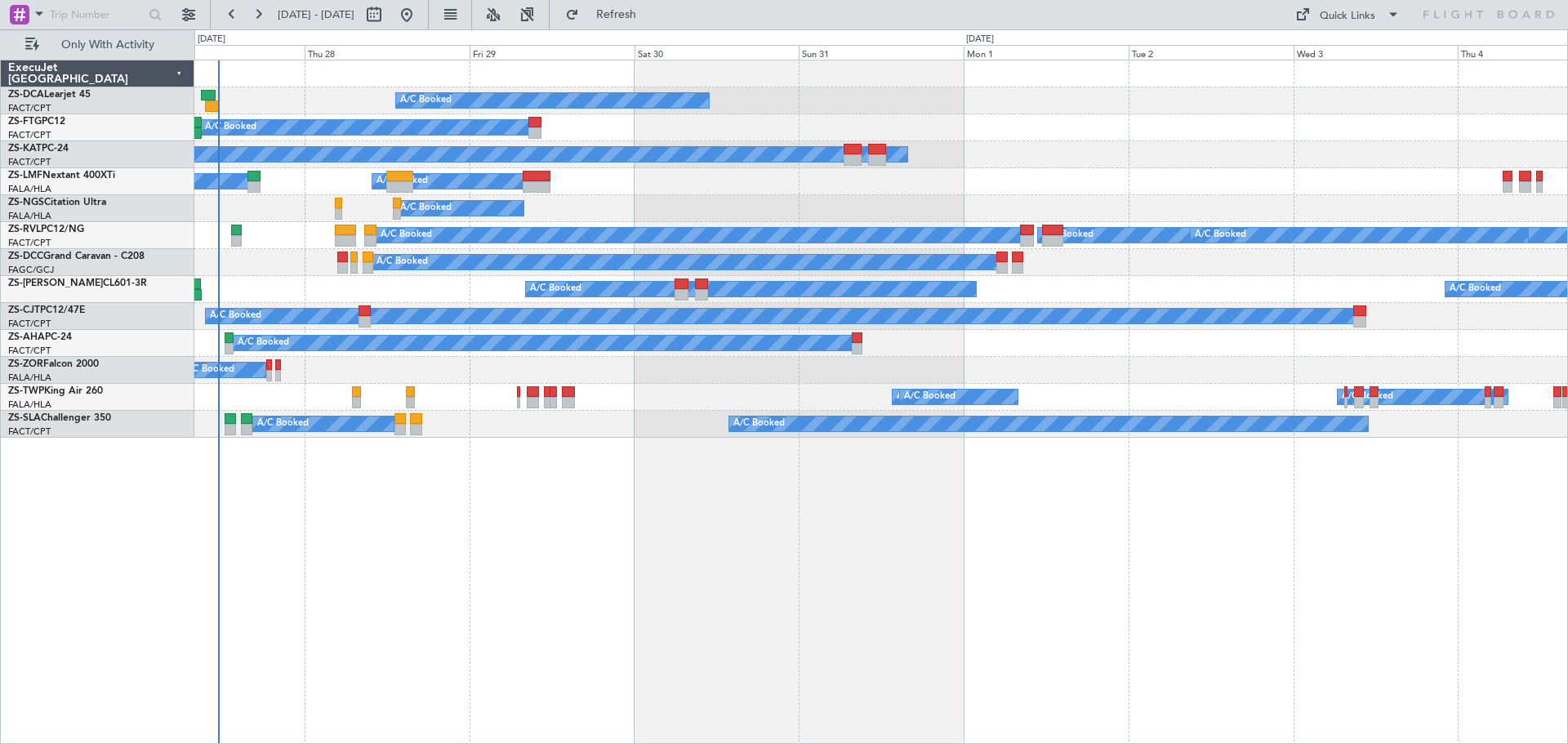
click at [873, 651] on div "A/C Booked A/C Booked A/C Booked A/C Booked A/C Unavailable A/C Booked A/C Book…" at bounding box center [881, 402] width 1373 height 684
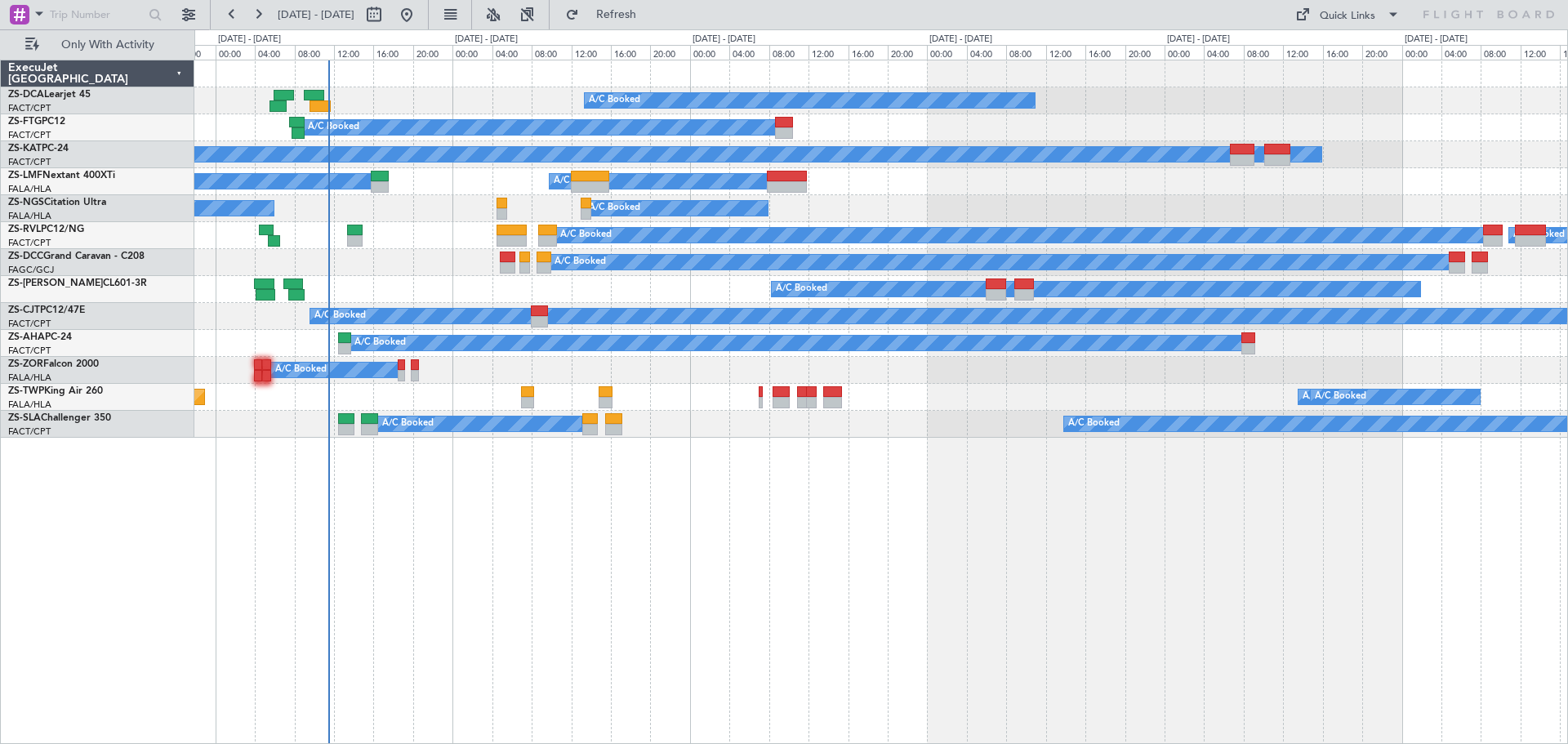
click at [755, 605] on div "A/C Booked A/C Booked A/C Unavailable A/C Booked A/C Booked A/C Booked A/C Book…" at bounding box center [881, 402] width 1373 height 684
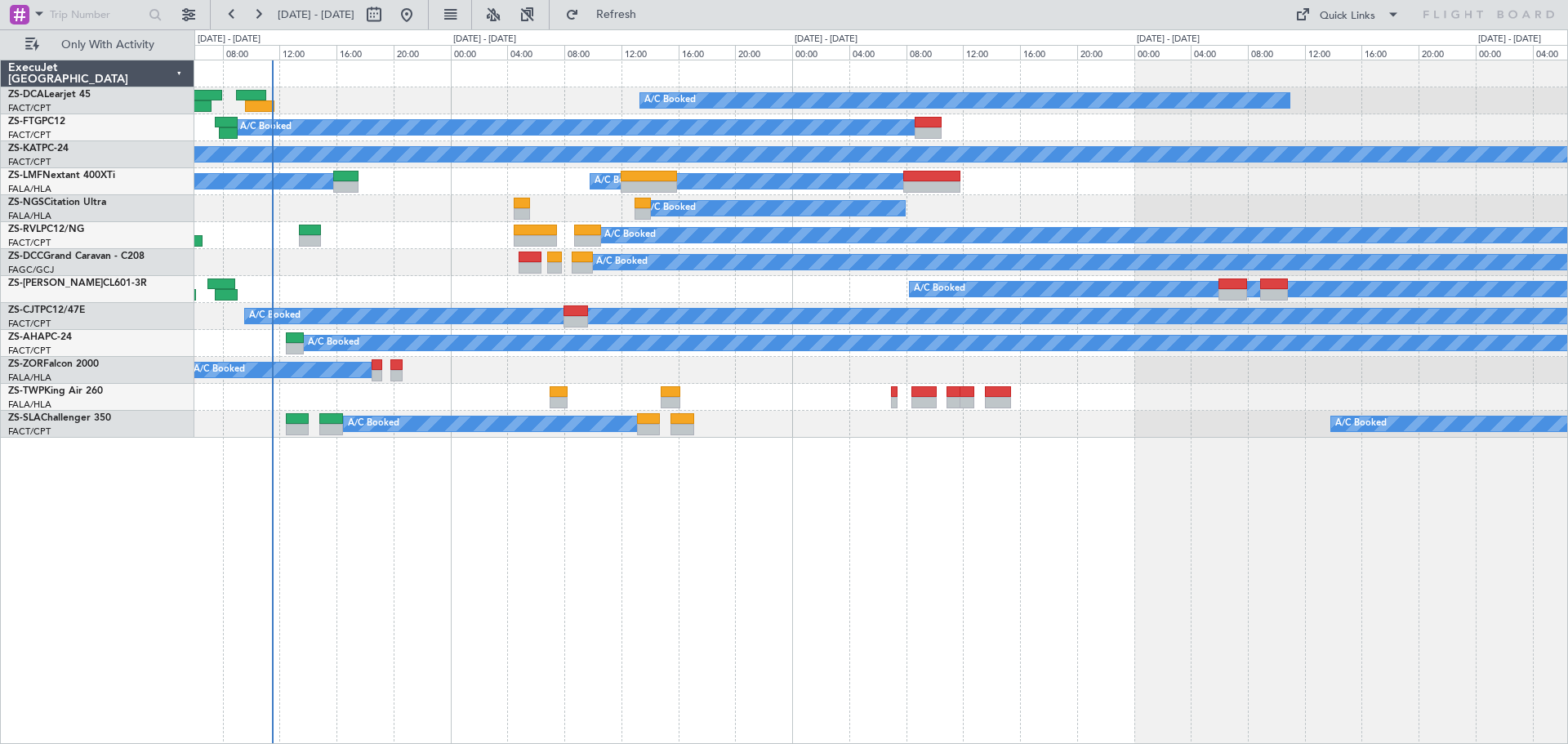
click at [607, 584] on div "A/C Booked A/C Booked A/C Unavailable A/C Booked A/C Booked A/C Booked A/C Book…" at bounding box center [881, 402] width 1373 height 684
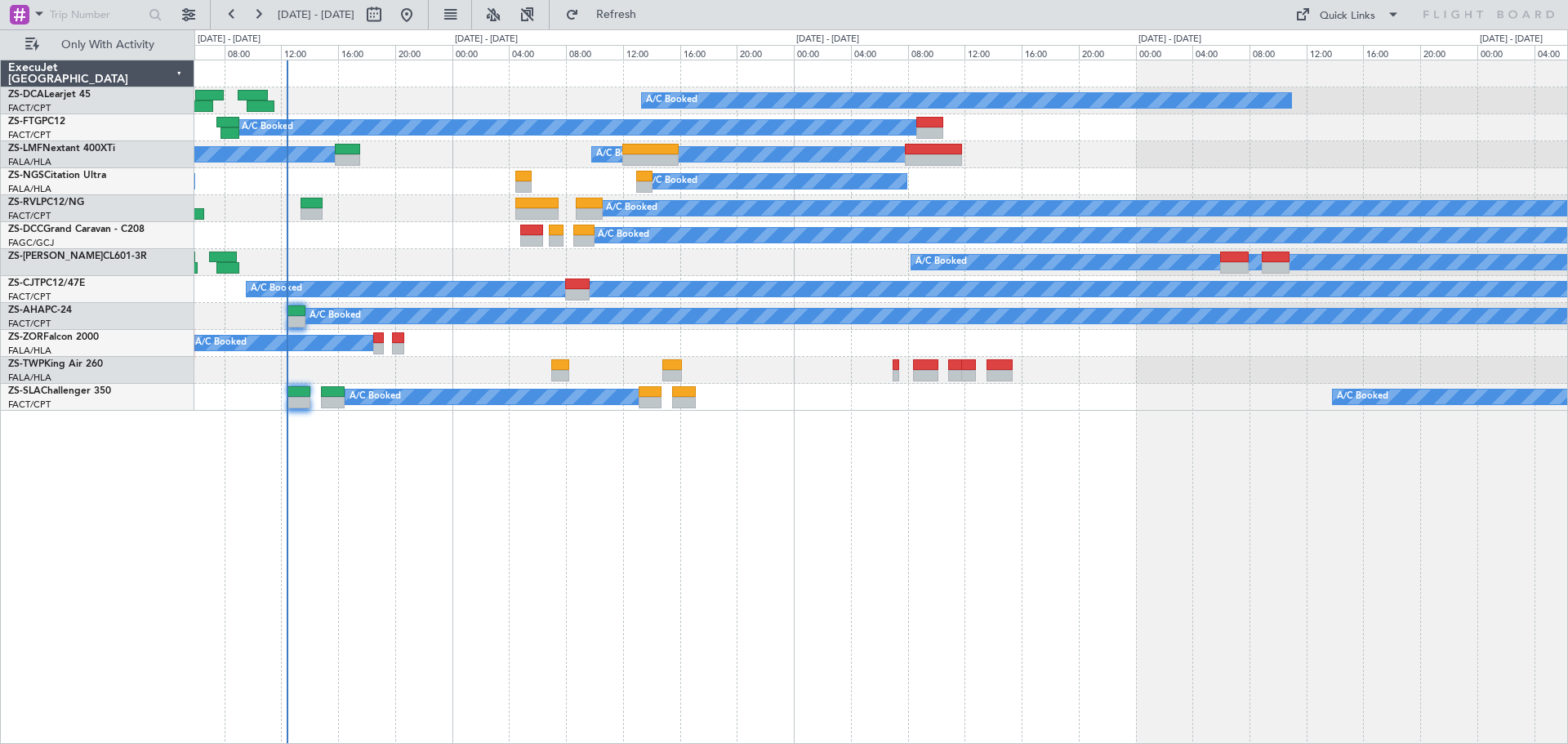
click at [511, 541] on div "A/C Booked A/C Booked A/C Booked A/C Booked A/C Booked A/C Booked A/C Booked A/…" at bounding box center [881, 402] width 1373 height 684
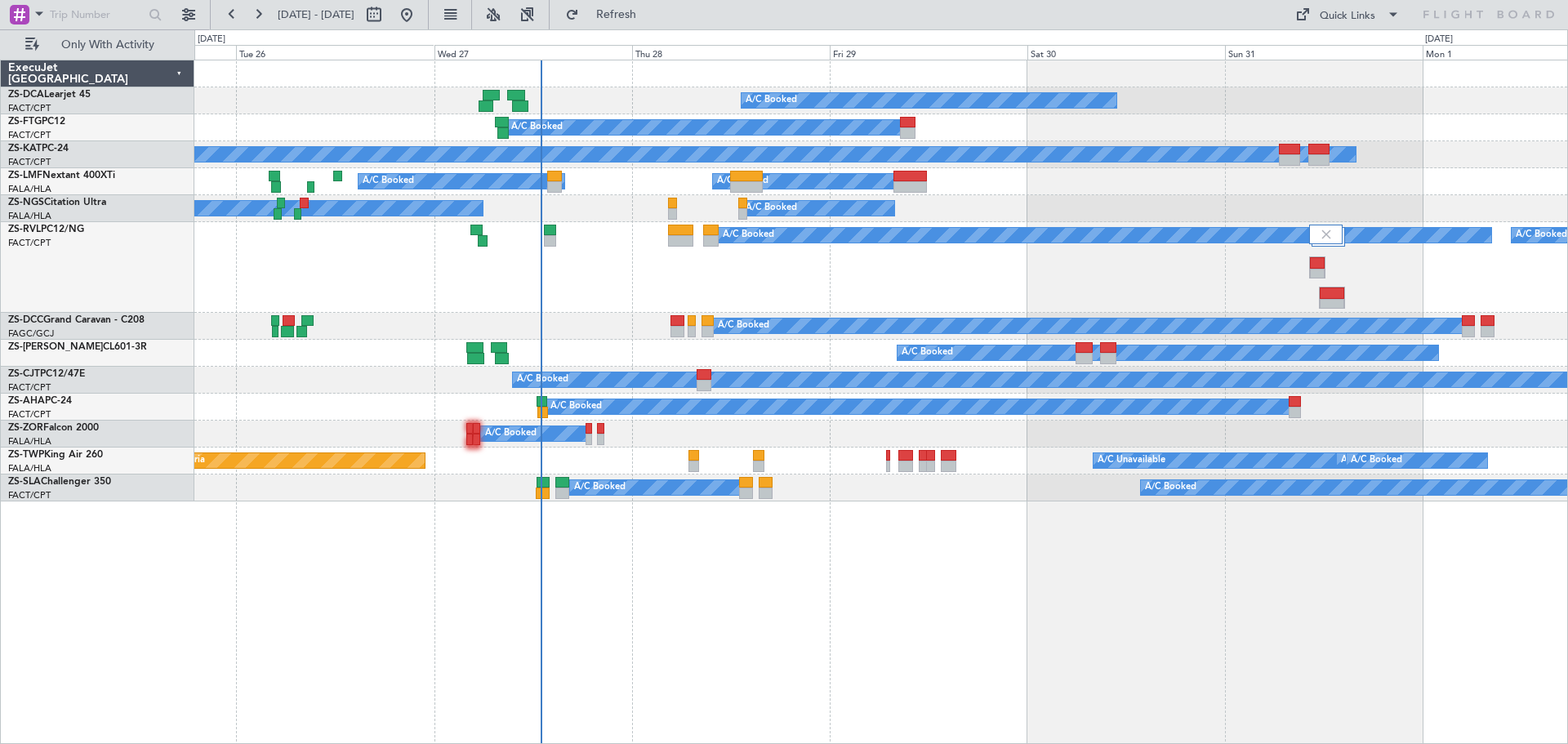
click at [1425, 269] on div "A/C Booked A/C Booked A/C Booked" at bounding box center [881, 267] width 1373 height 90
